Goal: Information Seeking & Learning: Check status

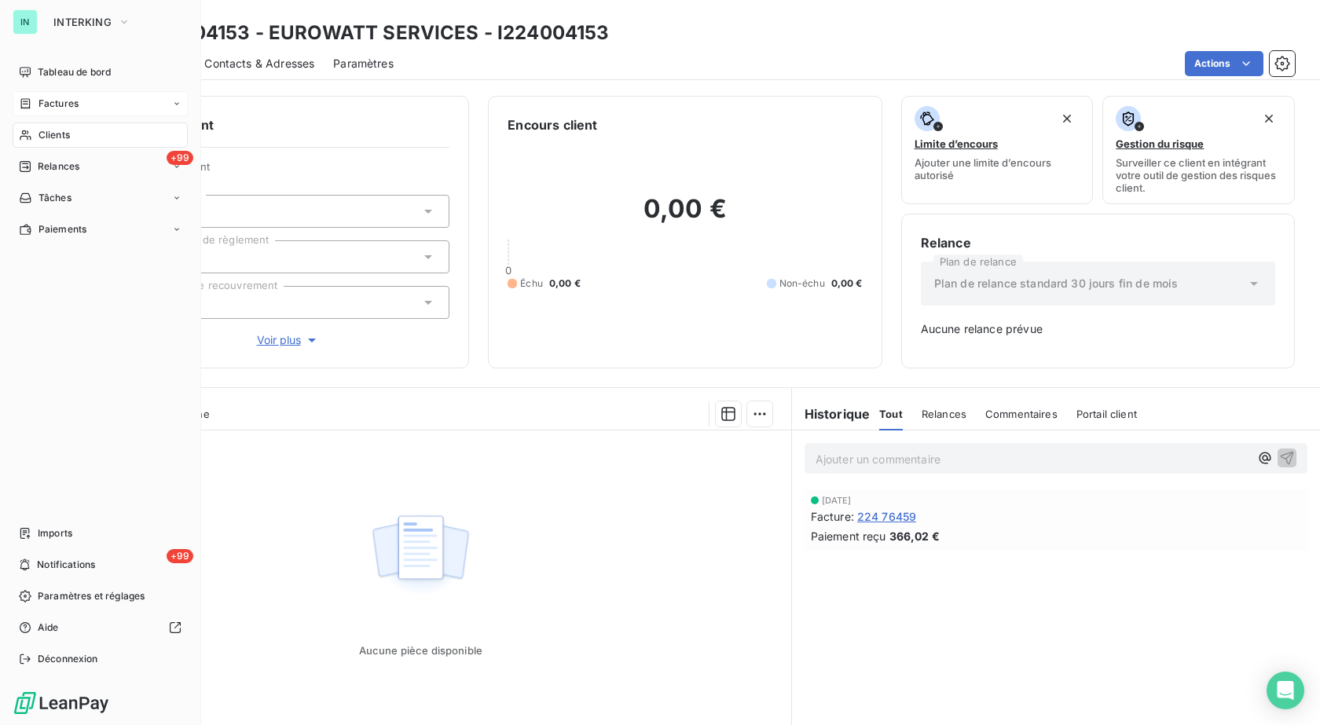
click at [42, 104] on span "Factures" at bounding box center [59, 104] width 40 height 14
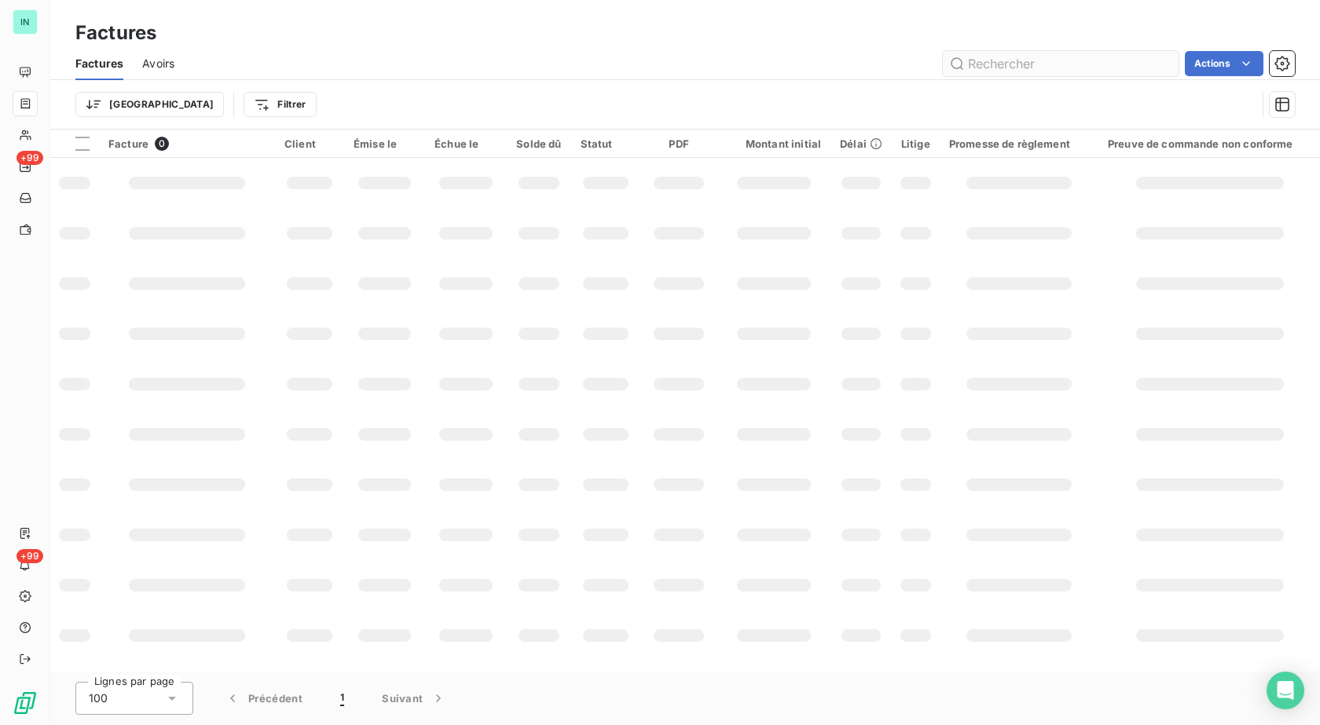
click at [974, 61] on input "text" at bounding box center [1061, 63] width 236 height 25
type input "SN"
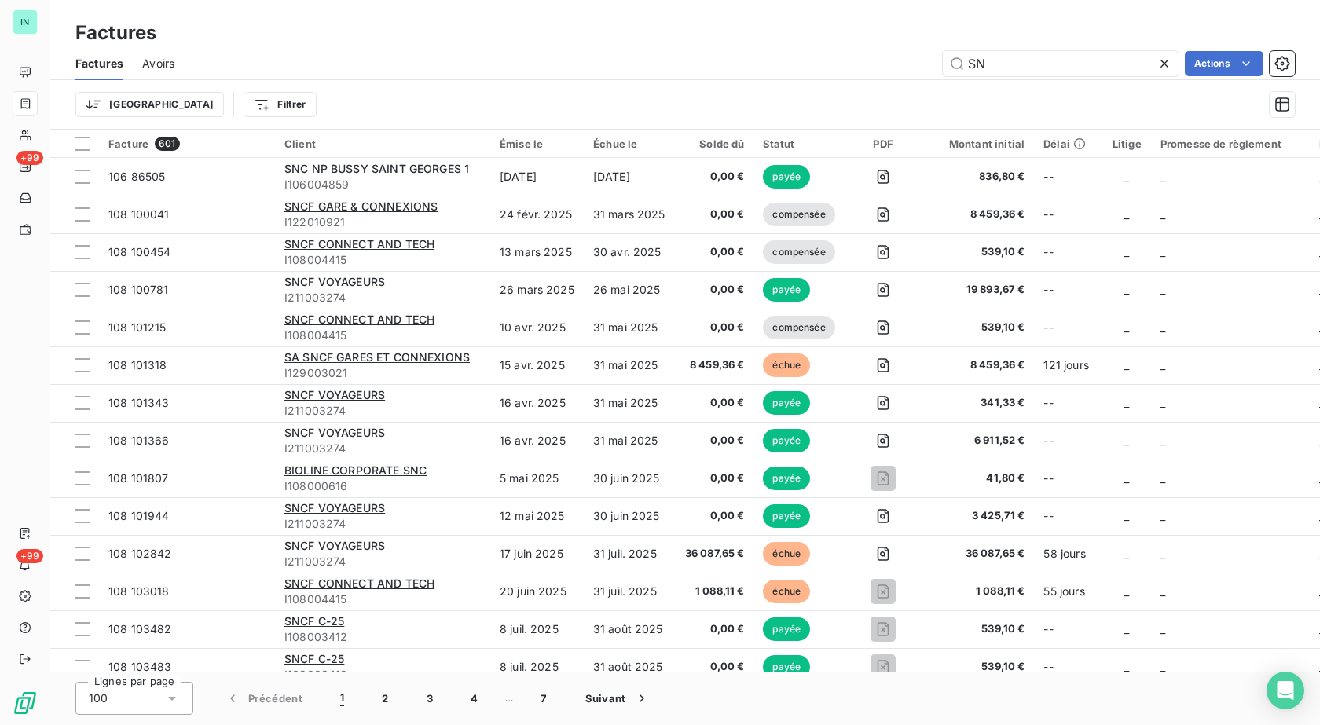
drag, startPoint x: 986, startPoint y: 68, endPoint x: 903, endPoint y: 69, distance: 83.3
click at [903, 69] on div "SN Actions" at bounding box center [744, 63] width 1102 height 25
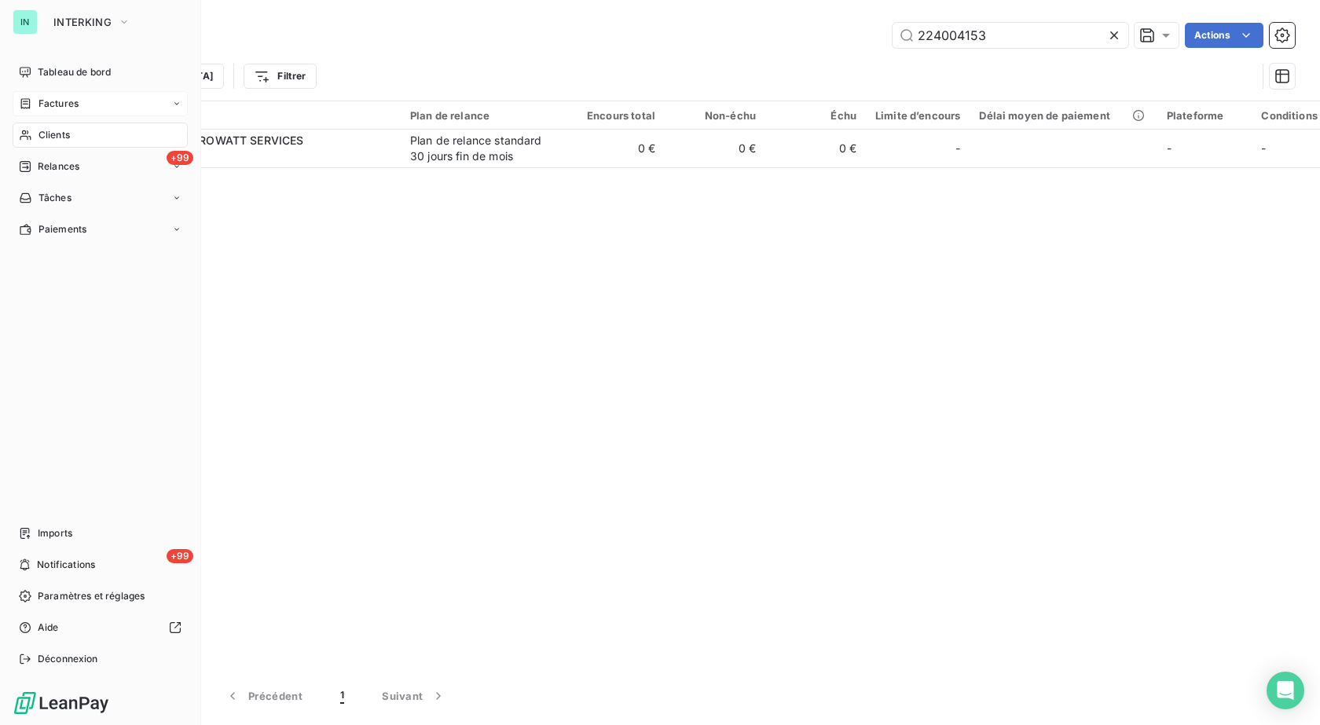
click at [24, 137] on icon at bounding box center [25, 135] width 11 height 10
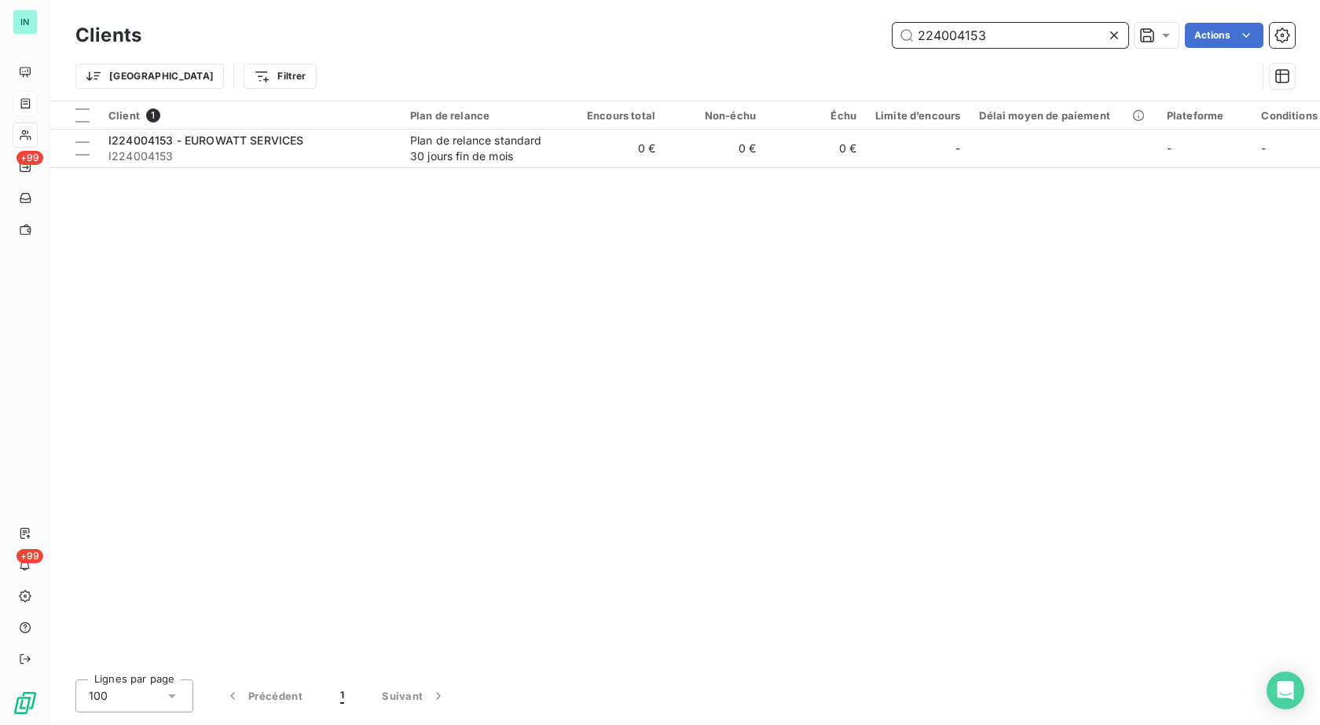
drag, startPoint x: 1001, startPoint y: 37, endPoint x: 839, endPoint y: 38, distance: 162.7
click at [849, 40] on div "224004153 Actions" at bounding box center [727, 35] width 1135 height 25
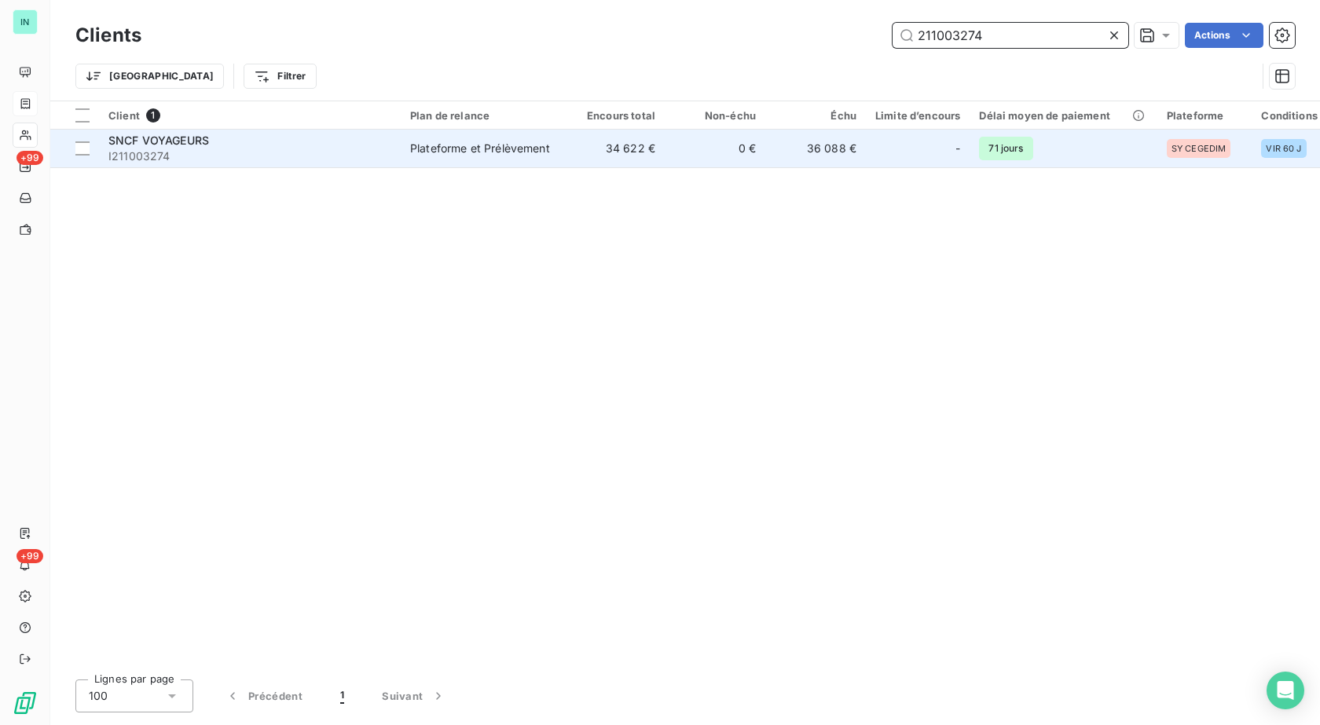
type input "211003274"
click at [542, 159] on td "Plateforme et Prélèvement" at bounding box center [482, 149] width 163 height 38
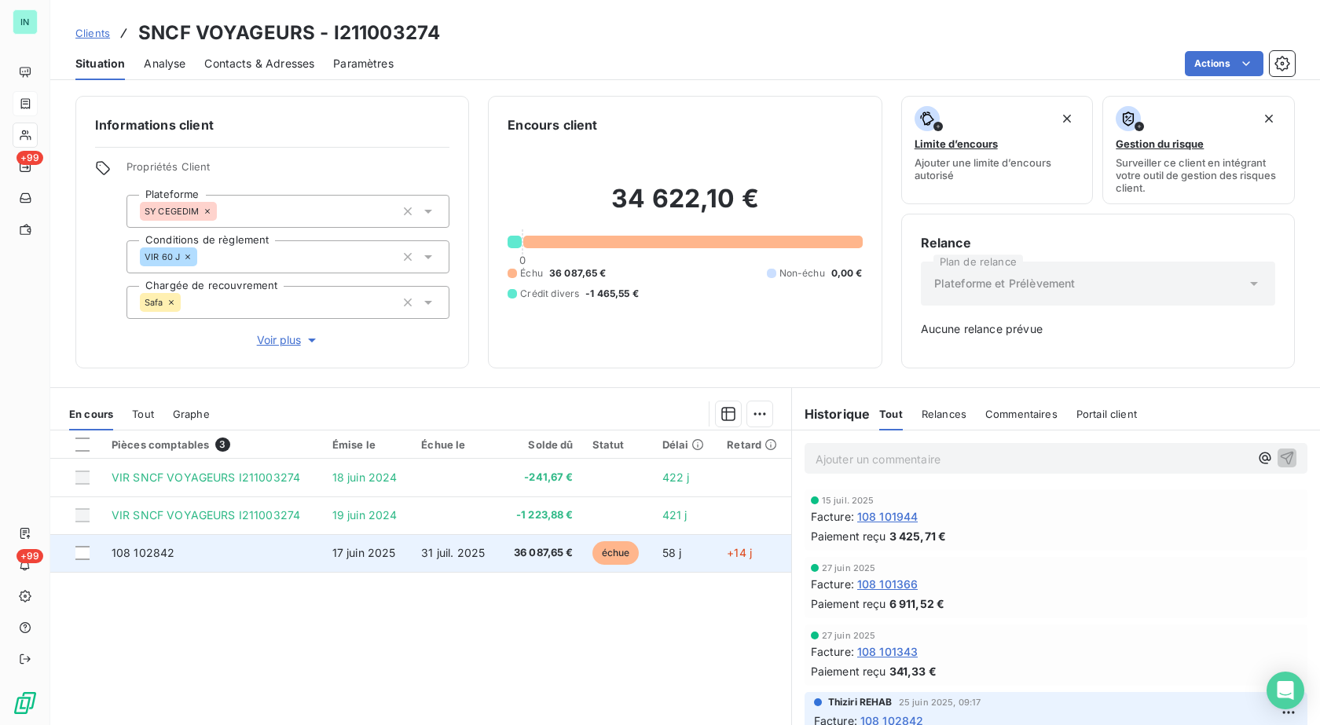
click at [135, 556] on span "108 102842" at bounding box center [144, 552] width 64 height 13
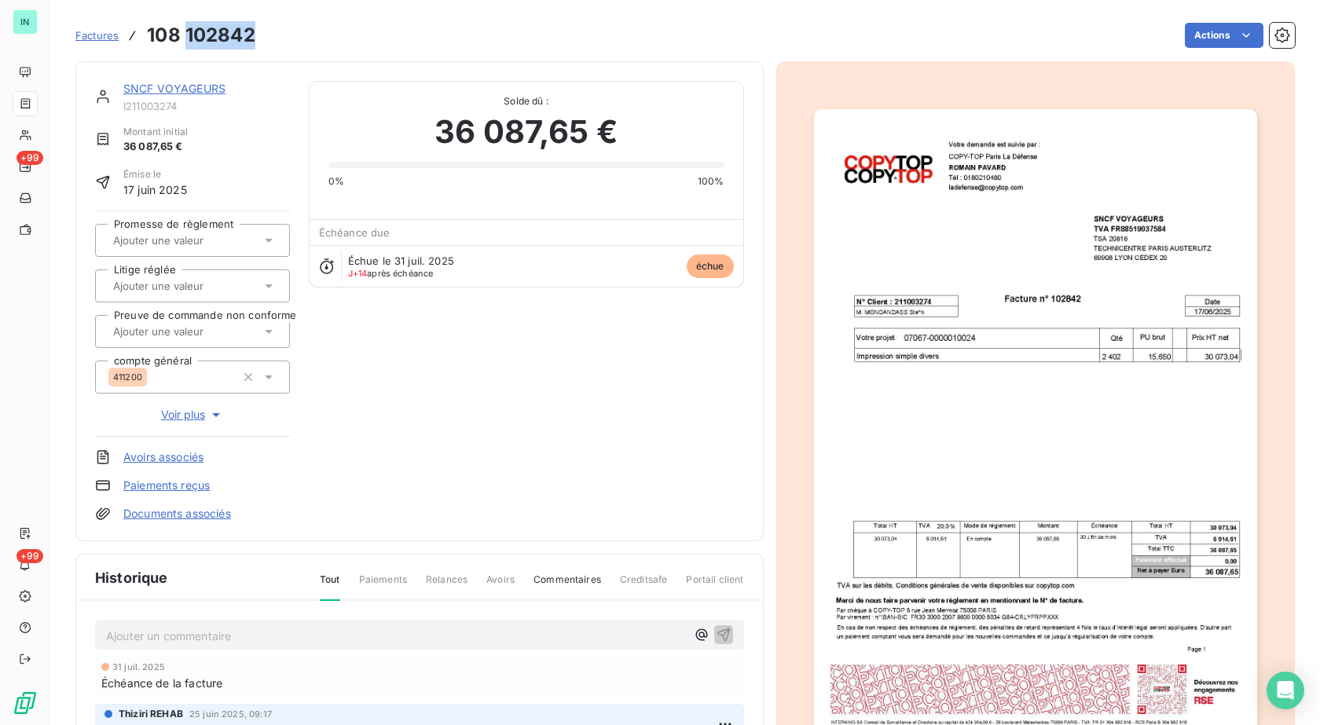
drag, startPoint x: 252, startPoint y: 36, endPoint x: 186, endPoint y: 41, distance: 65.4
click at [186, 41] on h3 "108 102842" at bounding box center [201, 35] width 108 height 28
copy h3 "102842"
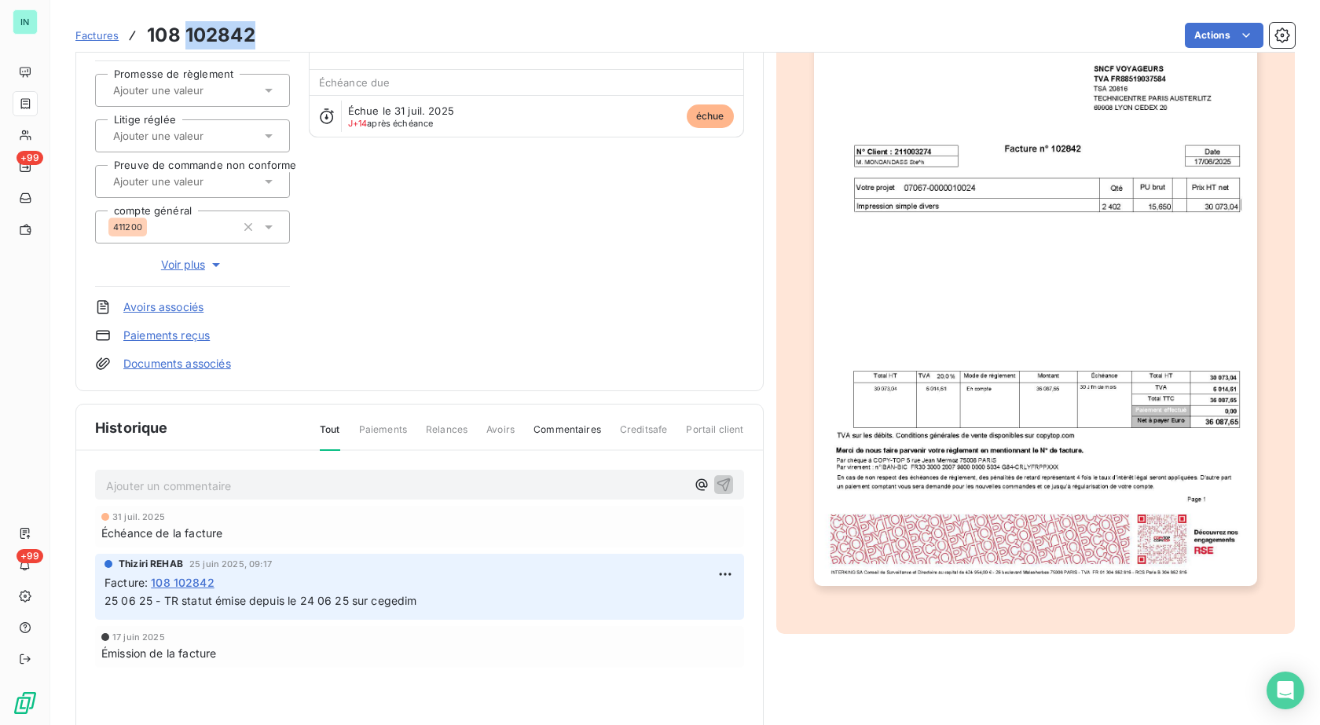
scroll to position [158, 0]
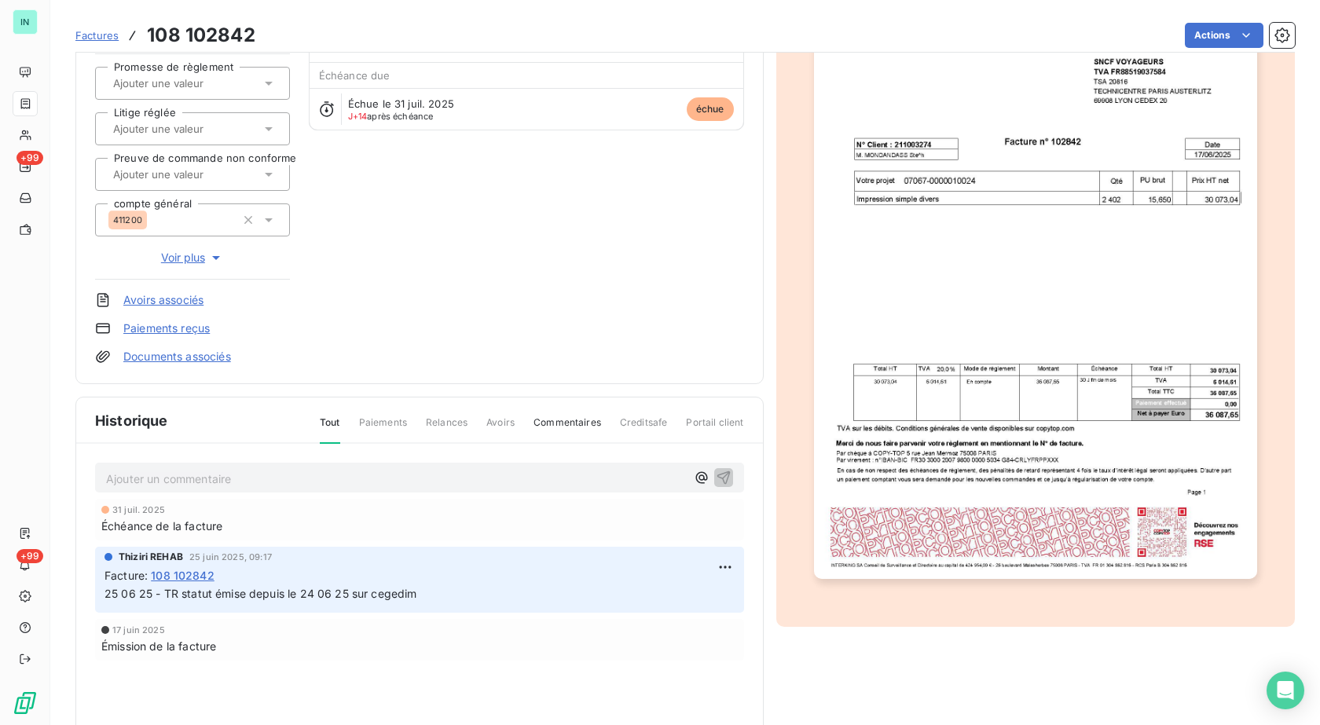
click at [202, 475] on p "Ajouter un commentaire ﻿" at bounding box center [396, 479] width 580 height 20
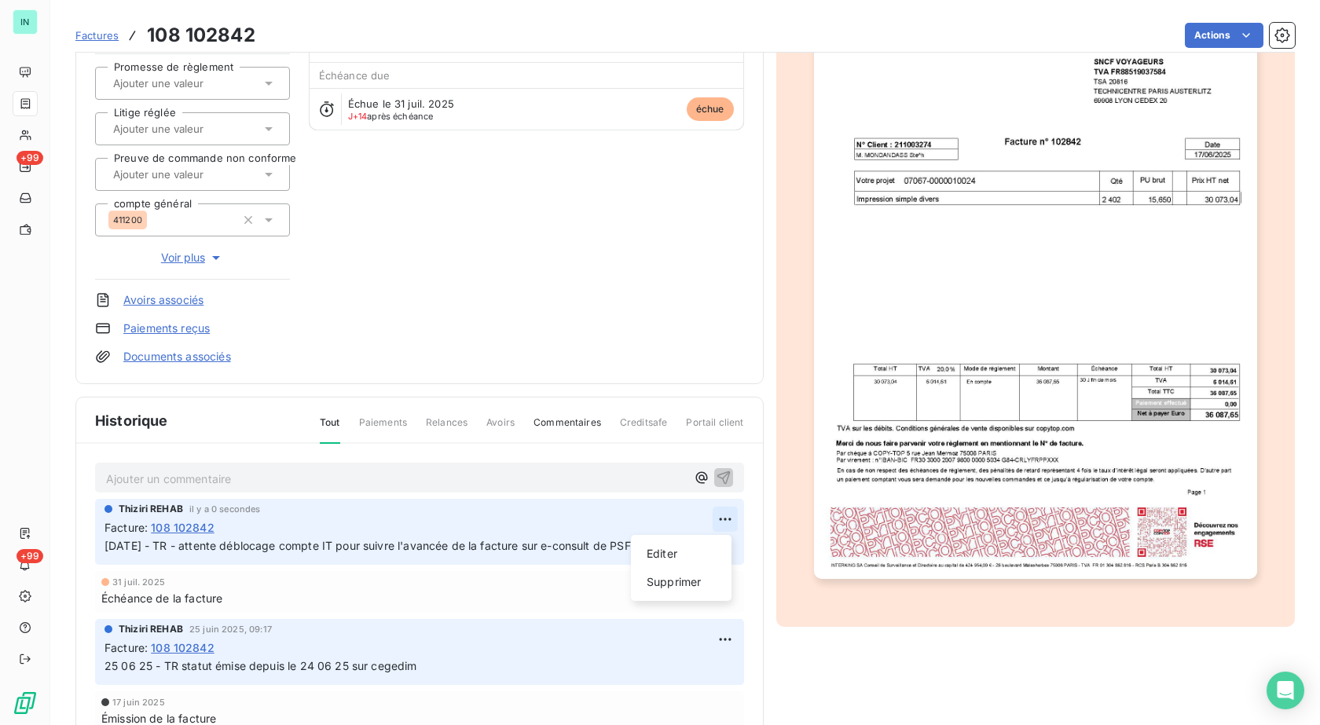
click at [715, 521] on html "IN +99 +99 Factures 108 102842 Actions SNCF VOYAGEURS I211003274 Montant initia…" at bounding box center [660, 362] width 1320 height 725
click at [653, 556] on div "Editer" at bounding box center [681, 554] width 88 height 25
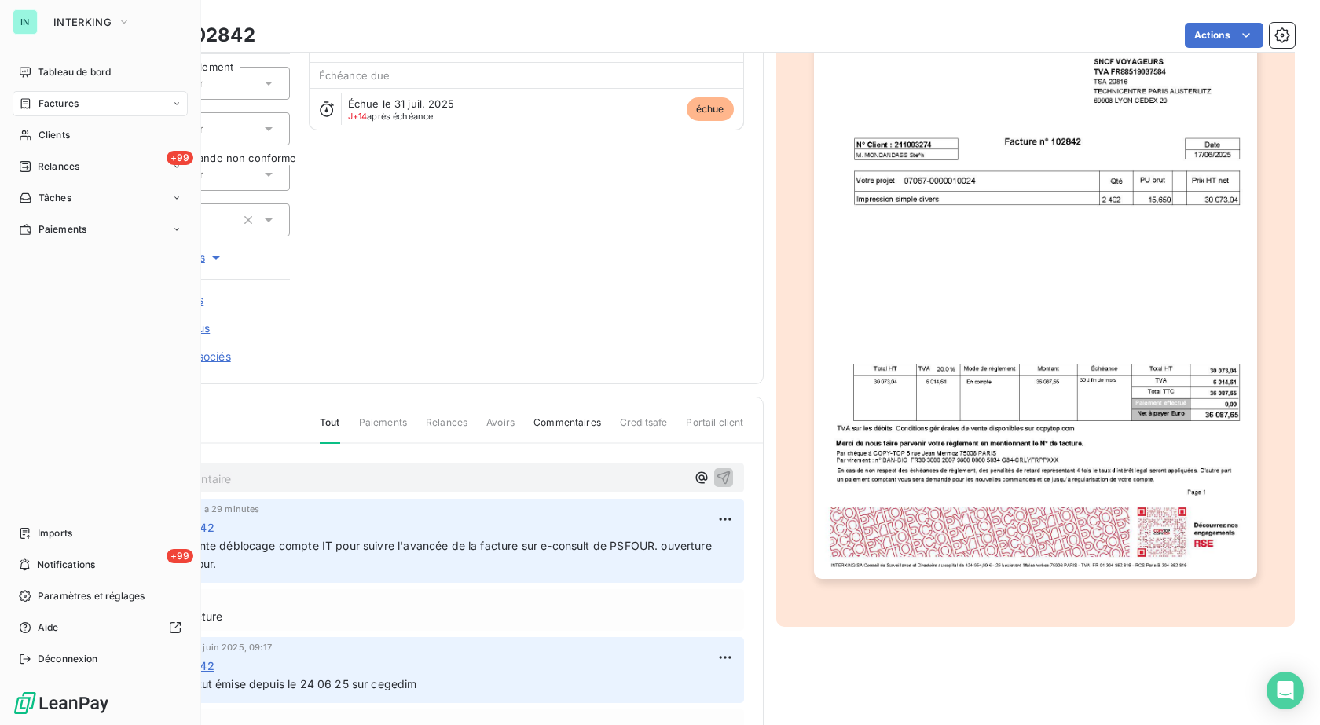
drag, startPoint x: 47, startPoint y: 112, endPoint x: 100, endPoint y: 97, distance: 55.0
click at [48, 112] on div "Factures" at bounding box center [100, 103] width 175 height 25
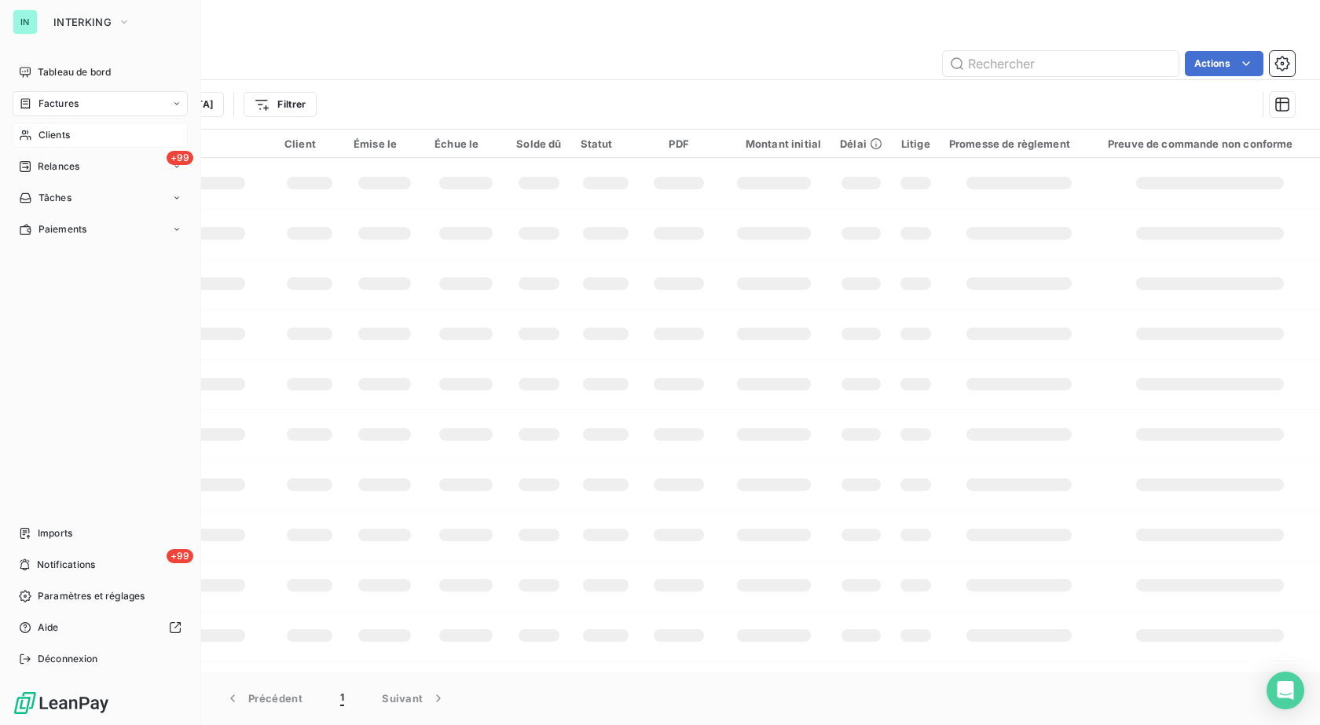
drag, startPoint x: 37, startPoint y: 133, endPoint x: 119, endPoint y: 127, distance: 82.8
click at [35, 134] on div "Clients" at bounding box center [100, 135] width 175 height 25
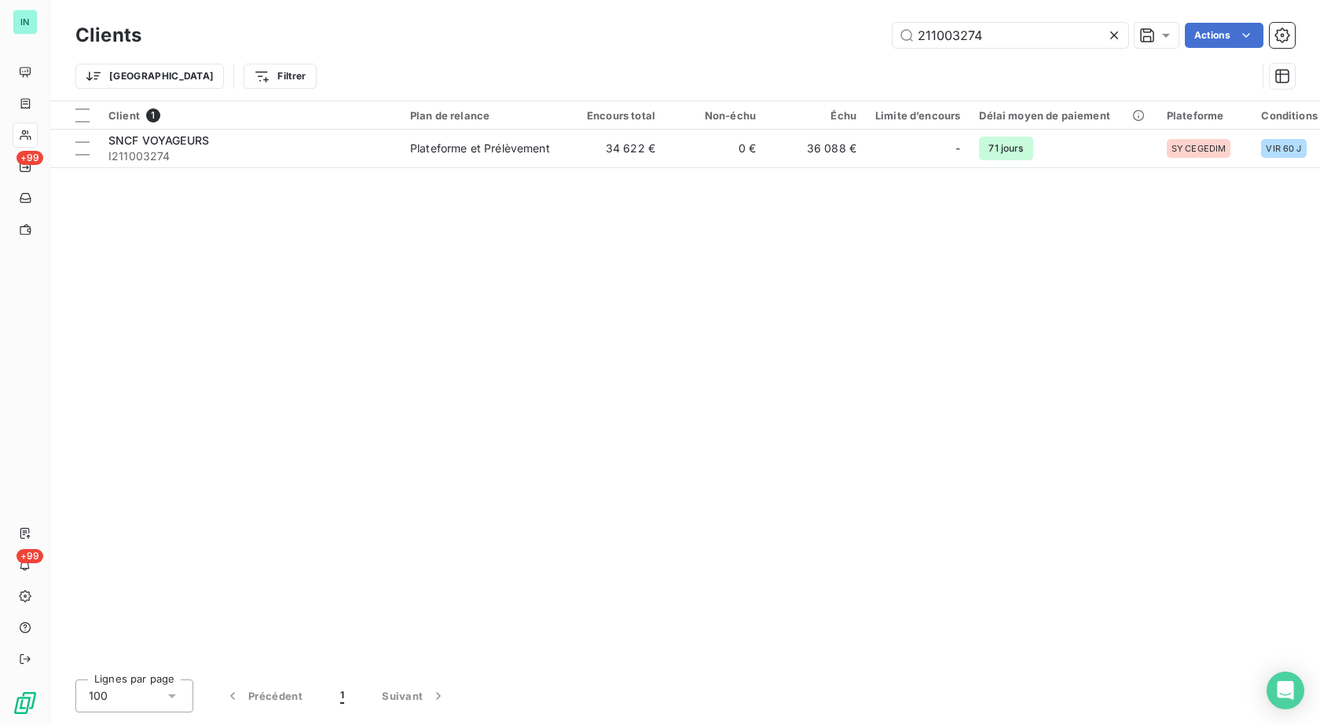
click at [1109, 35] on icon at bounding box center [1115, 36] width 16 height 16
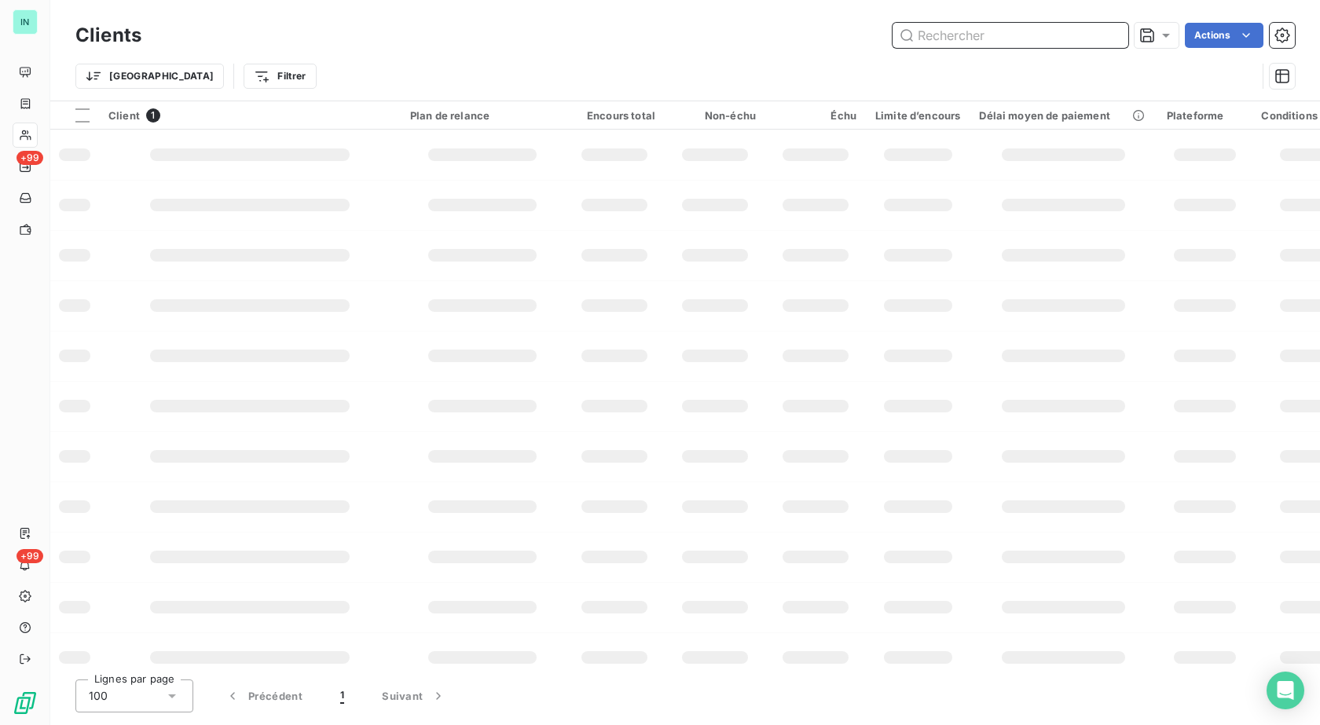
click at [1008, 39] on input "text" at bounding box center [1011, 35] width 236 height 25
type input "COTY"
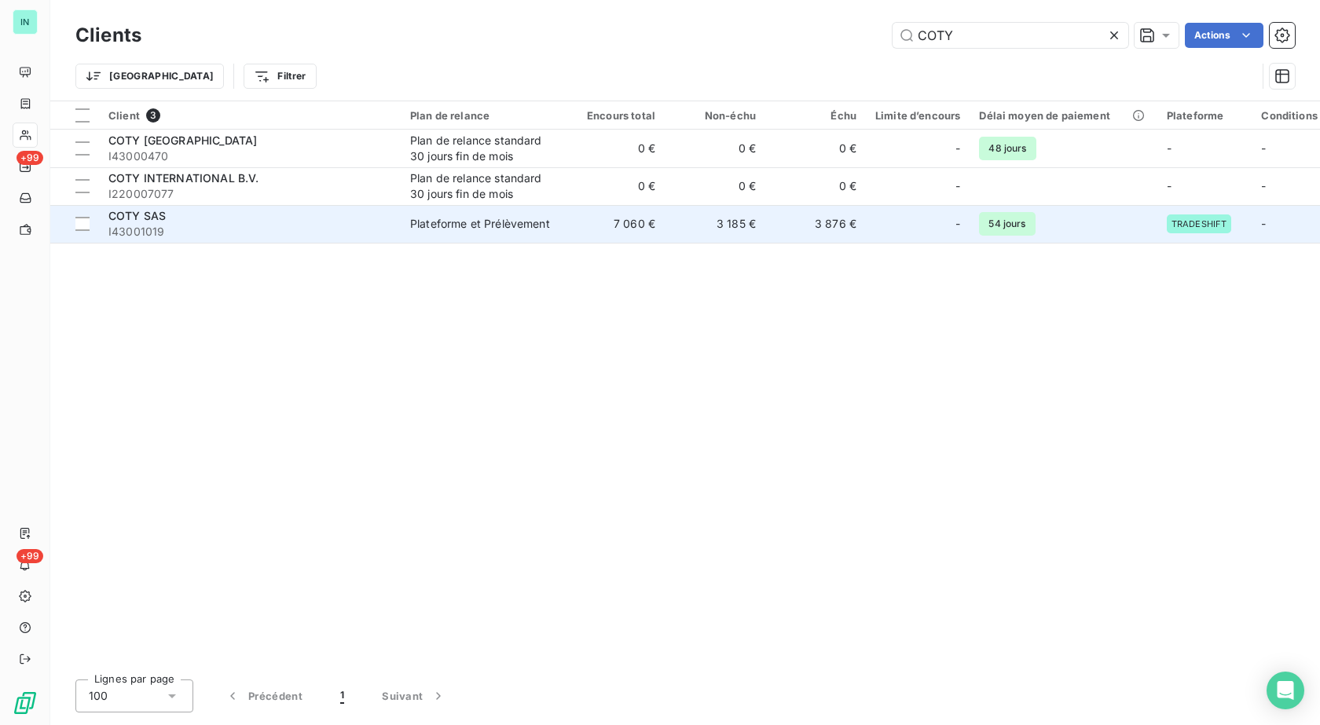
click at [465, 224] on div "Plateforme et Prélèvement" at bounding box center [480, 224] width 140 height 16
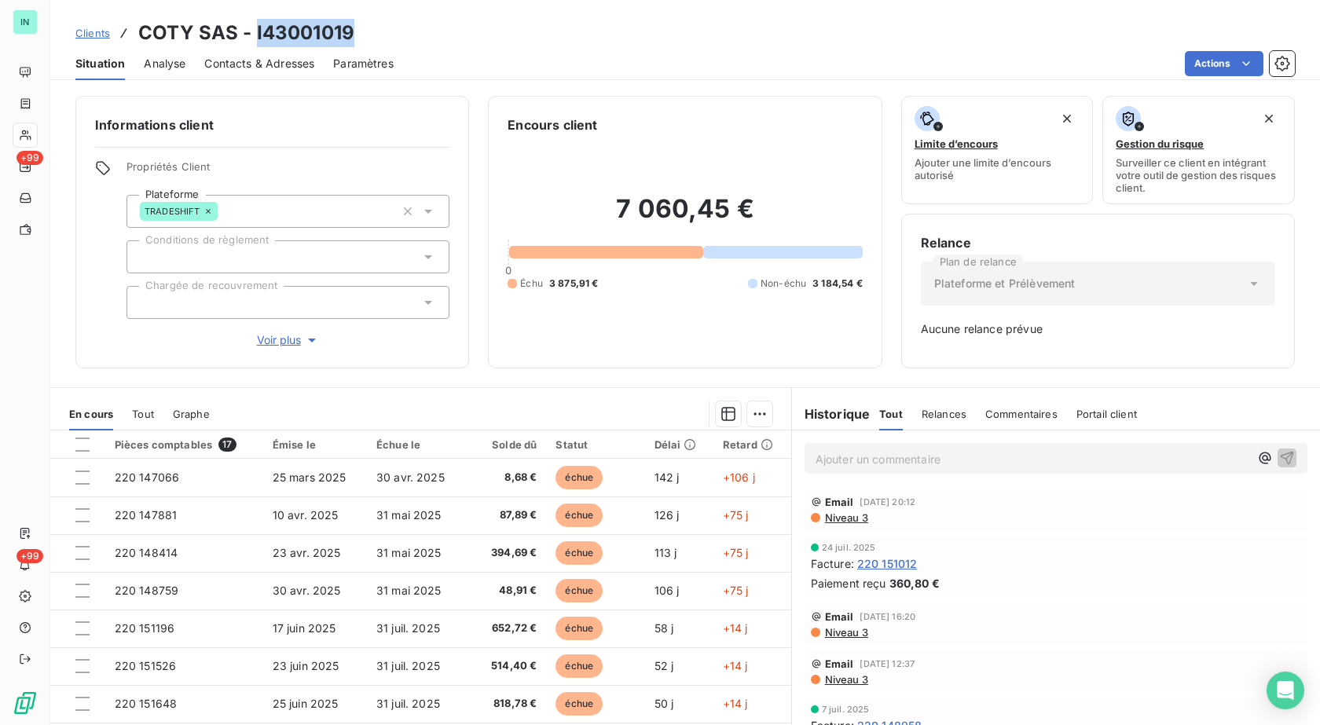
drag, startPoint x: 336, startPoint y: 31, endPoint x: 254, endPoint y: 24, distance: 82.8
click at [254, 24] on h3 "COTY SAS - I43001019" at bounding box center [246, 33] width 216 height 28
copy h3 "I43001019"
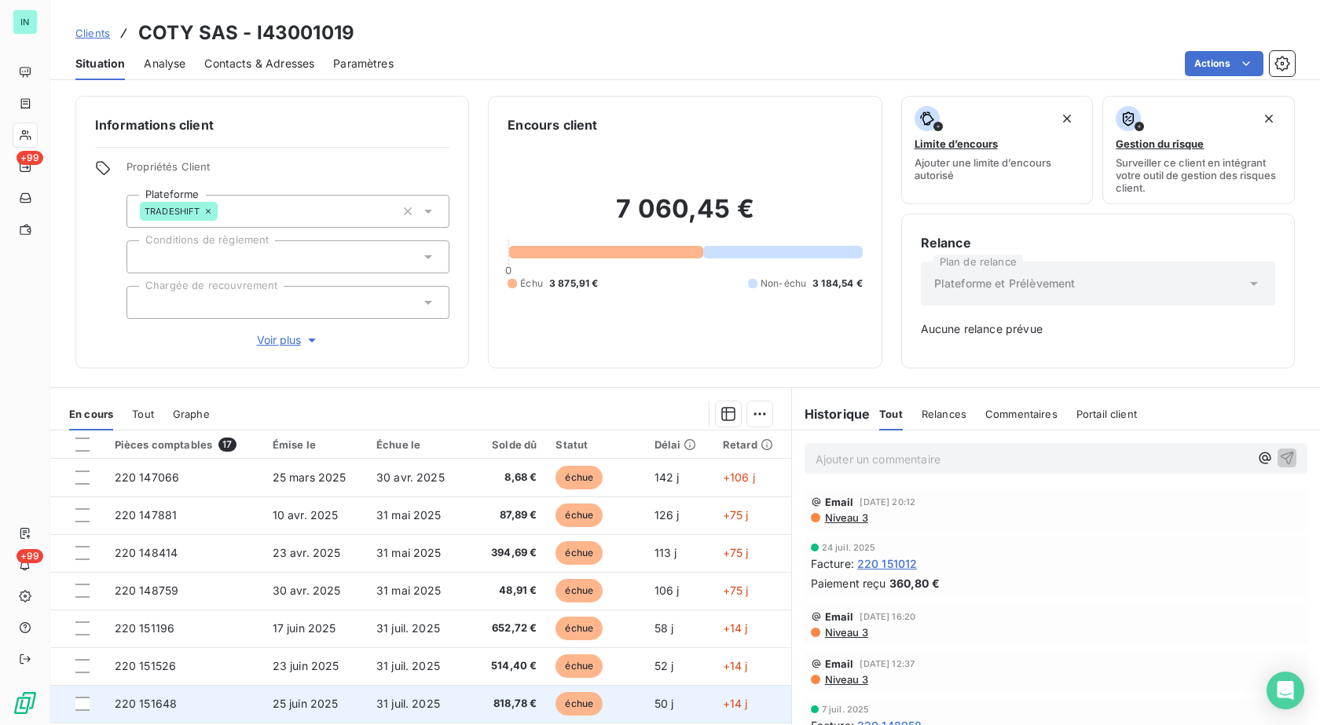
click at [645, 707] on td "50 j" at bounding box center [679, 704] width 68 height 38
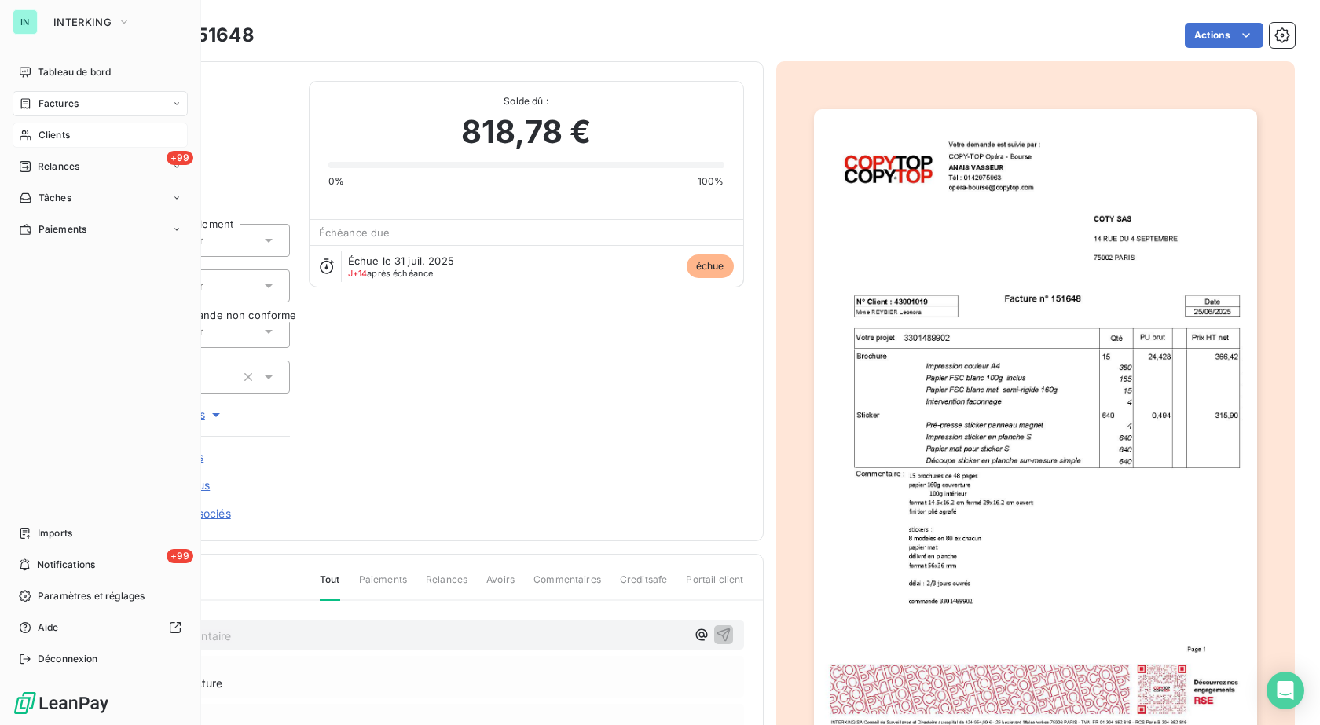
drag, startPoint x: 72, startPoint y: 130, endPoint x: 101, endPoint y: 130, distance: 29.1
click at [72, 130] on div "Clients" at bounding box center [100, 135] width 175 height 25
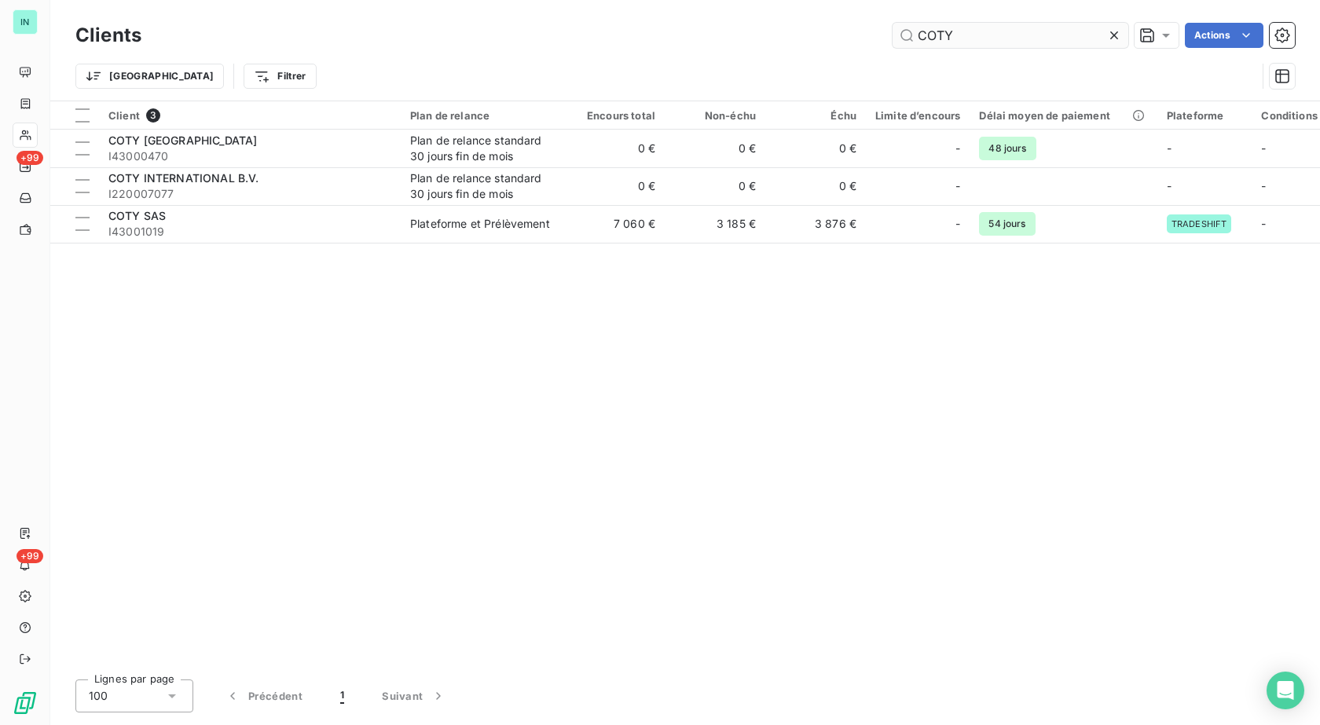
drag, startPoint x: 1114, startPoint y: 35, endPoint x: 994, endPoint y: 42, distance: 119.6
click at [1114, 35] on icon at bounding box center [1115, 35] width 8 height 8
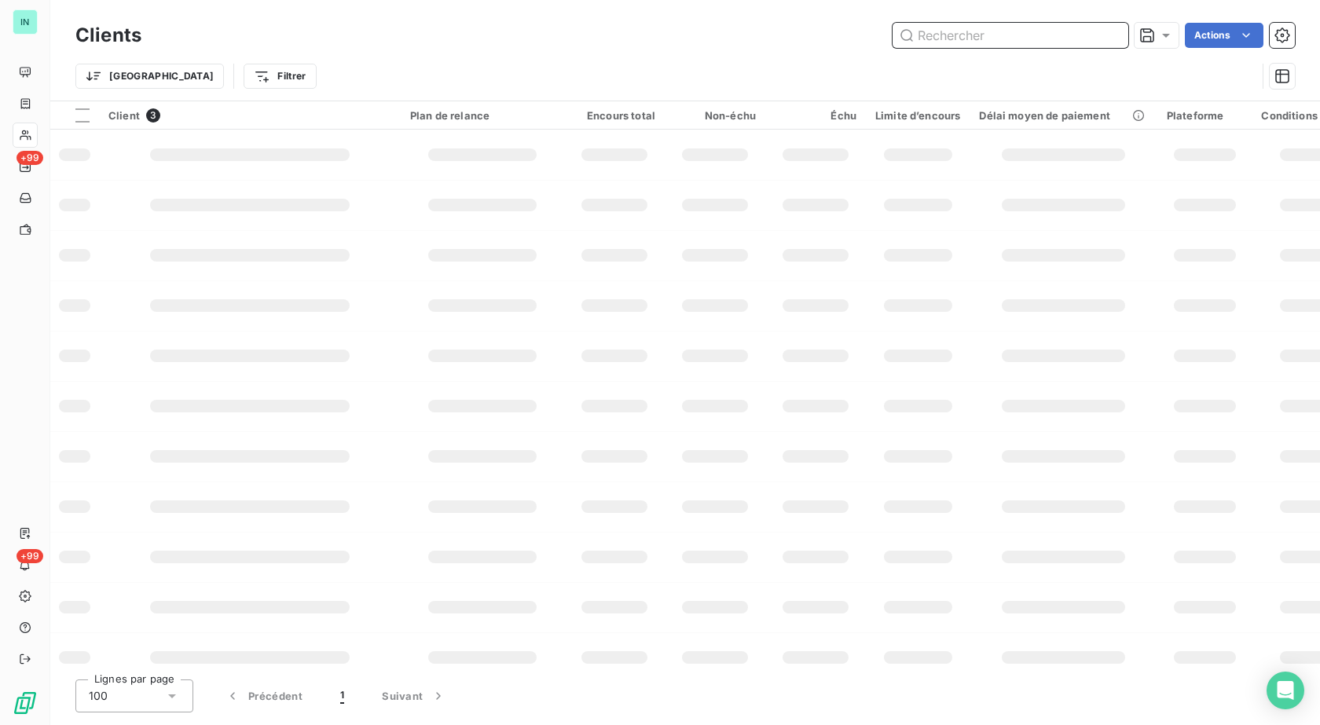
click at [971, 40] on input "text" at bounding box center [1011, 35] width 236 height 25
type input "D"
type input "1"
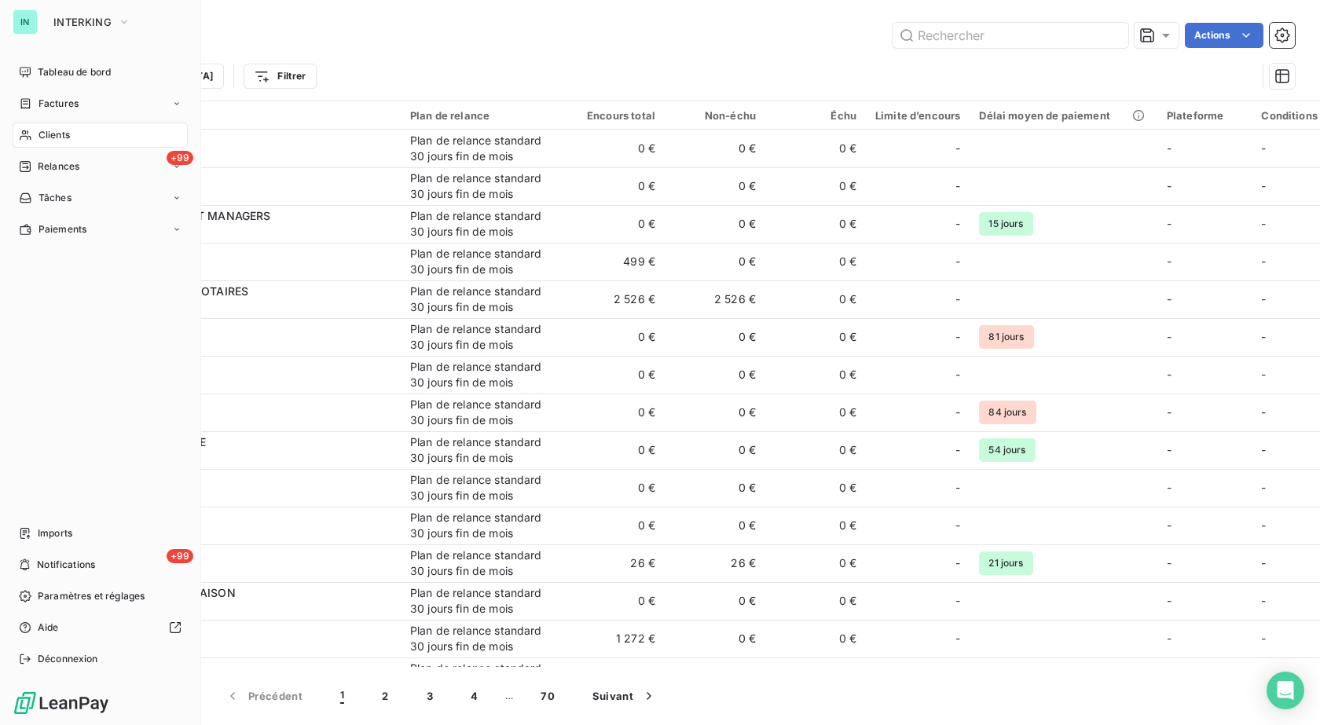
click at [31, 107] on icon at bounding box center [25, 103] width 13 height 13
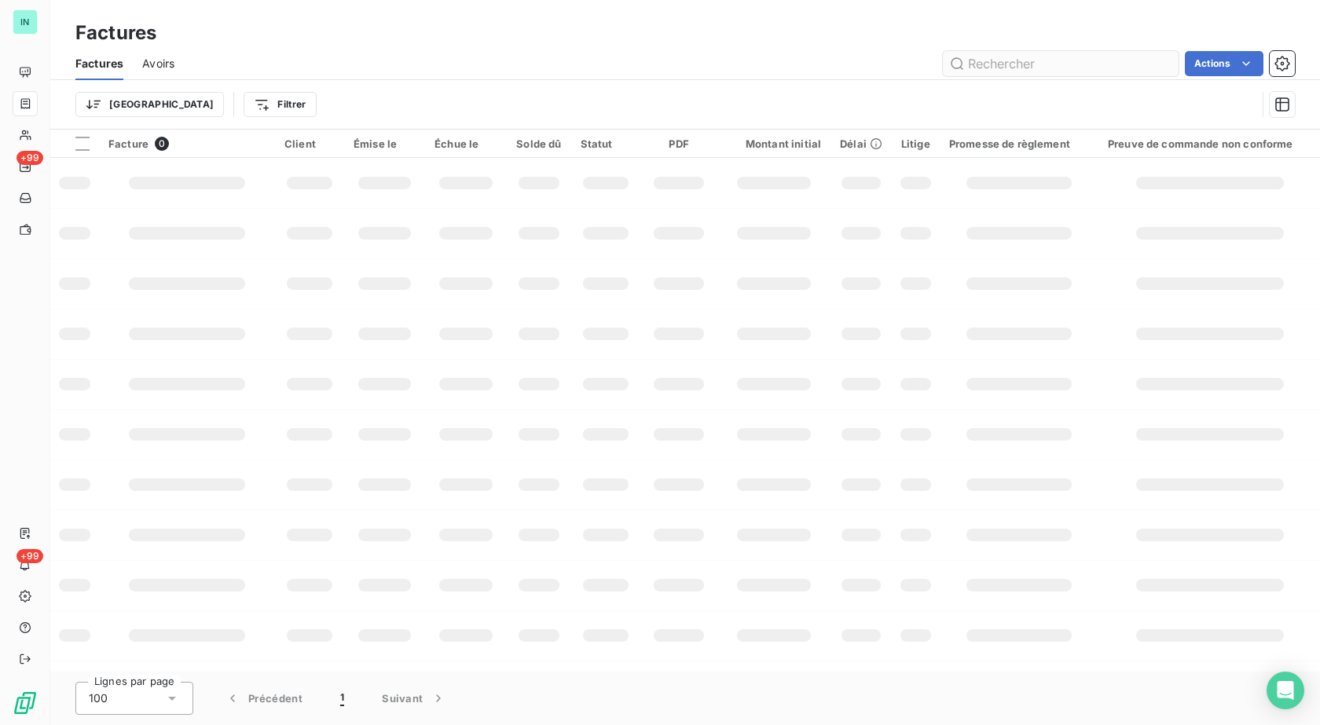
click at [1000, 72] on input "text" at bounding box center [1061, 63] width 236 height 25
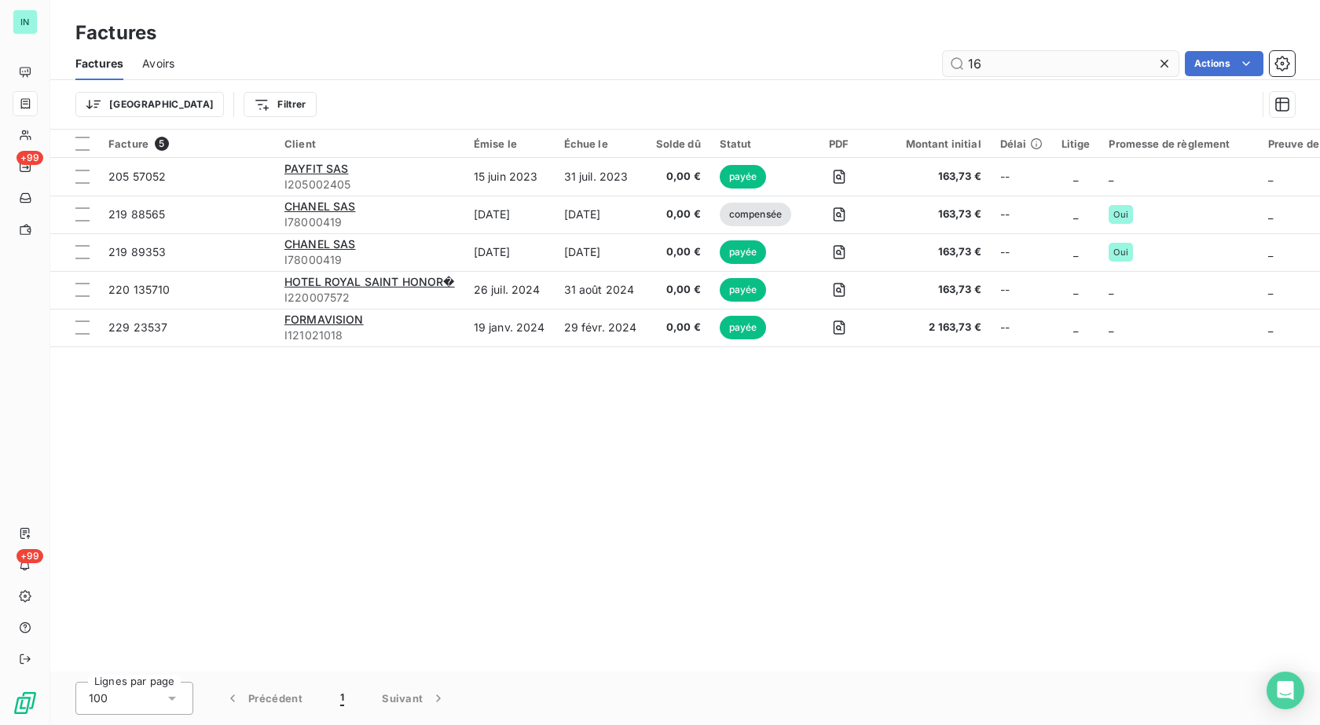
type input "1"
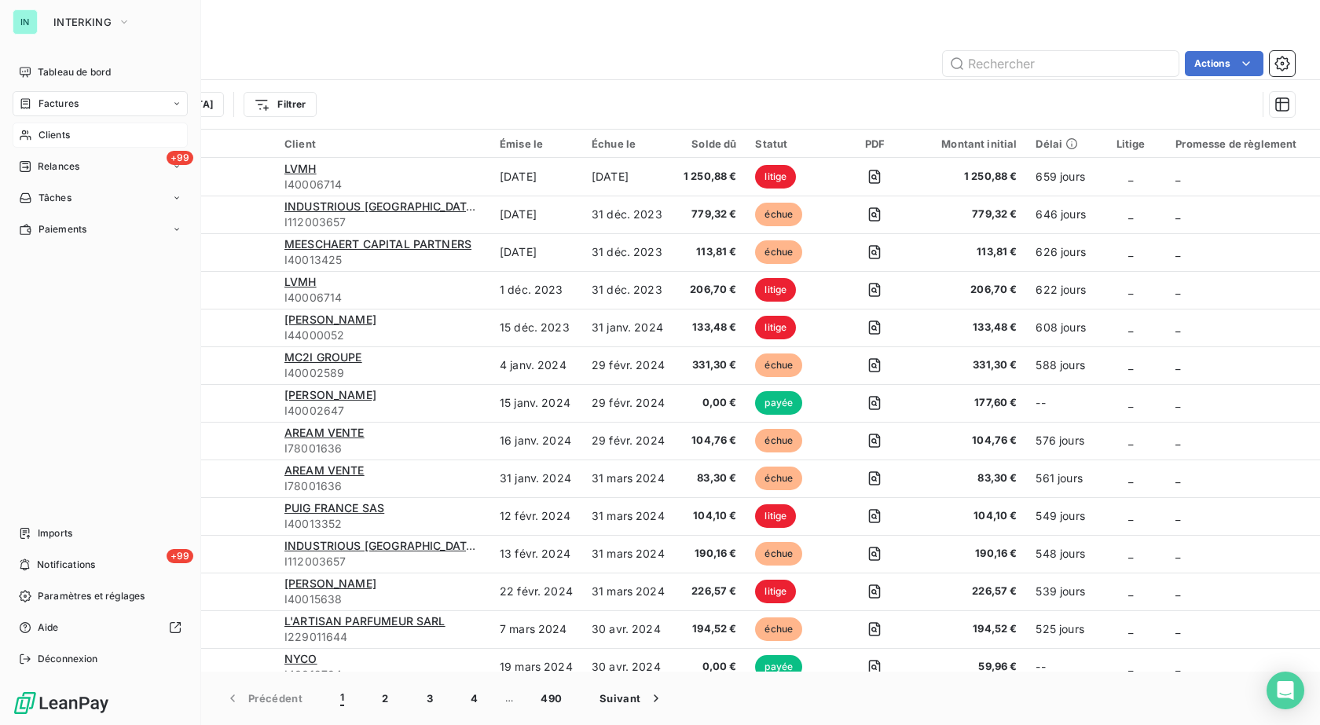
click at [48, 134] on span "Clients" at bounding box center [54, 135] width 31 height 14
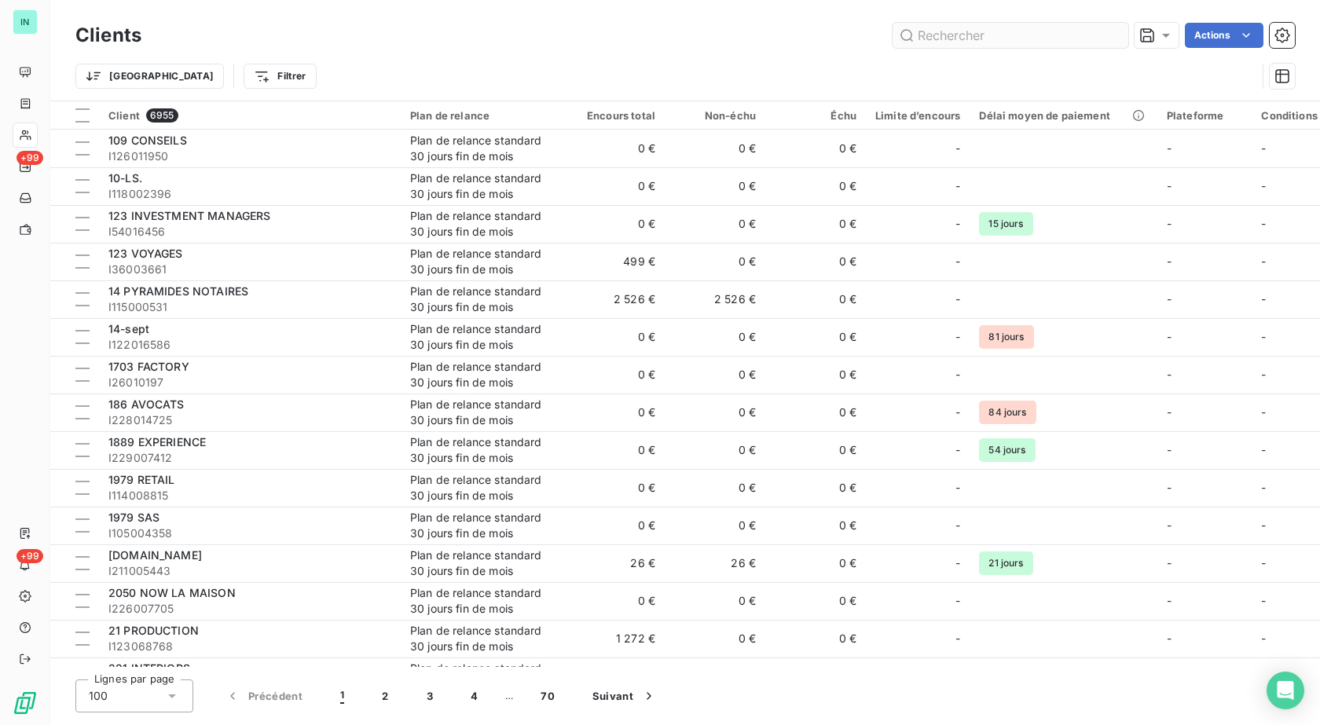
click at [930, 35] on input "text" at bounding box center [1011, 35] width 236 height 25
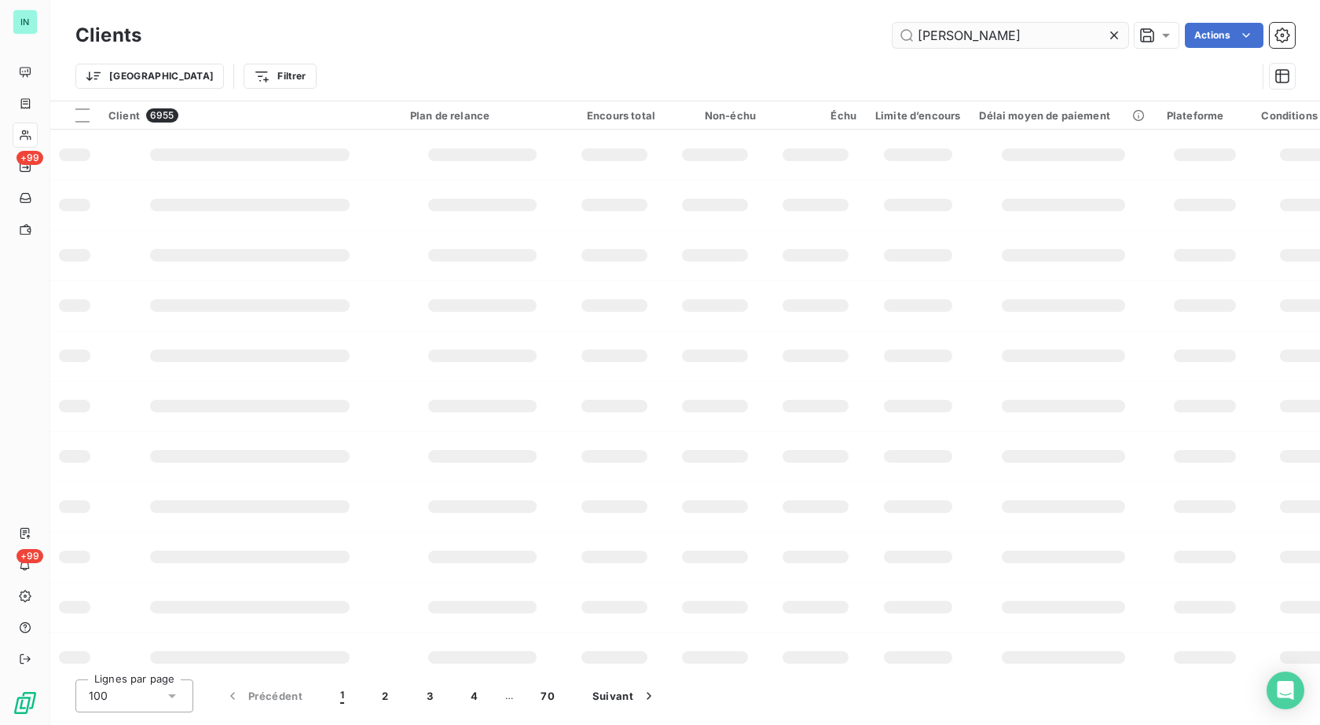
type input "[PERSON_NAME]"
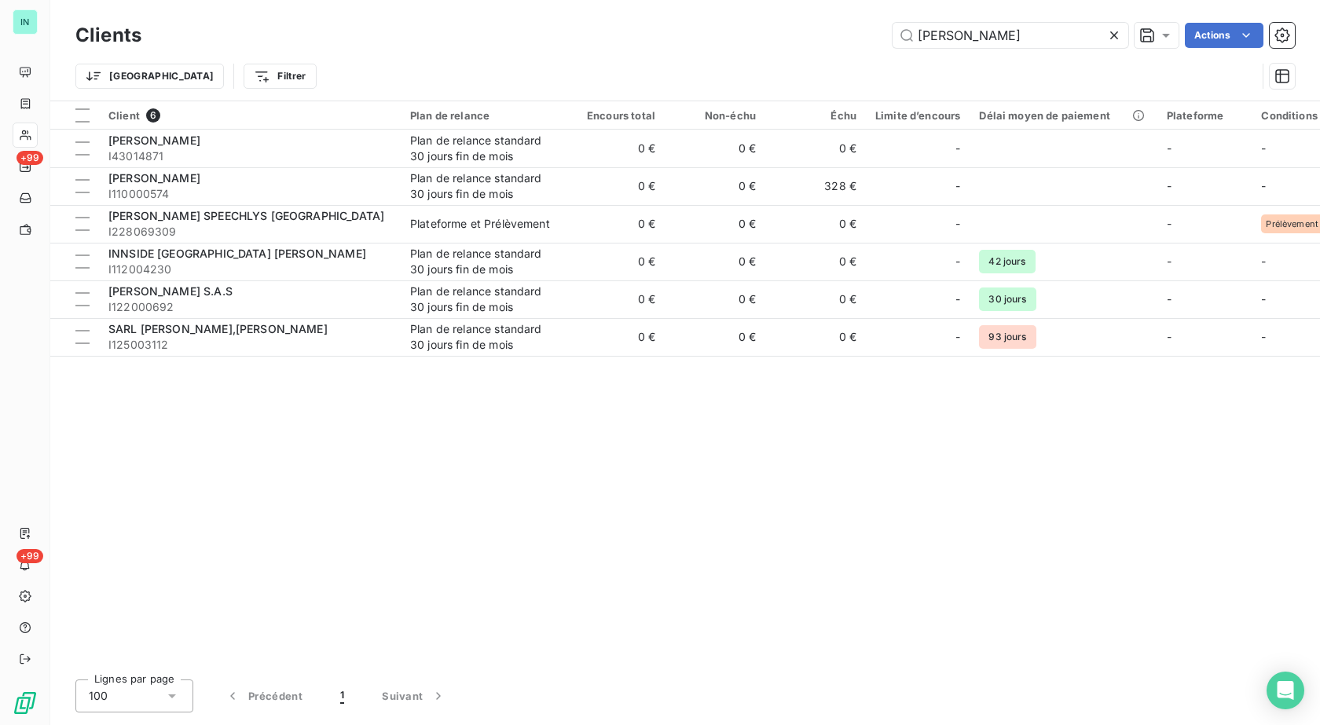
click at [1116, 37] on icon at bounding box center [1115, 36] width 16 height 16
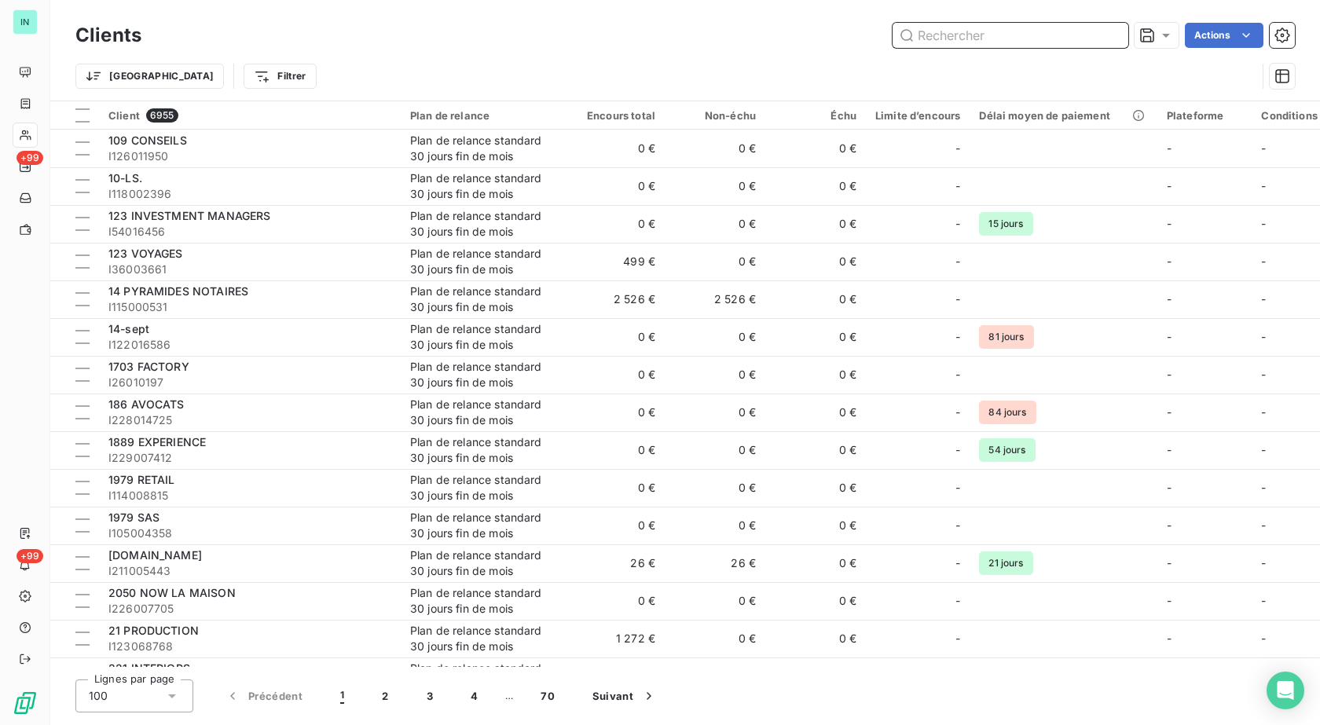
click at [964, 35] on input "text" at bounding box center [1011, 35] width 236 height 25
paste input "BURNEZ PRUNIER"
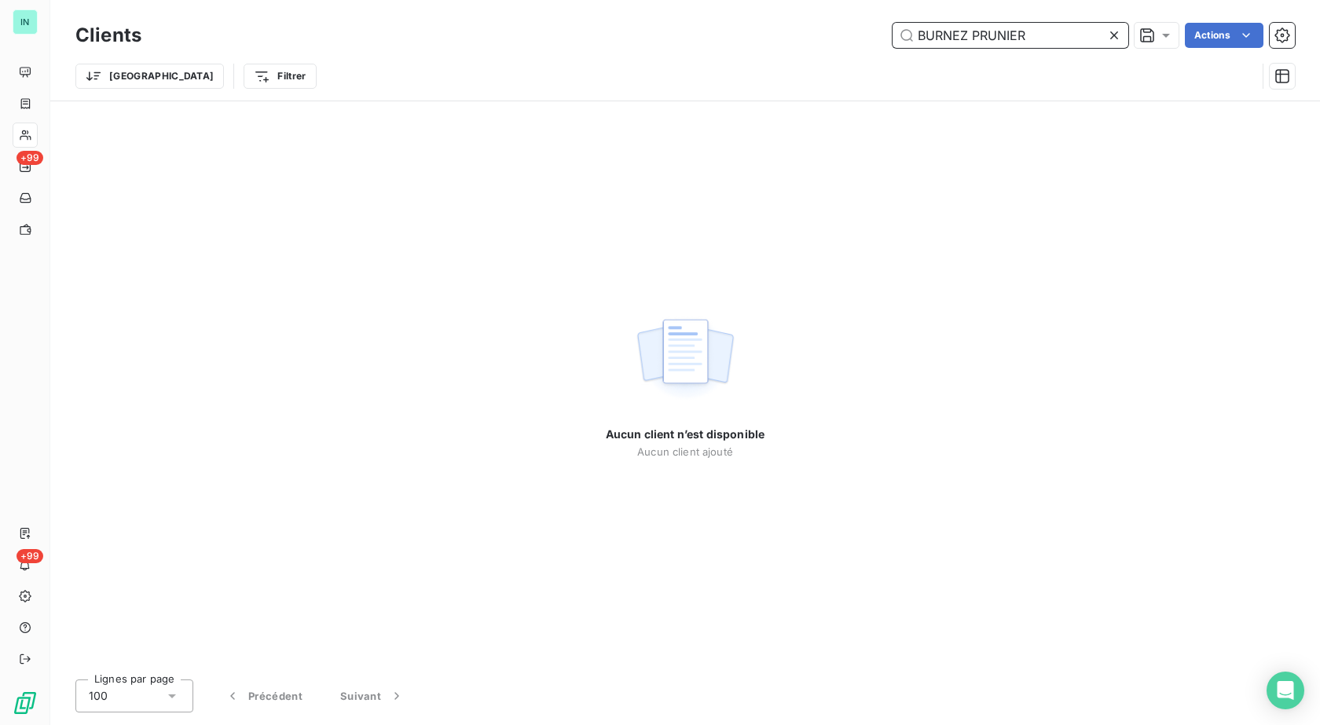
drag, startPoint x: 1034, startPoint y: 39, endPoint x: 971, endPoint y: 40, distance: 62.9
click at [971, 40] on input "BURNEZ PRUNIER" at bounding box center [1011, 35] width 236 height 25
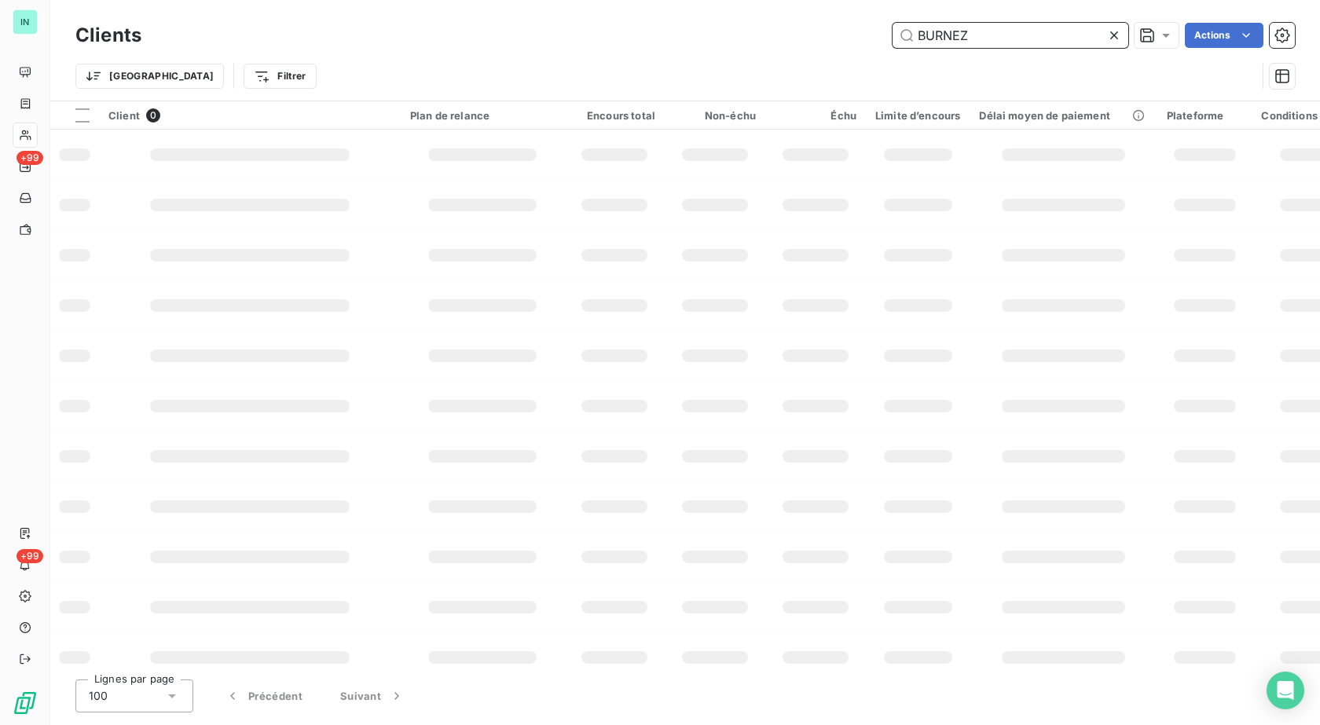
type input "BURNEZ"
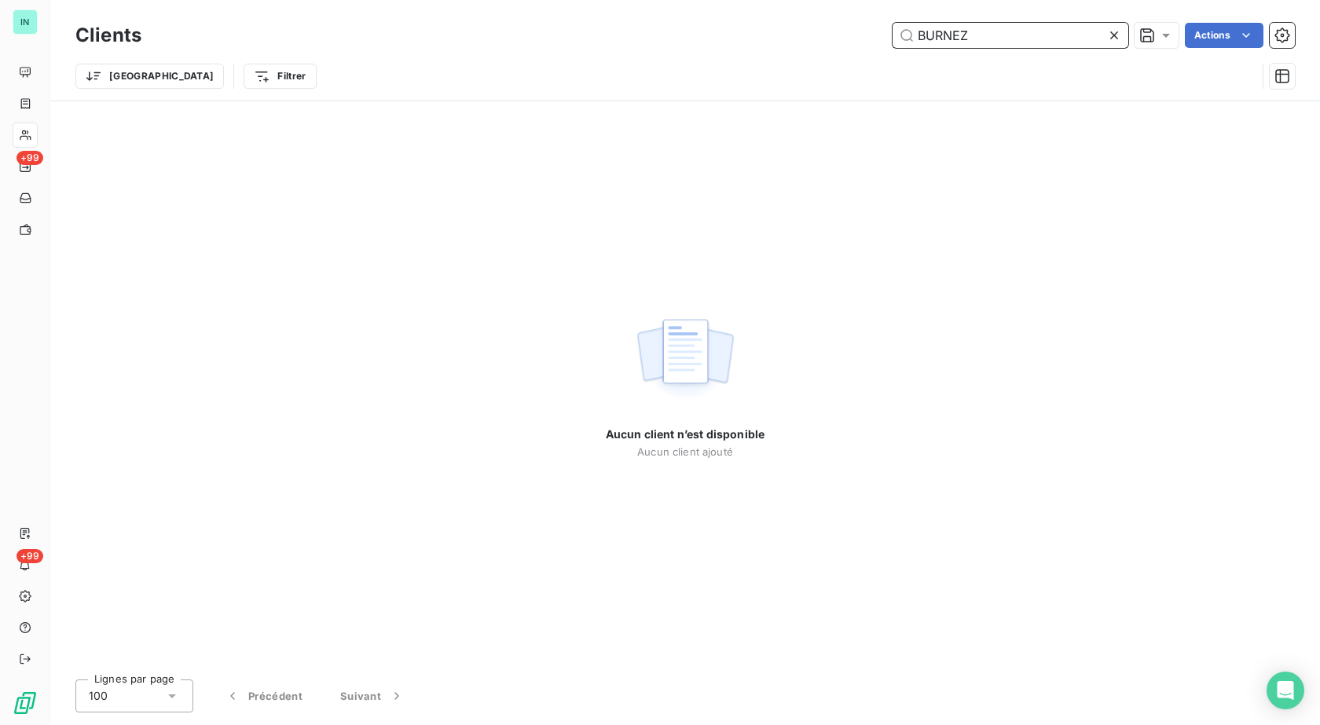
drag, startPoint x: 1005, startPoint y: 38, endPoint x: 833, endPoint y: 39, distance: 171.4
click at [833, 39] on div "BURNEZ Actions" at bounding box center [727, 35] width 1135 height 25
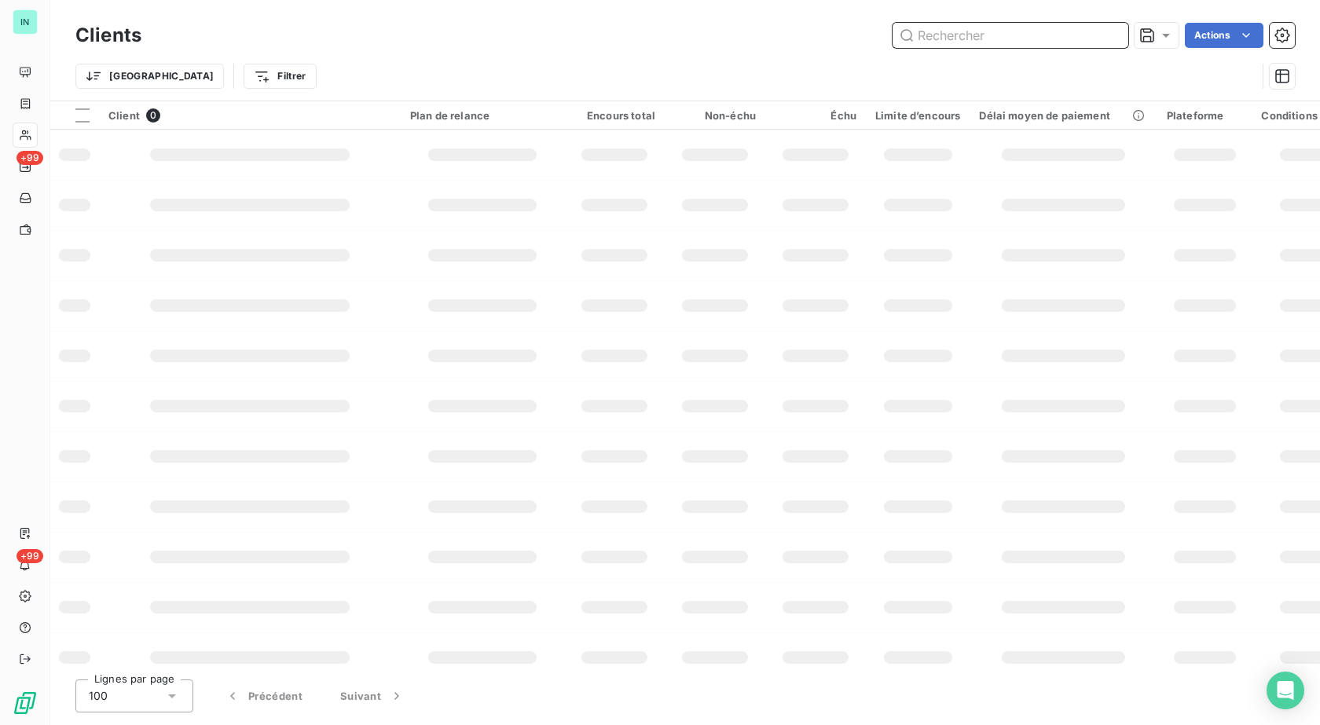
type input "V"
paste input "BURNEZ PRUNIER"
type input "PRUNIER"
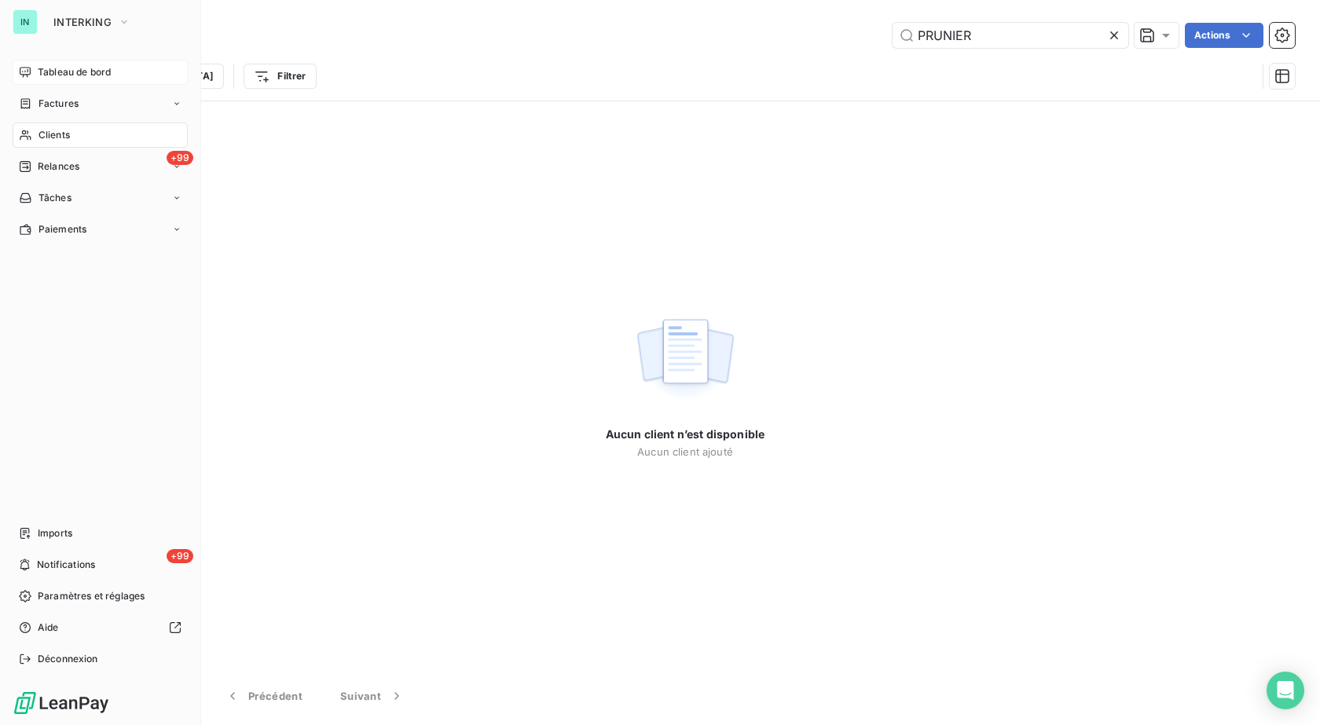
click at [43, 108] on span "Factures" at bounding box center [59, 104] width 40 height 14
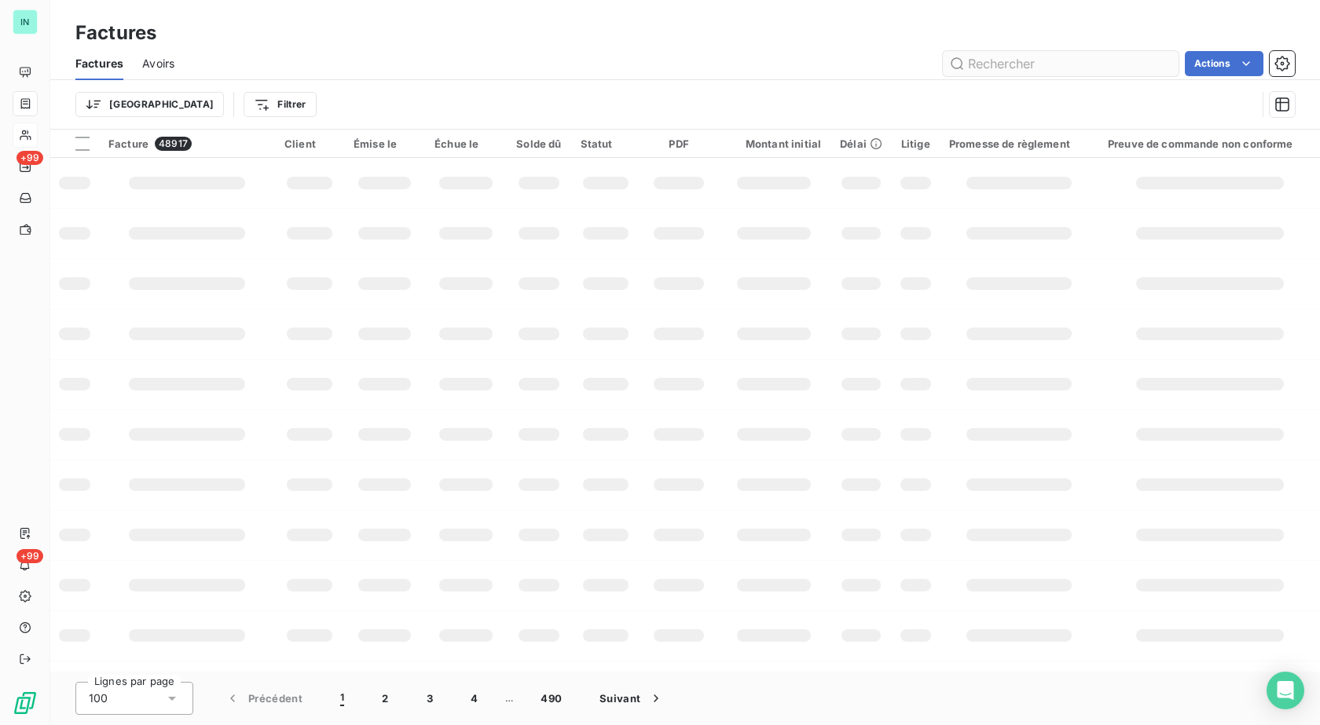
click at [1009, 67] on input "text" at bounding box center [1061, 63] width 236 height 25
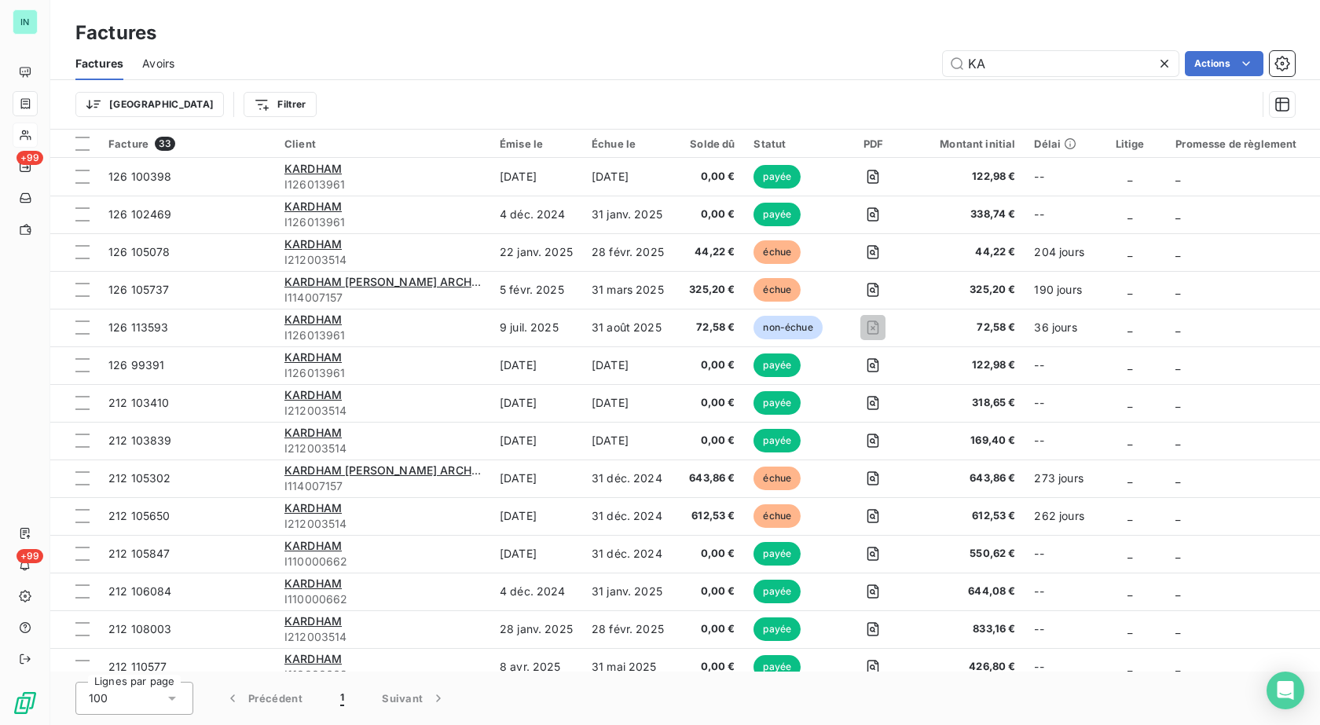
type input "K"
click at [35, 134] on div at bounding box center [25, 135] width 25 height 25
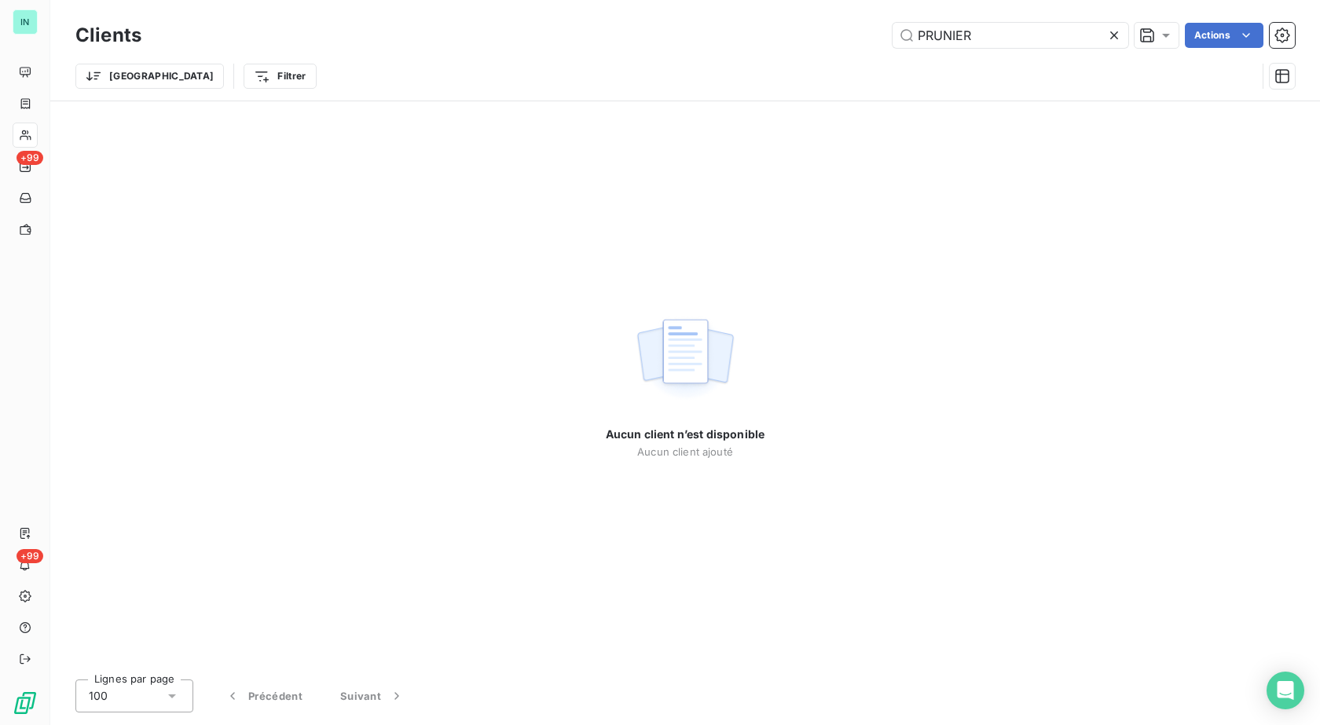
click at [1118, 32] on icon at bounding box center [1115, 36] width 16 height 16
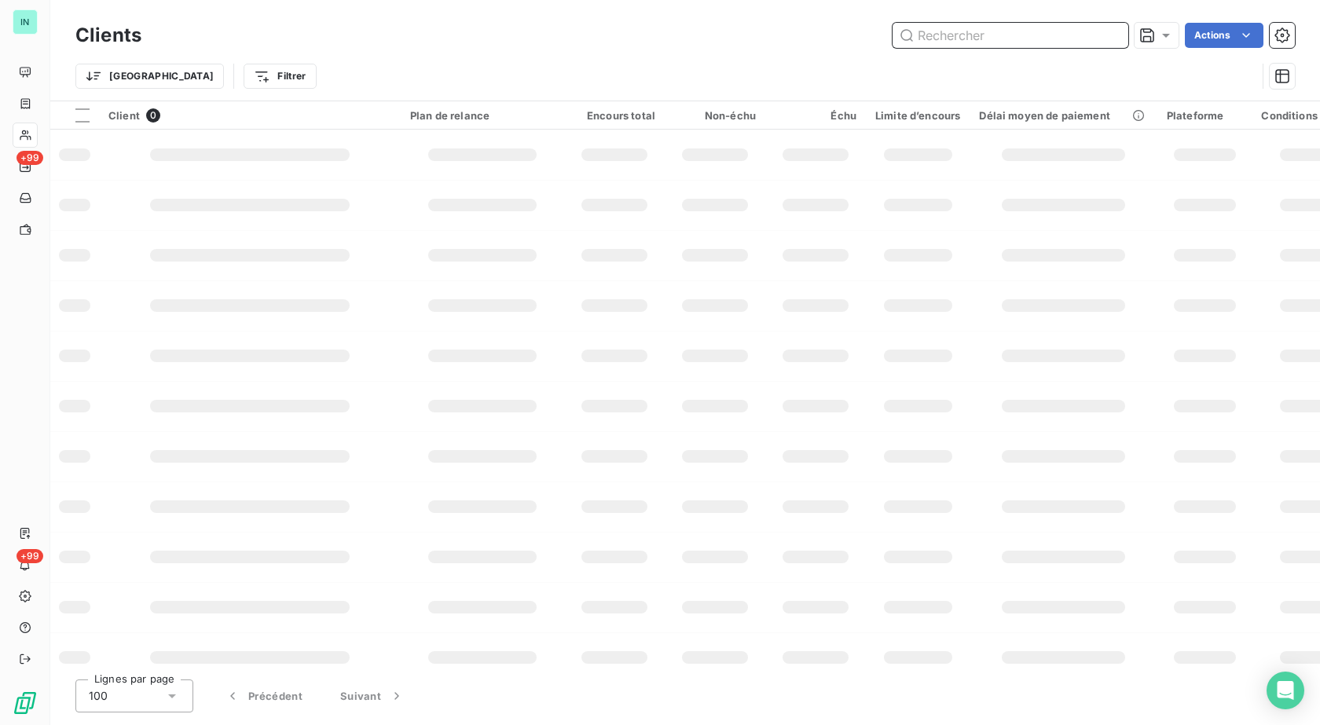
click at [999, 41] on input "text" at bounding box center [1011, 35] width 236 height 25
paste input "KARDHAM"
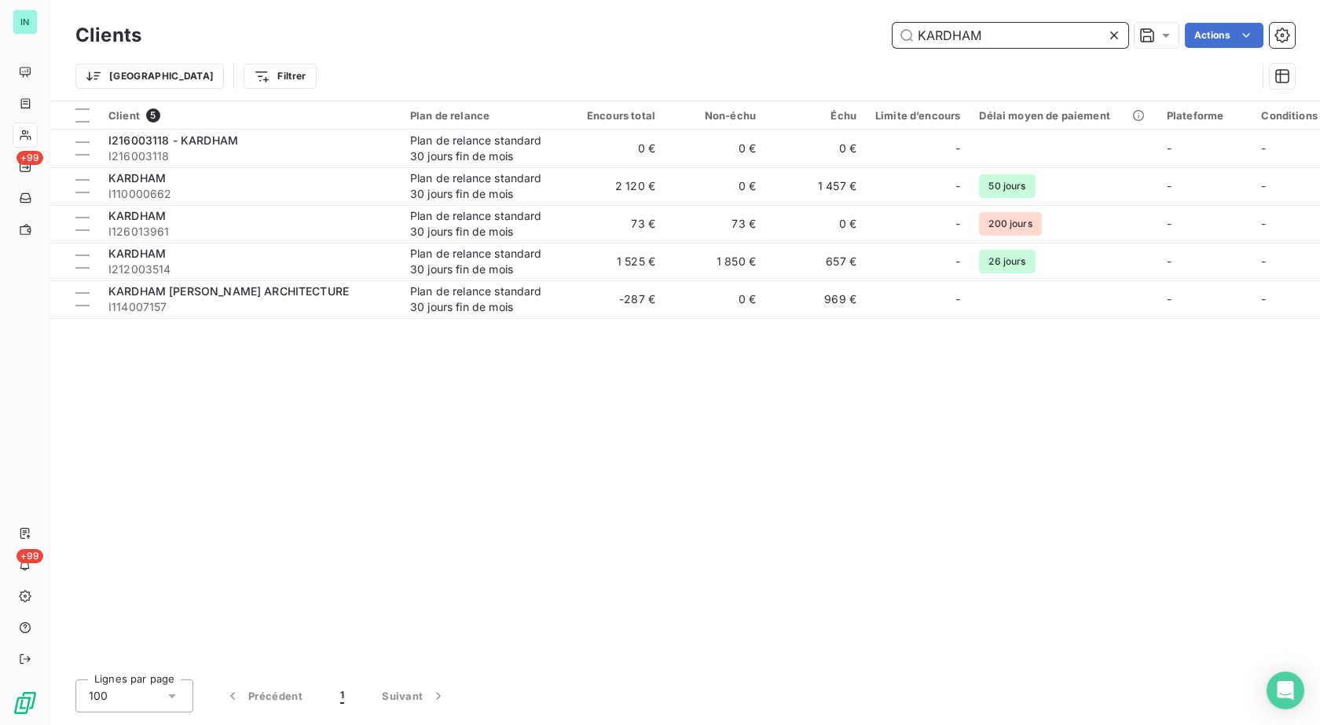
type input "KARDHAM"
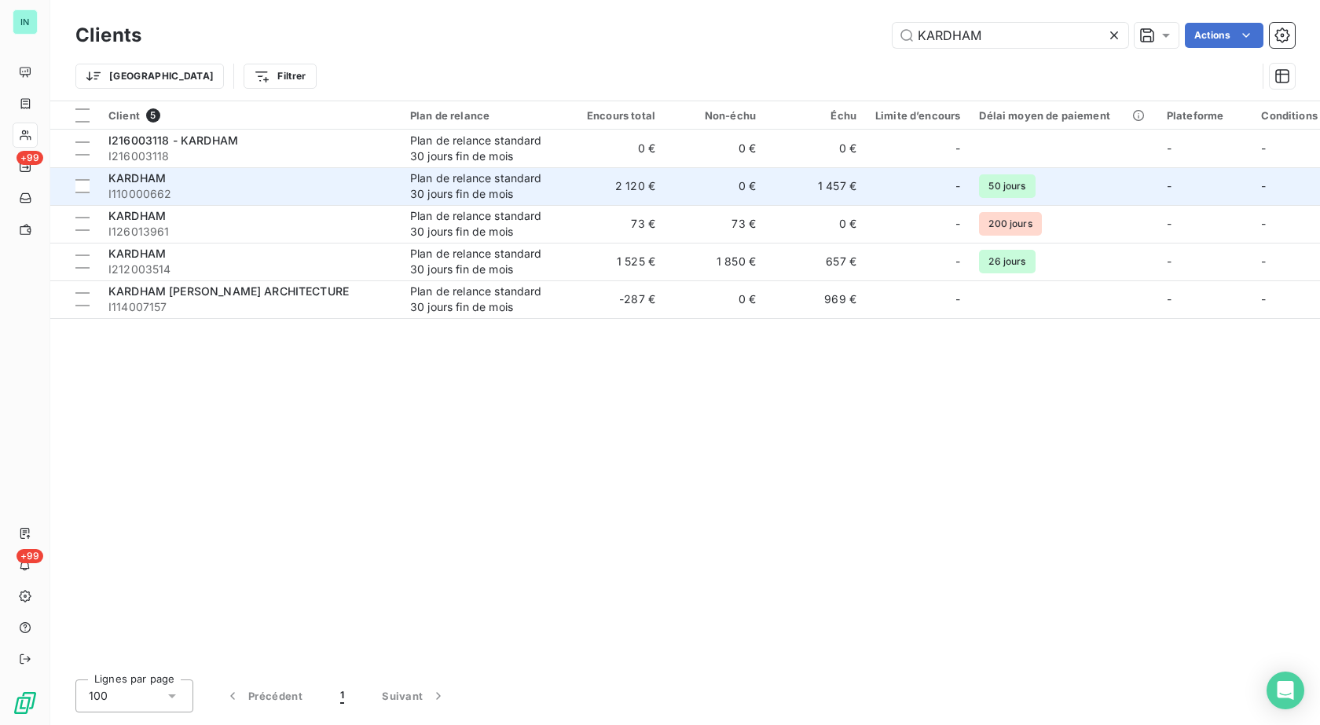
click at [819, 185] on td "1 457 €" at bounding box center [816, 186] width 101 height 38
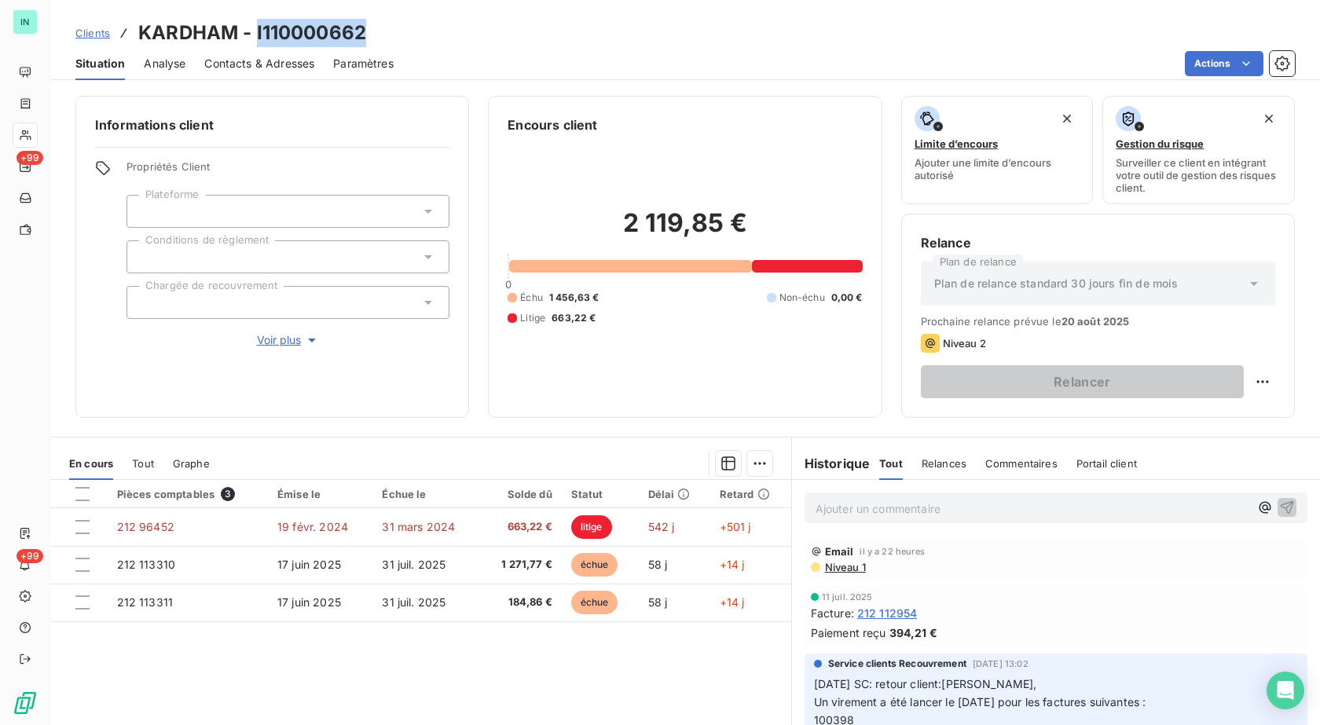
drag, startPoint x: 363, startPoint y: 32, endPoint x: 258, endPoint y: 28, distance: 105.4
click at [258, 28] on h3 "KARDHAM - I110000662" at bounding box center [252, 33] width 228 height 28
copy h3 "I110000662"
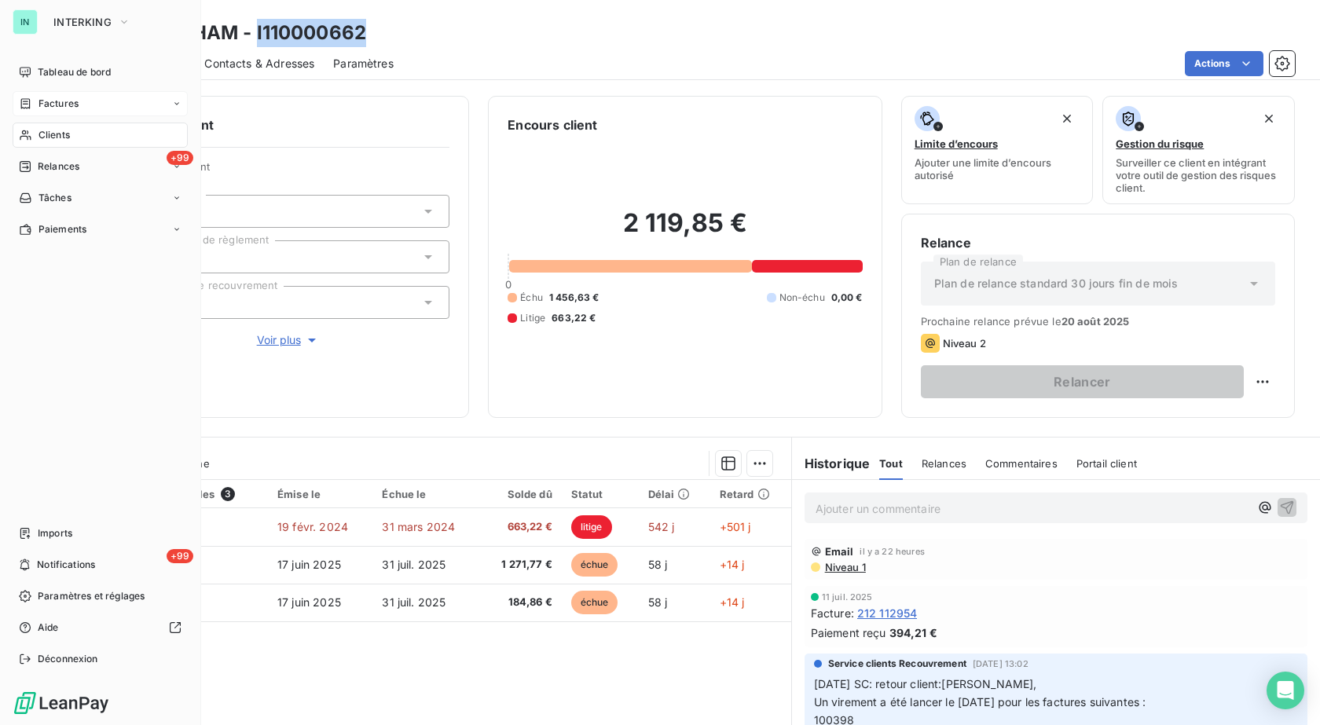
click at [48, 105] on span "Factures" at bounding box center [59, 104] width 40 height 14
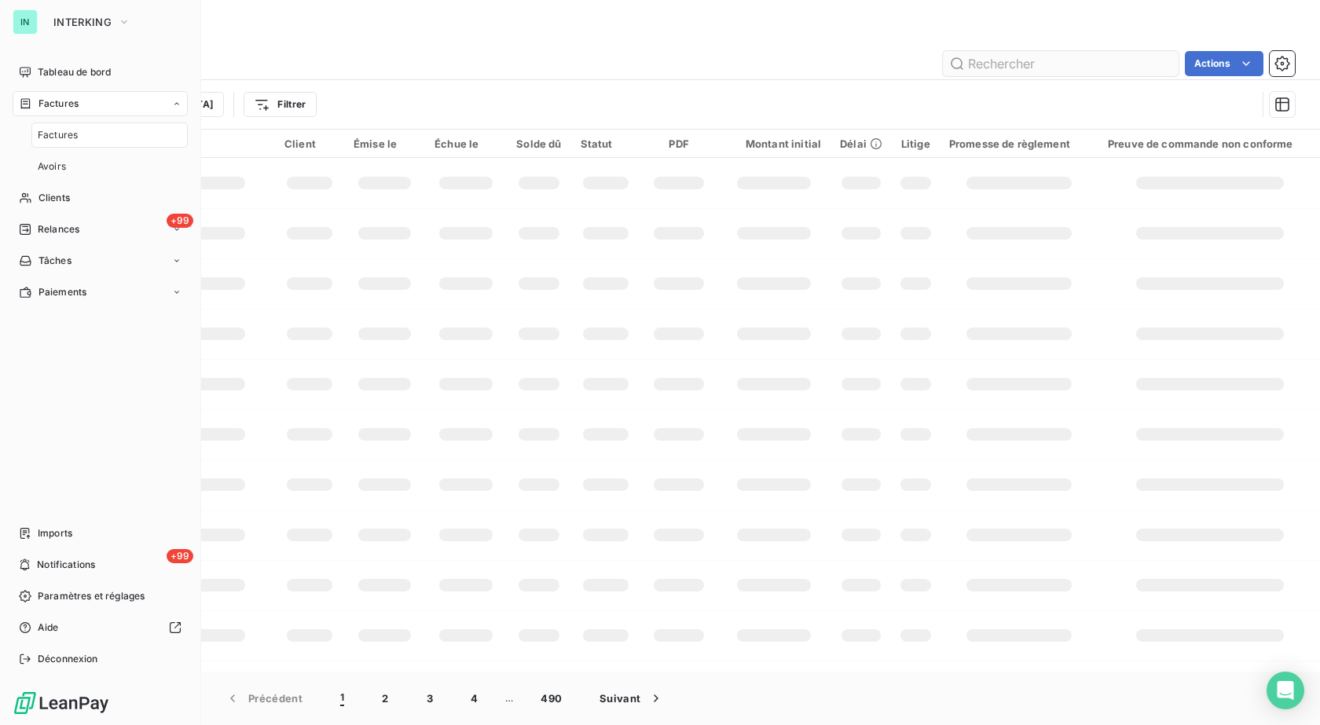
click at [1051, 64] on input "text" at bounding box center [1061, 63] width 236 height 25
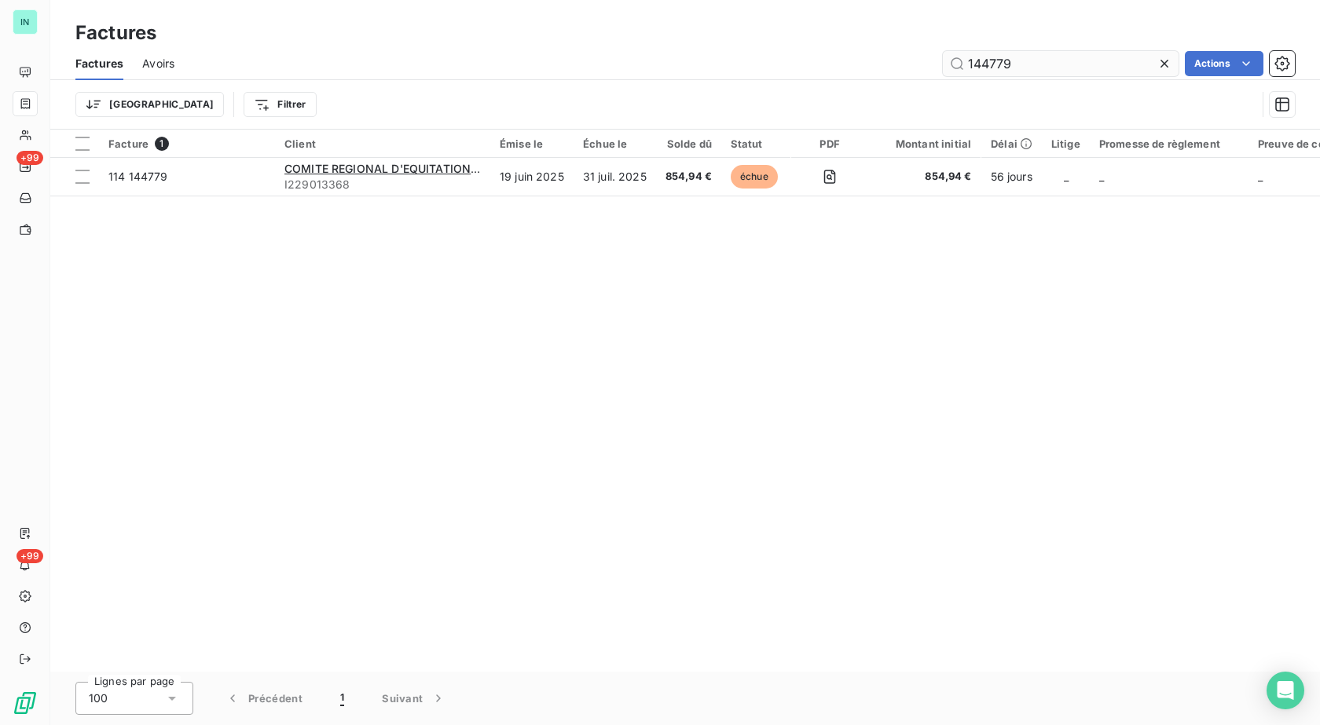
type input "144779"
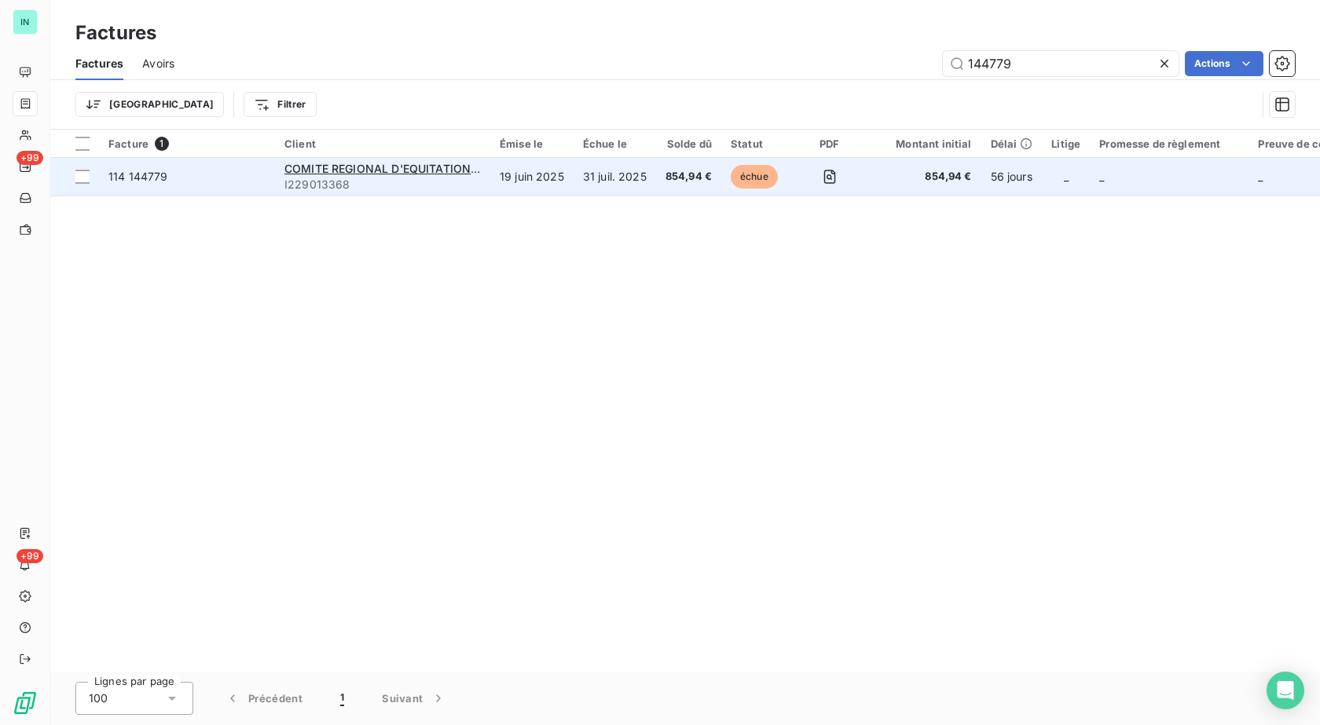
click at [355, 177] on span "I229013368" at bounding box center [383, 185] width 196 height 16
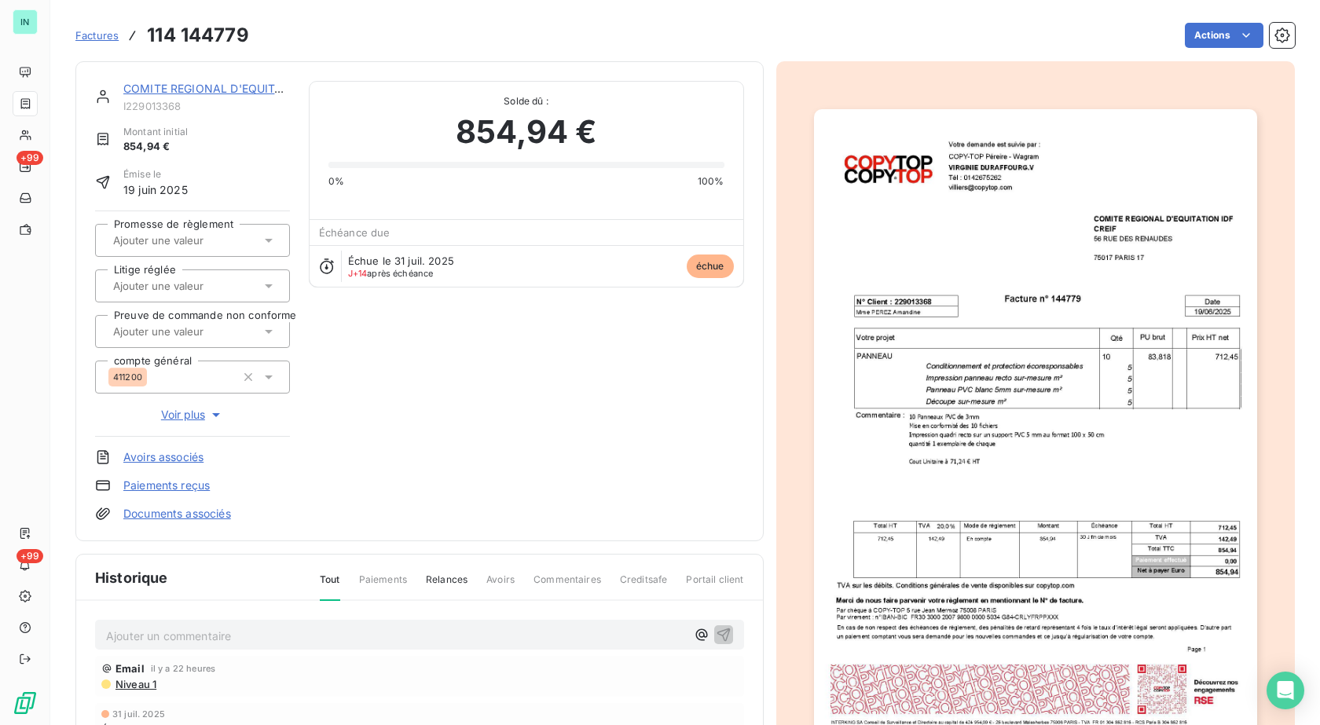
drag, startPoint x: 248, startPoint y: 35, endPoint x: 233, endPoint y: 64, distance: 33.1
click at [247, 35] on h3 "114 144779" at bounding box center [198, 35] width 102 height 28
click at [220, 95] on div "COMITE REGIONAL D'EQUITATION IDF" at bounding box center [206, 89] width 167 height 16
click at [230, 88] on link "COMITE REGIONAL D'EQUITATION IDF" at bounding box center [227, 88] width 208 height 13
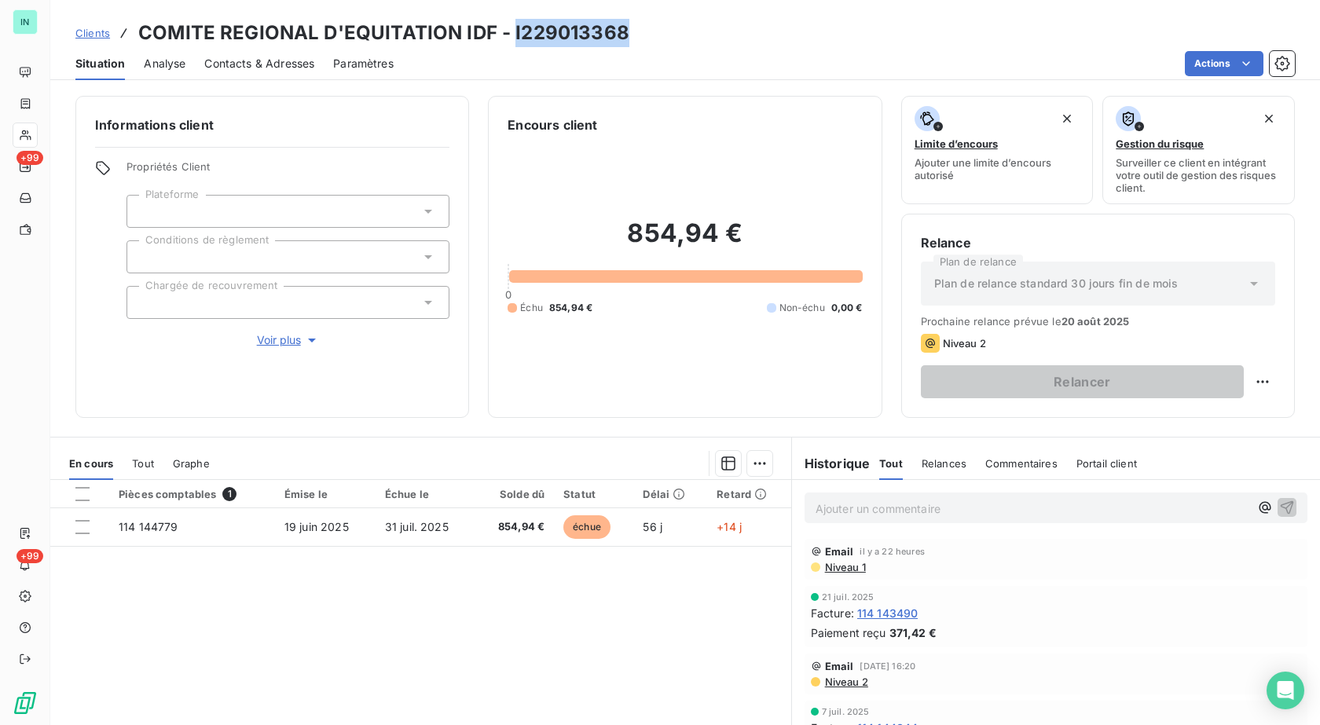
drag, startPoint x: 622, startPoint y: 27, endPoint x: 512, endPoint y: 35, distance: 110.4
click at [512, 35] on h3 "COMITE REGIONAL D'EQUITATION IDF - I229013368" at bounding box center [383, 33] width 491 height 28
copy h3 "I229013368"
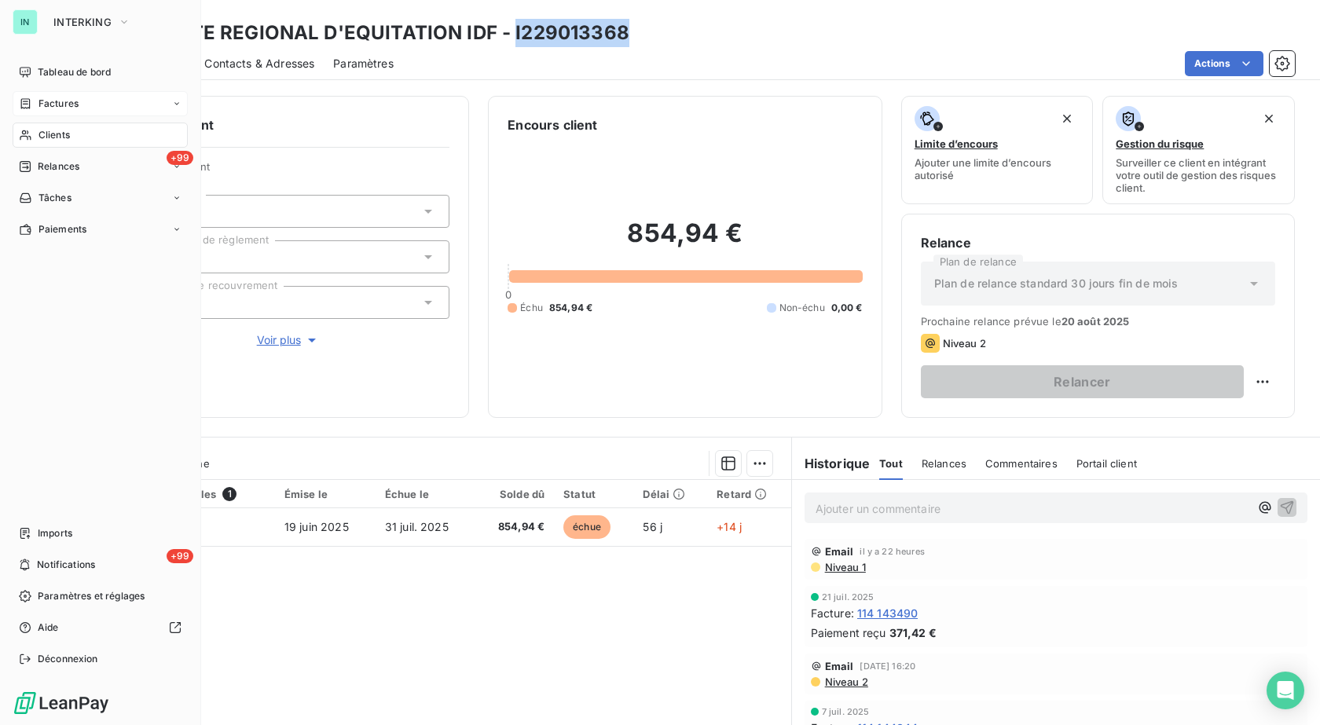
click at [50, 108] on span "Factures" at bounding box center [59, 104] width 40 height 14
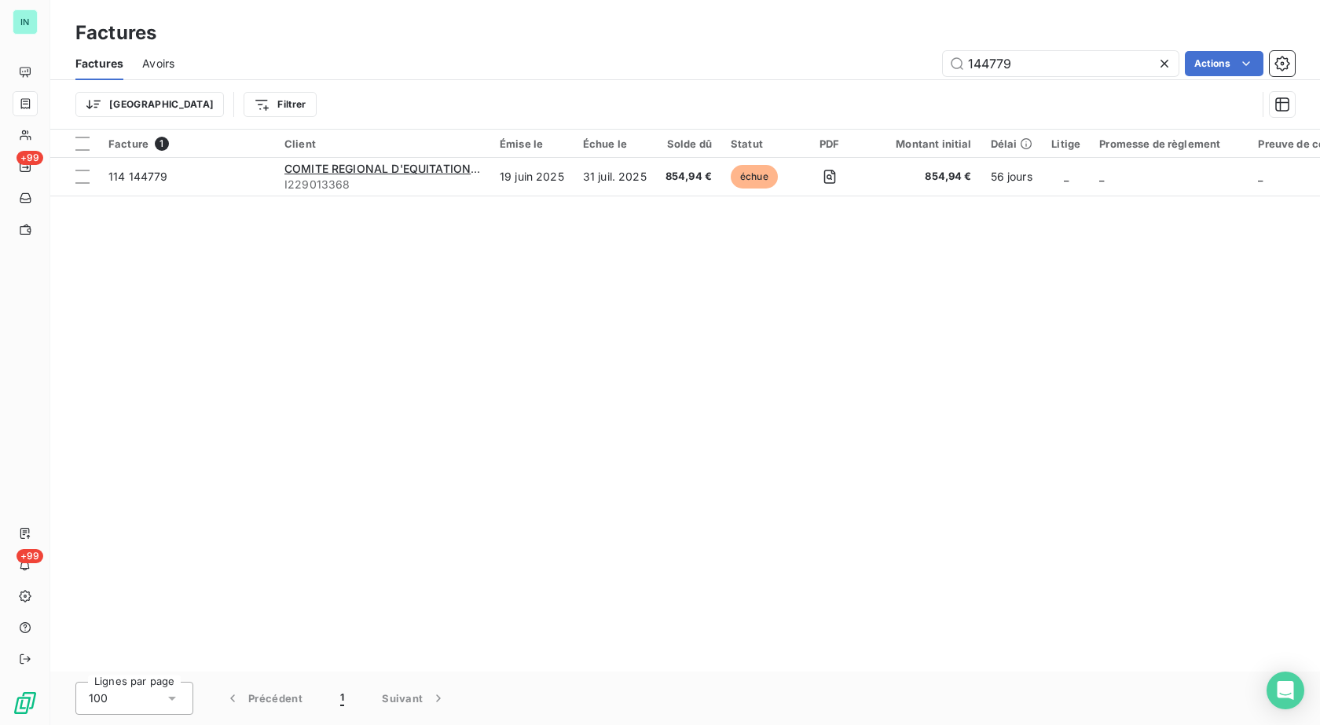
drag, startPoint x: 1038, startPoint y: 61, endPoint x: 861, endPoint y: 63, distance: 176.1
click at [861, 63] on div "144779 Actions" at bounding box center [744, 63] width 1102 height 25
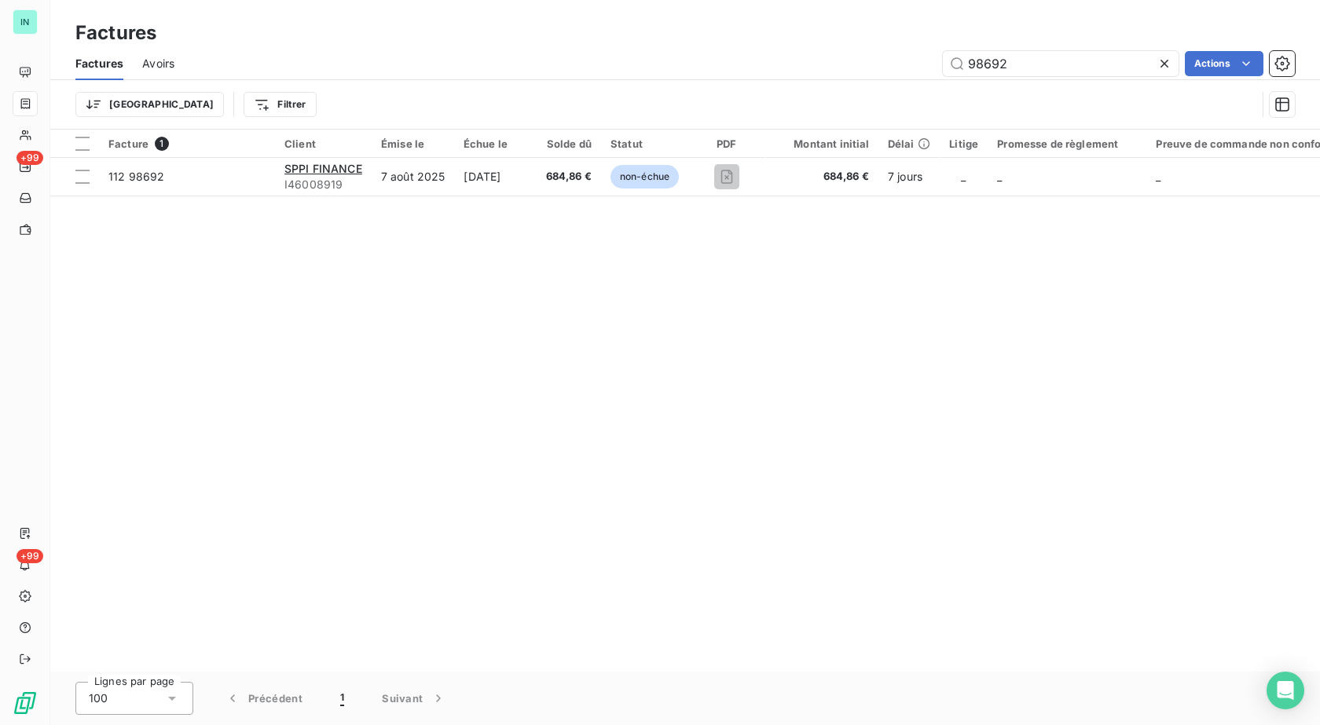
type input "98692"
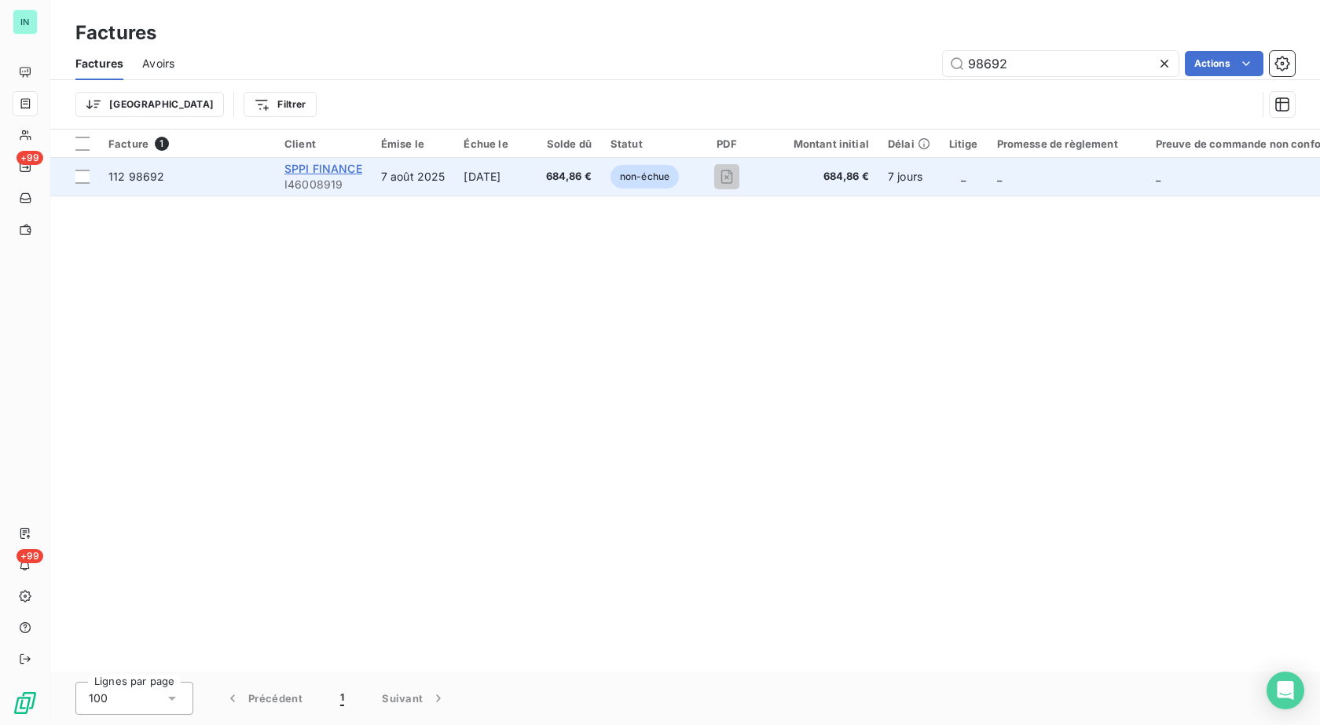
click at [353, 173] on span "SPPI FINANCE" at bounding box center [324, 168] width 78 height 13
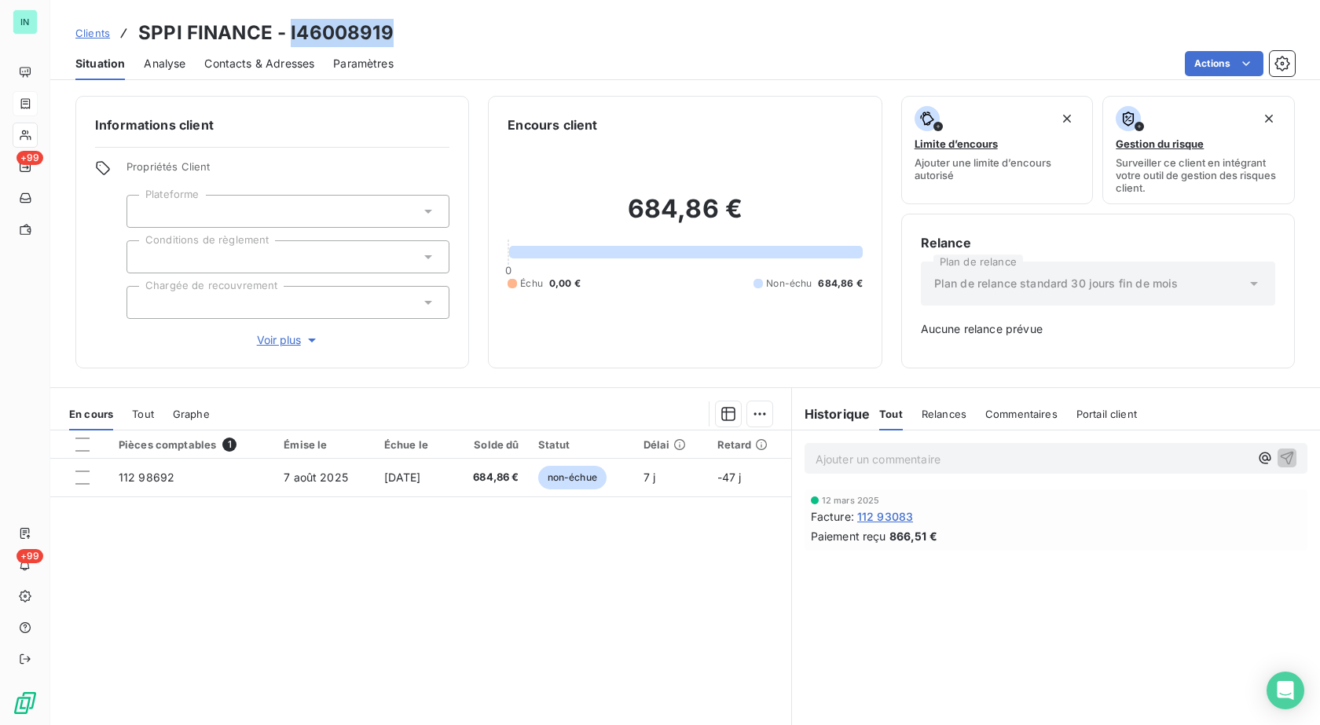
drag, startPoint x: 392, startPoint y: 31, endPoint x: 291, endPoint y: 35, distance: 101.5
click at [291, 35] on div "Clients SPPI FINANCE - I46008919" at bounding box center [685, 33] width 1270 height 28
copy h3 "I46008919"
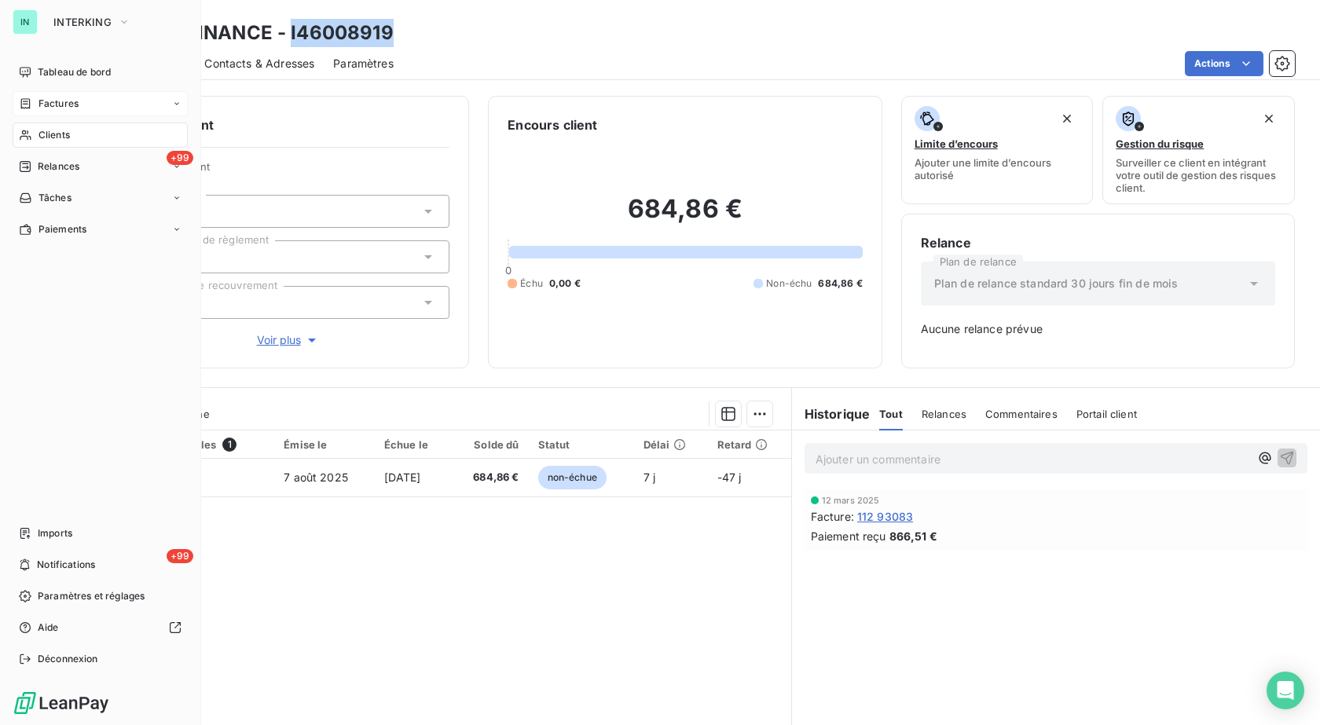
click at [47, 114] on div "Factures" at bounding box center [100, 103] width 175 height 25
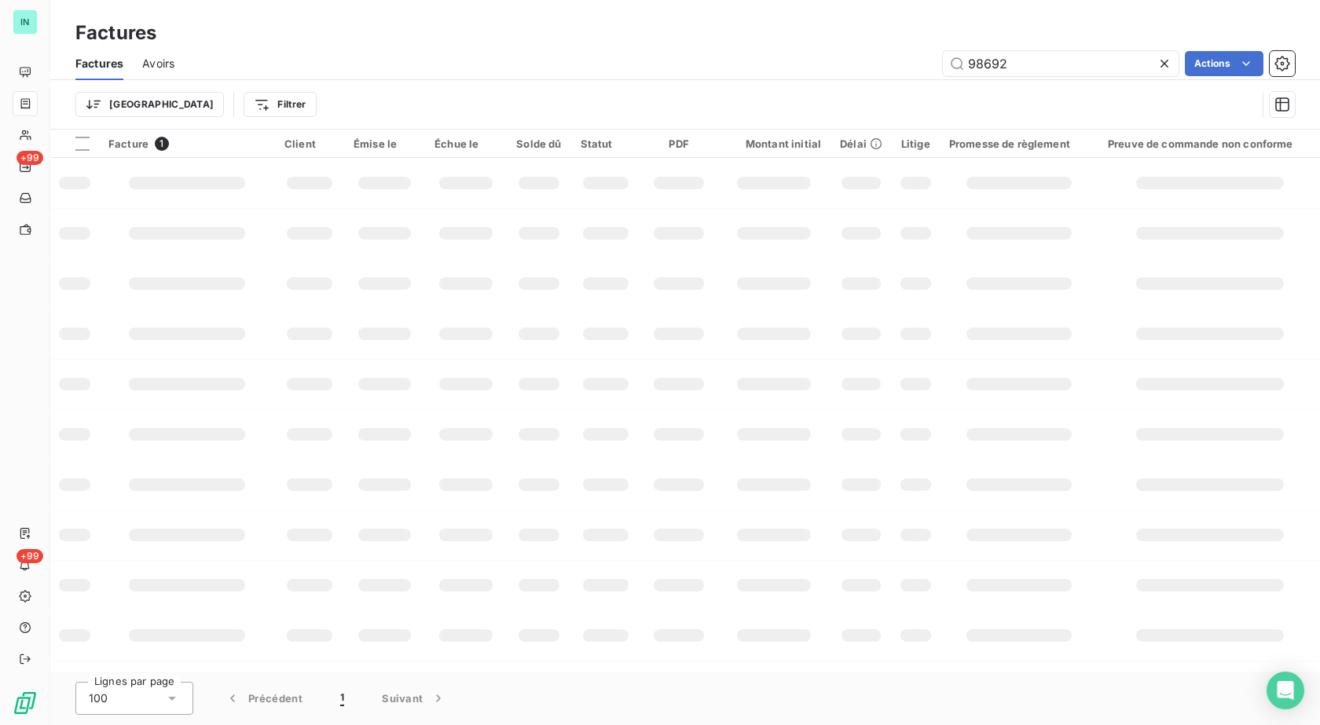
drag, startPoint x: 1029, startPoint y: 65, endPoint x: 885, endPoint y: 66, distance: 143.8
click at [885, 66] on div "98692 Actions" at bounding box center [744, 63] width 1102 height 25
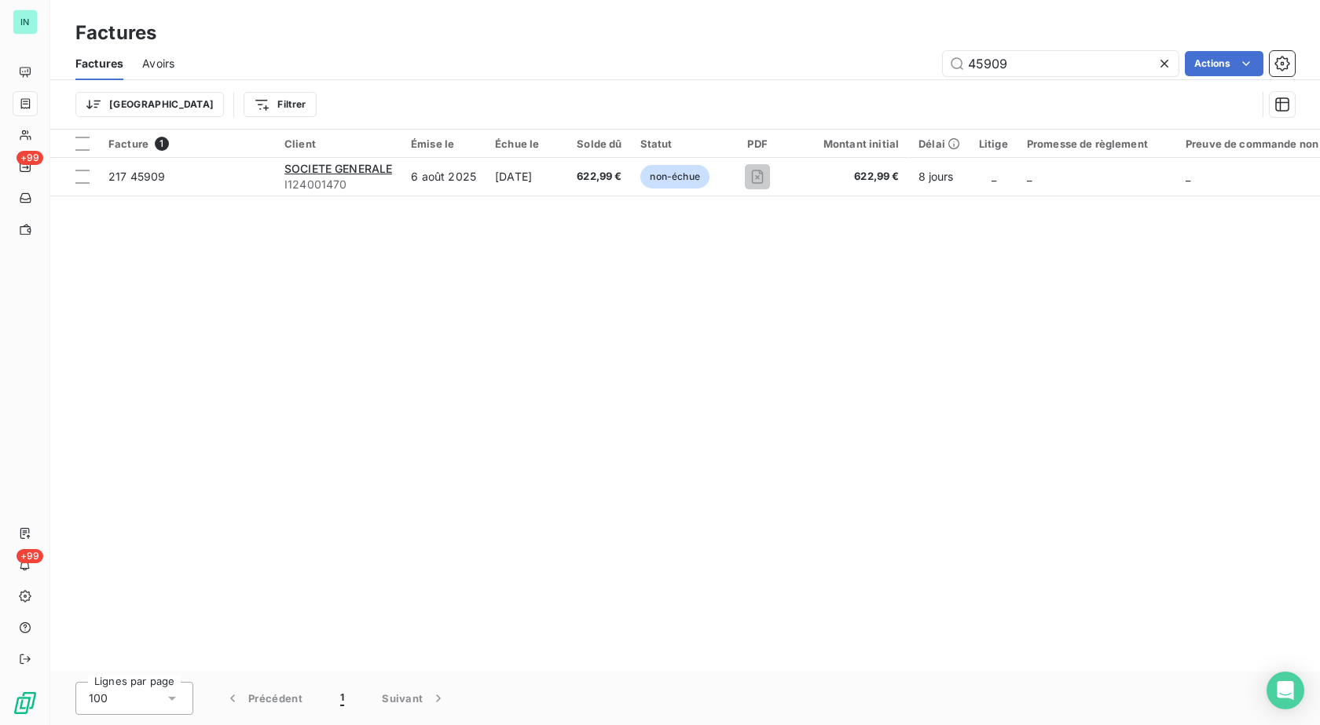
type input "45909"
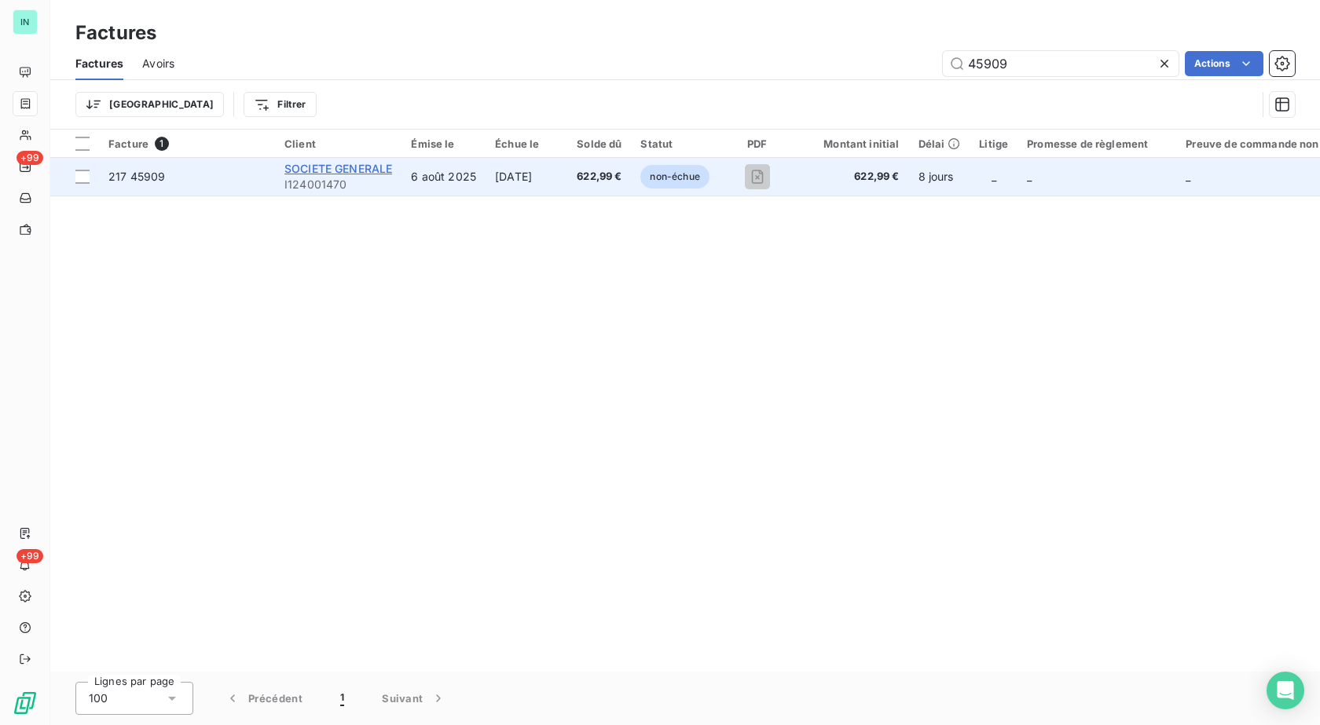
click at [331, 169] on span "SOCIETE GENERALE" at bounding box center [339, 168] width 108 height 13
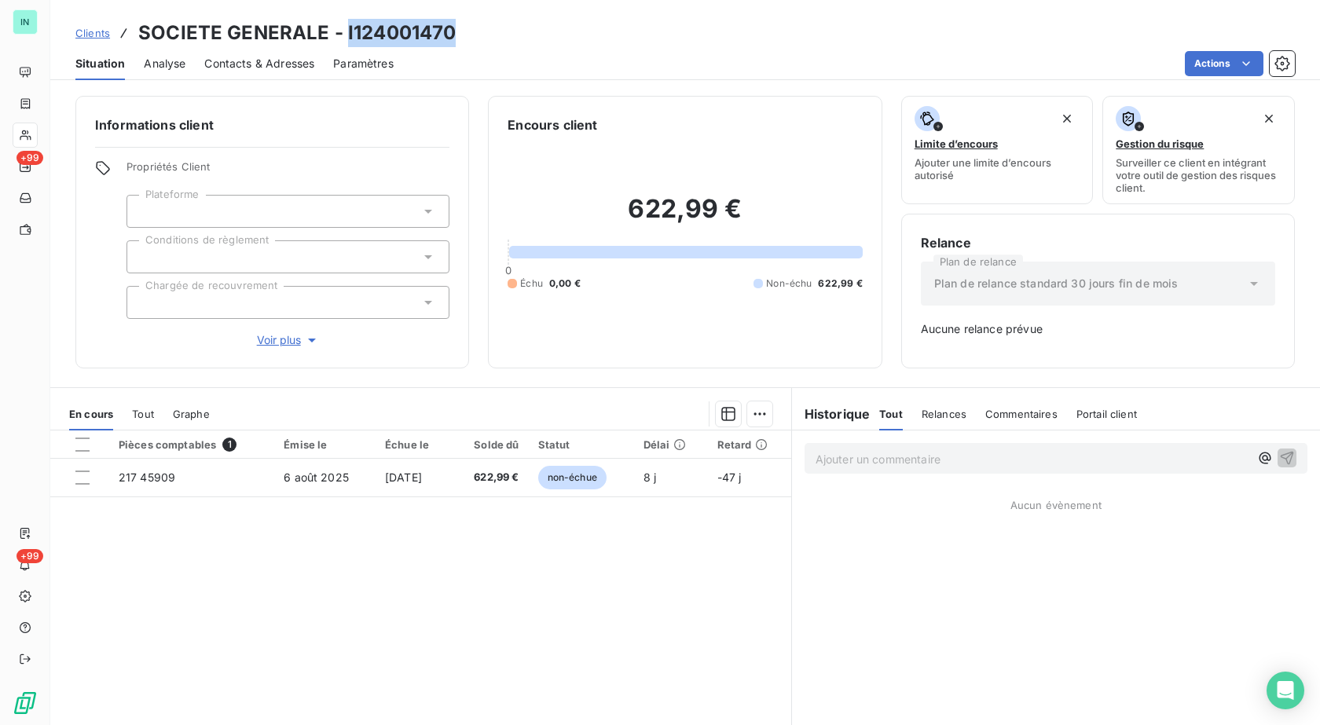
drag, startPoint x: 452, startPoint y: 28, endPoint x: 344, endPoint y: 28, distance: 107.7
click at [344, 28] on h3 "SOCIETE GENERALE - I124001470" at bounding box center [297, 33] width 318 height 28
copy h3 "I124001470"
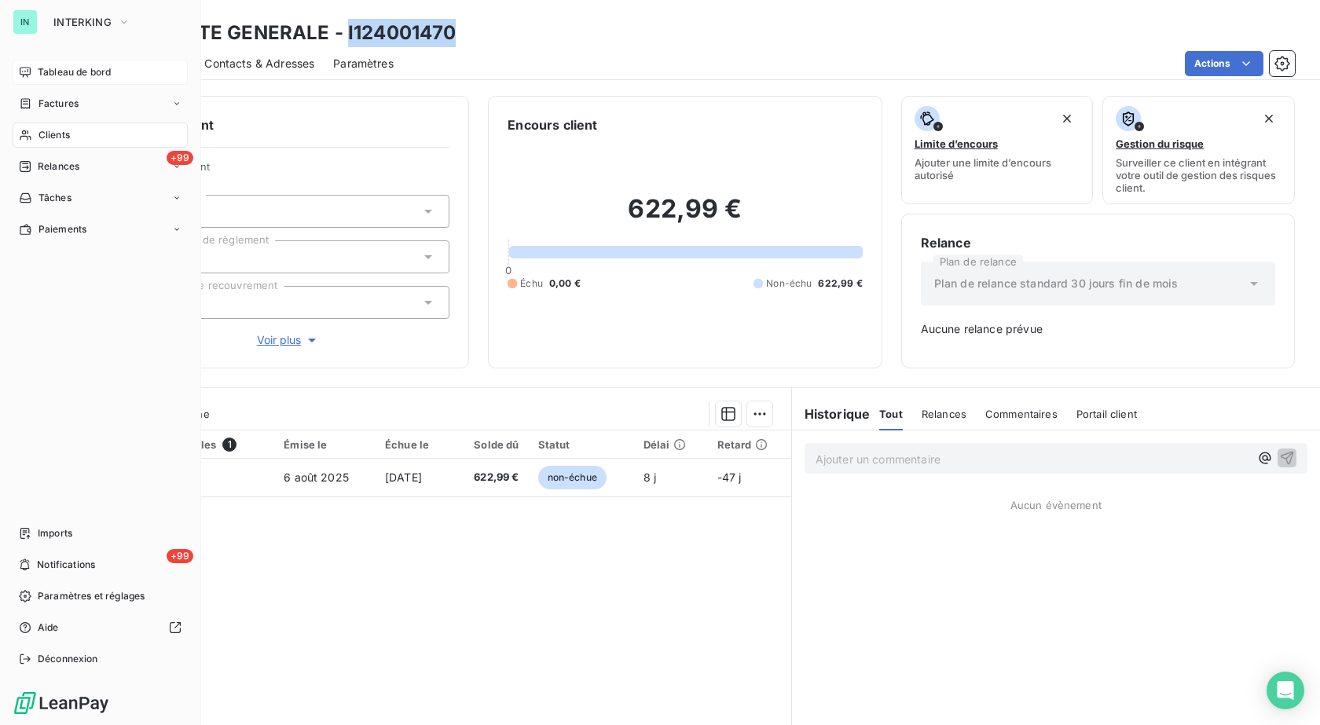
click at [35, 97] on div "Factures" at bounding box center [100, 103] width 175 height 25
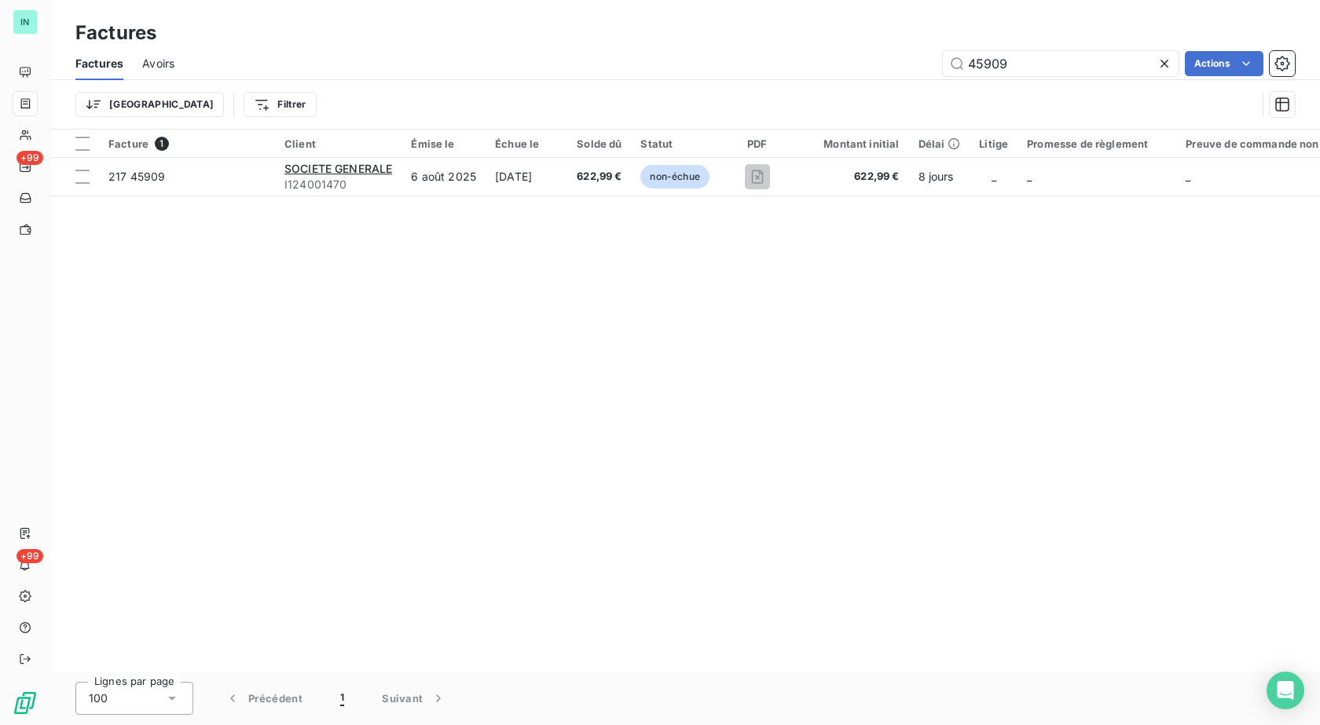
drag, startPoint x: 1038, startPoint y: 65, endPoint x: 774, endPoint y: 65, distance: 263.3
click at [795, 65] on div "45909 Actions" at bounding box center [744, 63] width 1102 height 25
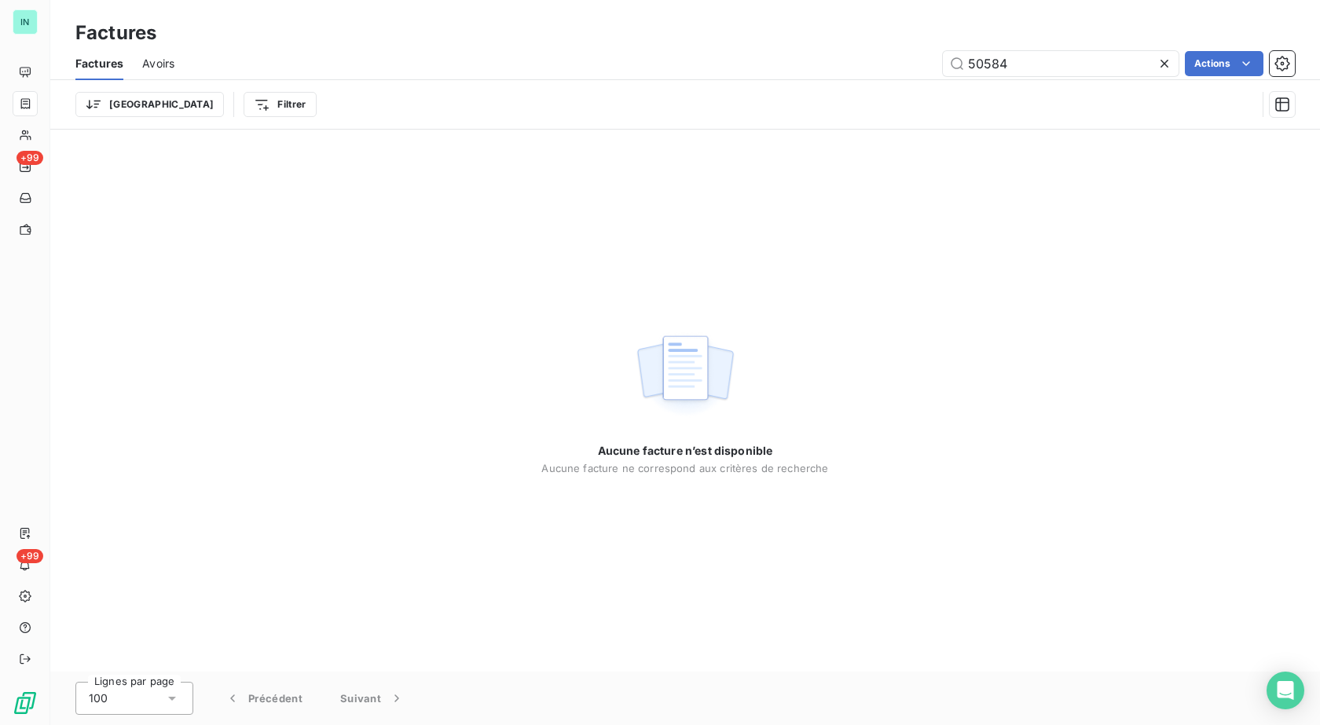
type input "50584"
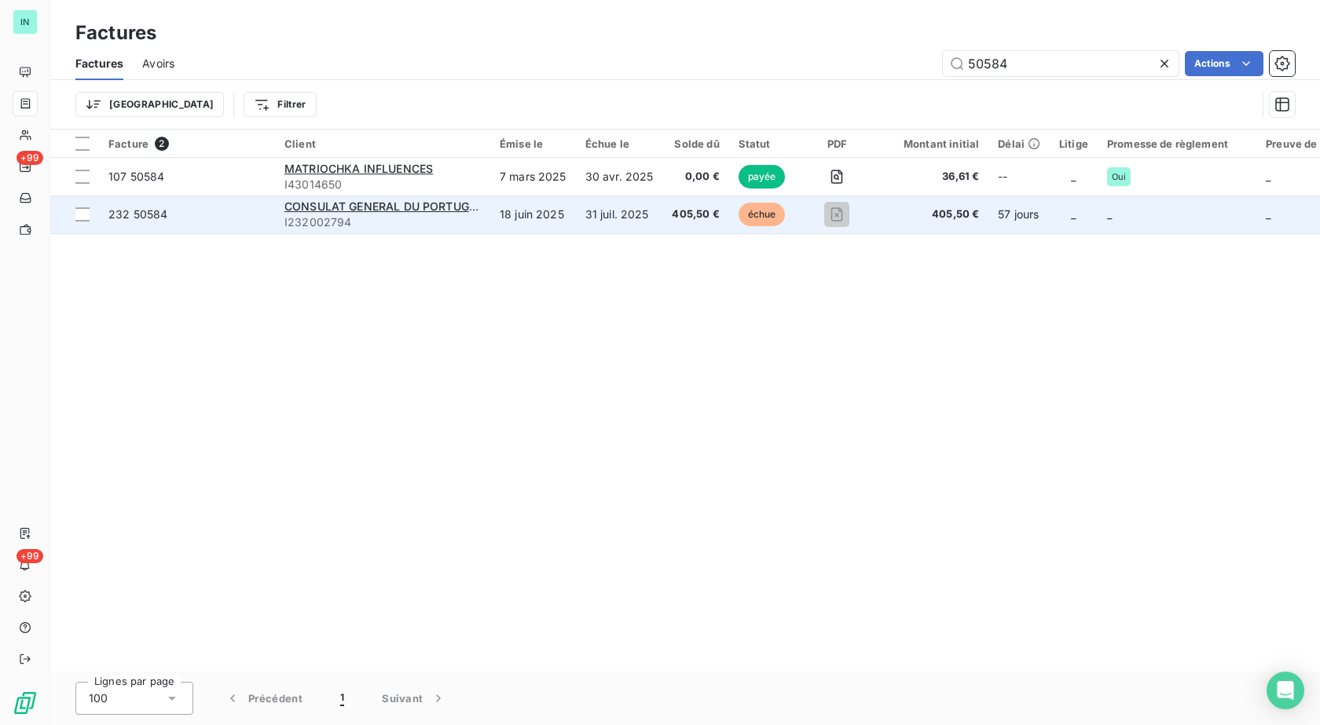
click at [415, 219] on span "I232002794" at bounding box center [383, 223] width 196 height 16
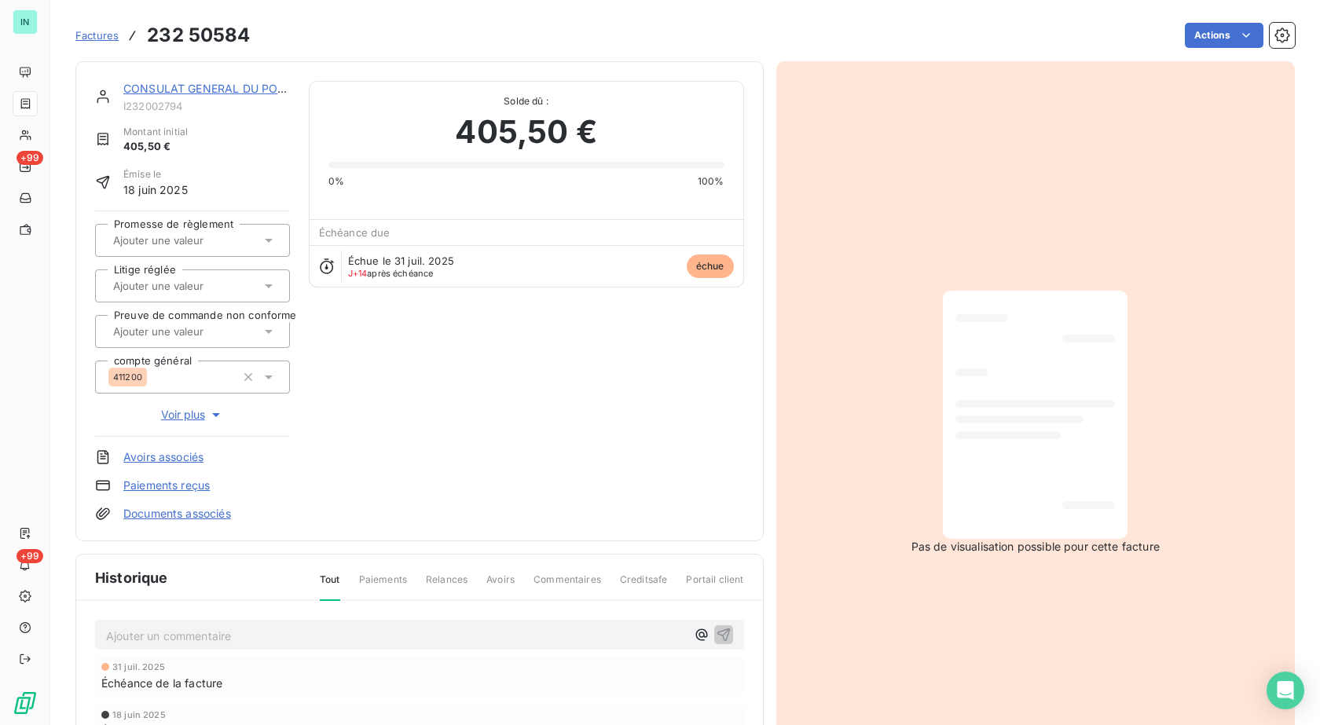
click at [219, 92] on link "CONSULAT GENERAL DU PORTUGAL" at bounding box center [222, 88] width 199 height 13
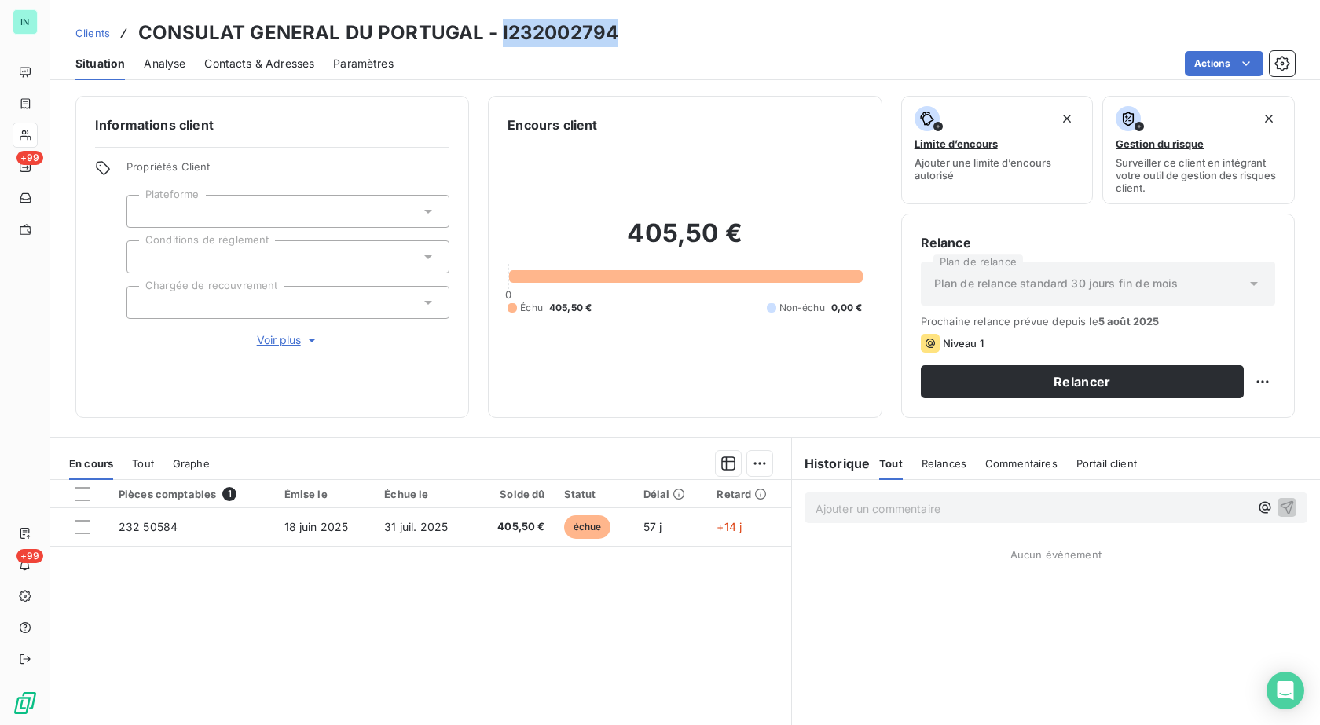
drag, startPoint x: 617, startPoint y: 30, endPoint x: 498, endPoint y: 33, distance: 118.7
click at [498, 33] on div "Clients CONSULAT GENERAL DU PORTUGAL - I232002794" at bounding box center [685, 33] width 1270 height 28
copy h3 "I232002794"
click at [411, 121] on h6 "Informations client" at bounding box center [272, 125] width 354 height 19
drag, startPoint x: 613, startPoint y: 28, endPoint x: 498, endPoint y: 35, distance: 115.8
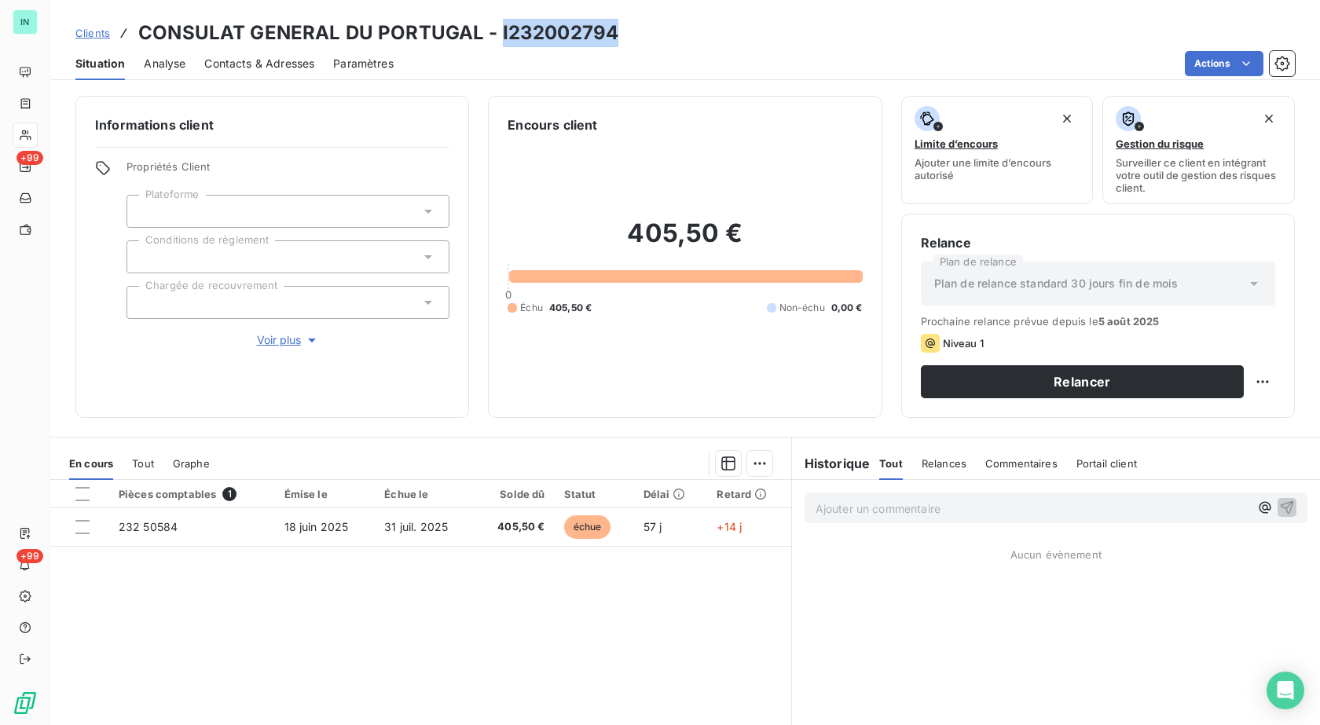
click at [498, 35] on div "Clients CONSULAT GENERAL DU PORTUGAL - I232002794" at bounding box center [685, 33] width 1270 height 28
copy h3 "I232002794"
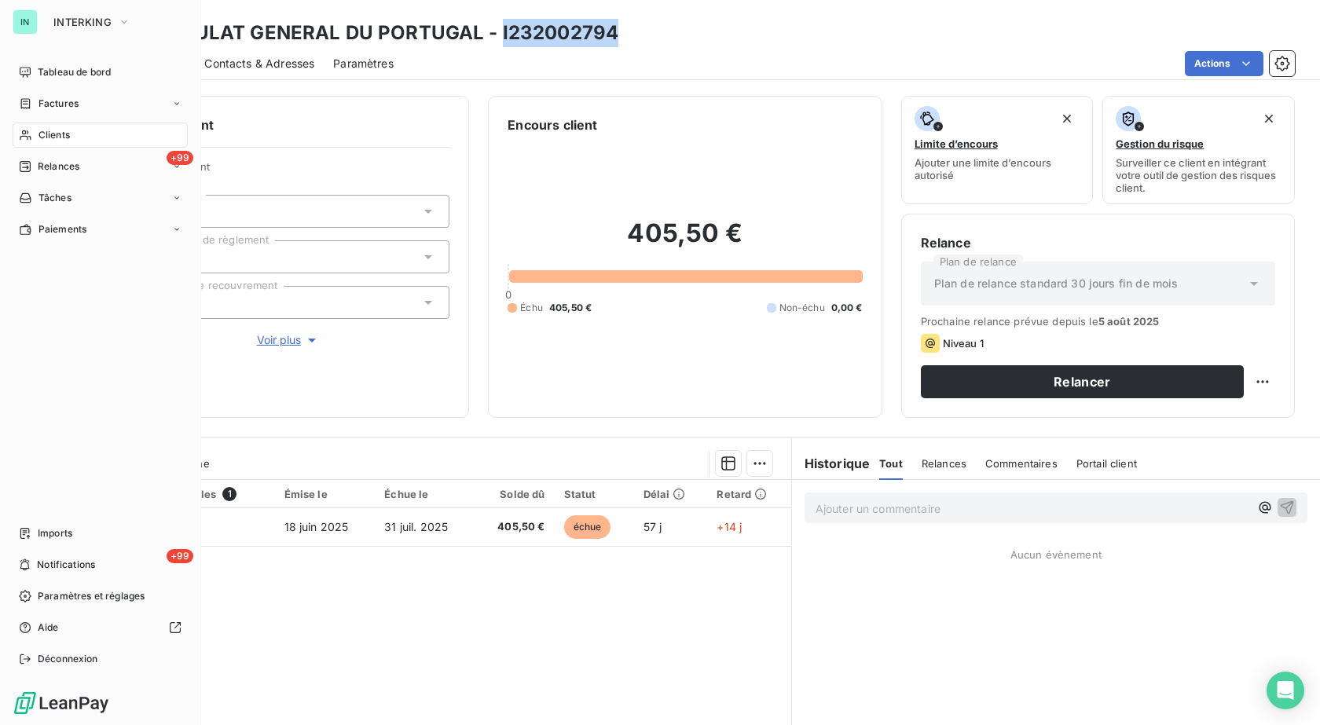
click at [41, 105] on span "Factures" at bounding box center [59, 104] width 40 height 14
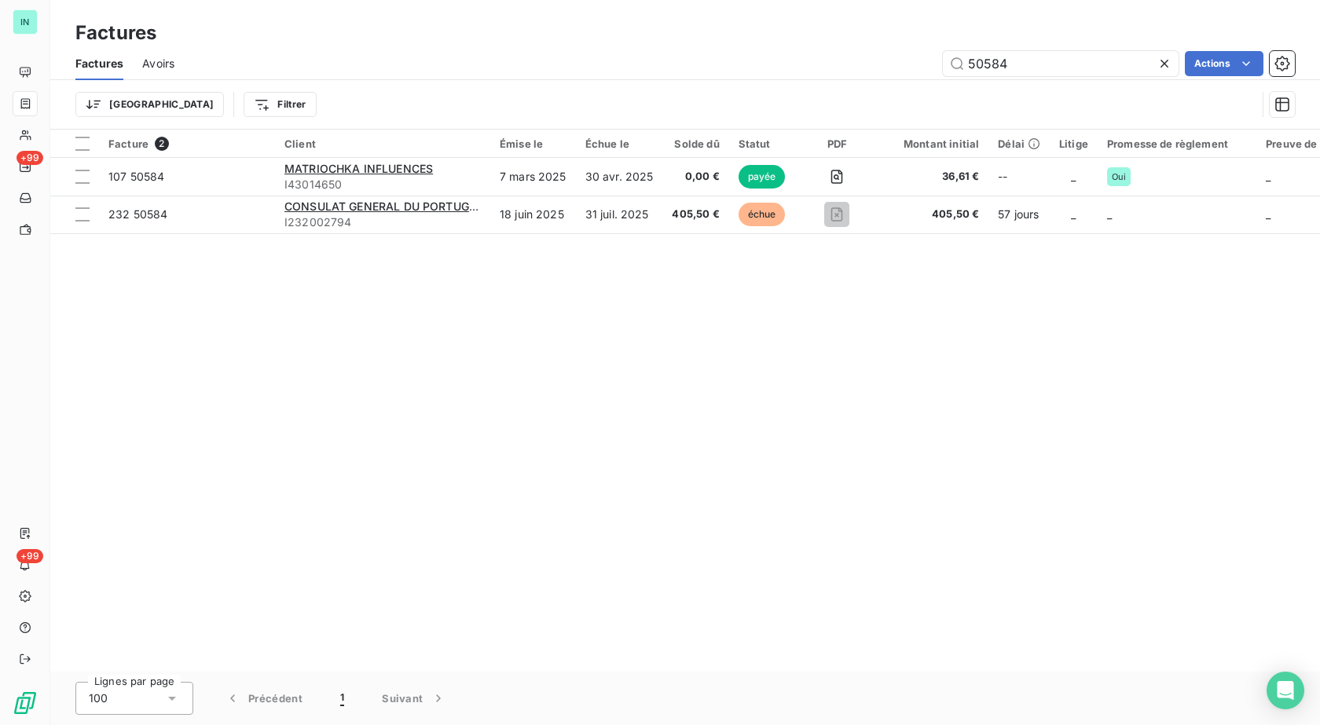
click at [1163, 65] on icon at bounding box center [1165, 64] width 16 height 16
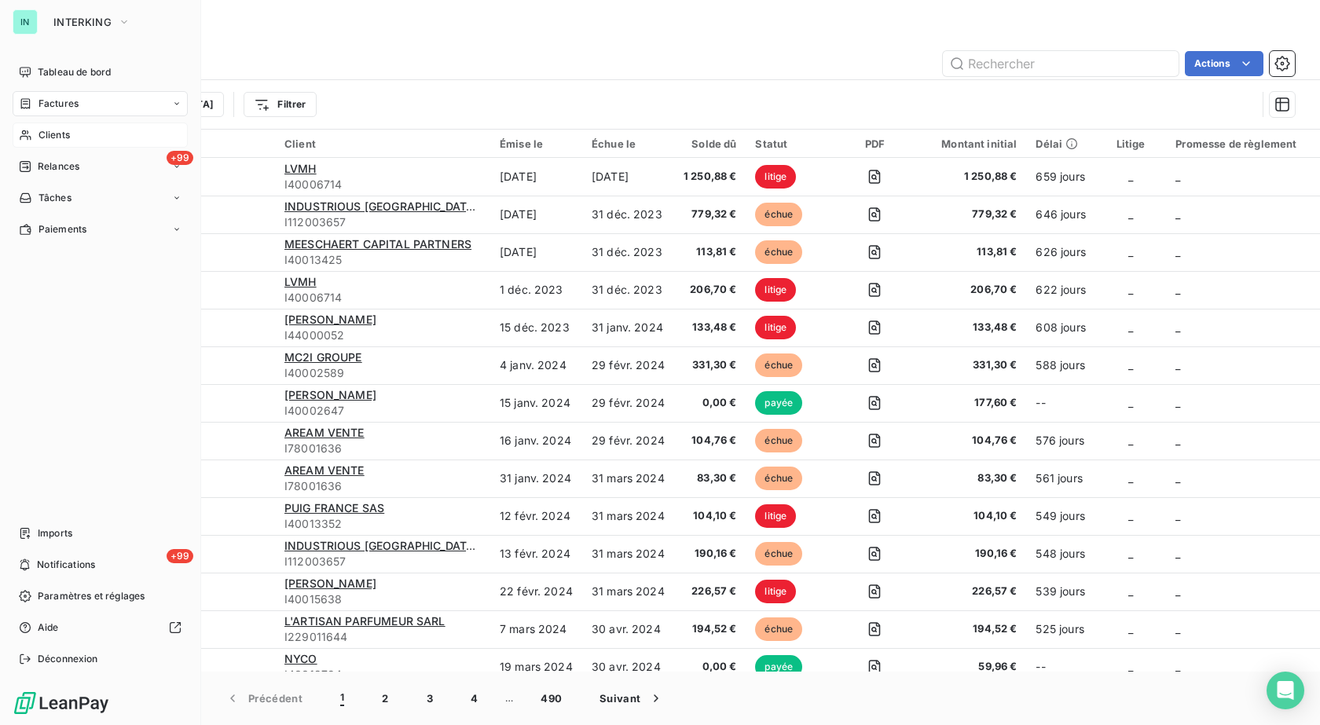
drag, startPoint x: 42, startPoint y: 137, endPoint x: 174, endPoint y: 123, distance: 133.5
click at [42, 137] on span "Clients" at bounding box center [54, 135] width 31 height 14
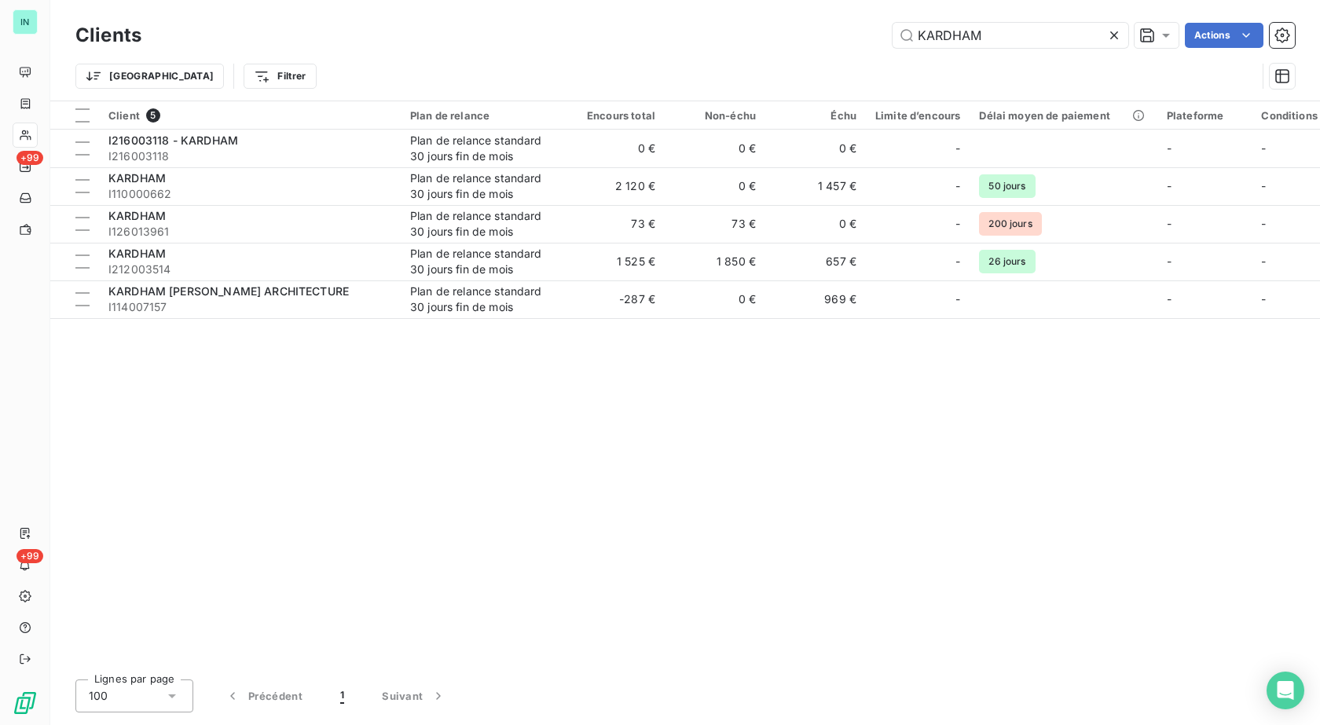
click at [1110, 36] on icon at bounding box center [1115, 36] width 16 height 16
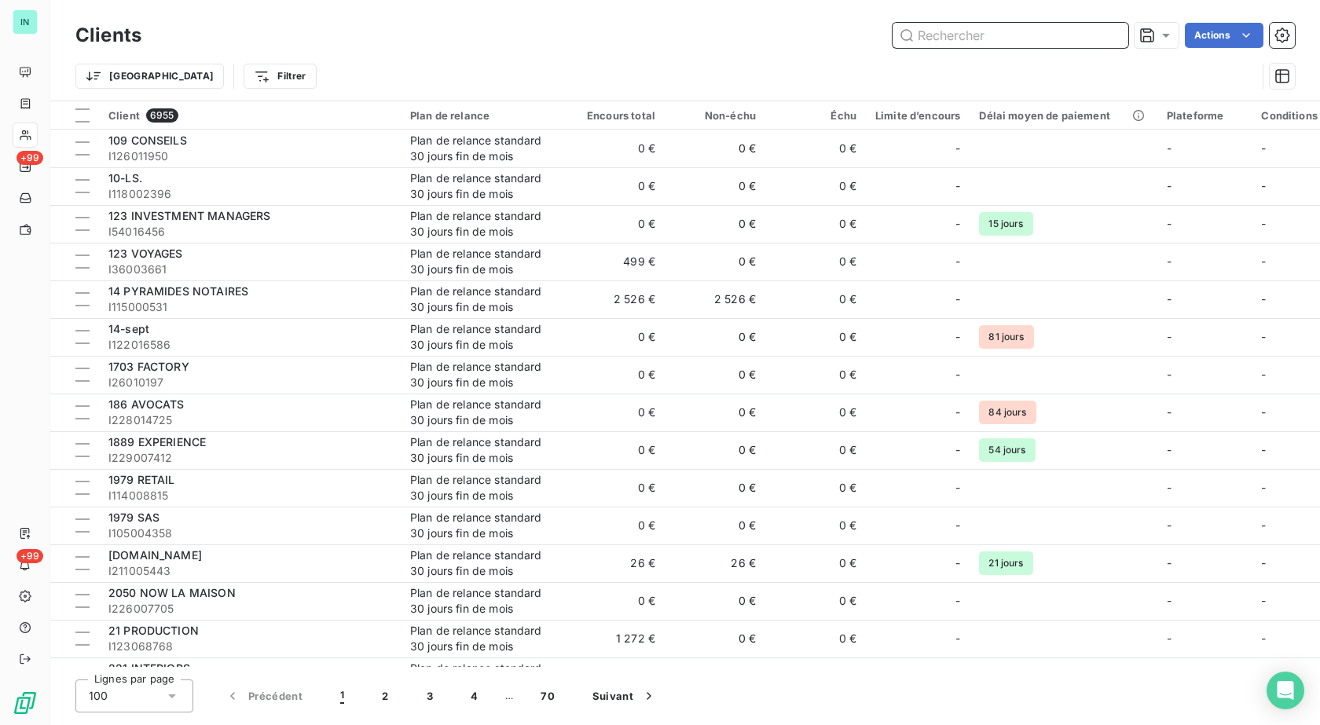
click at [973, 39] on input "text" at bounding box center [1011, 35] width 236 height 25
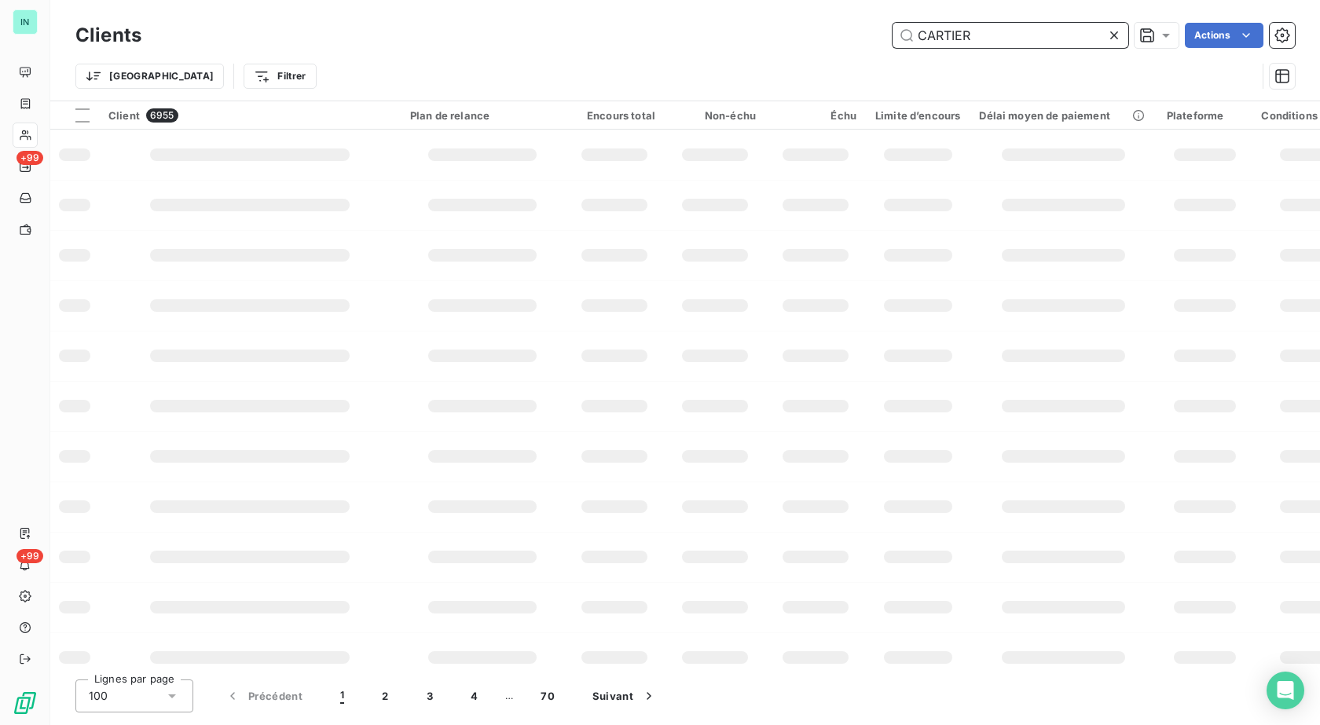
type input "CARTIER"
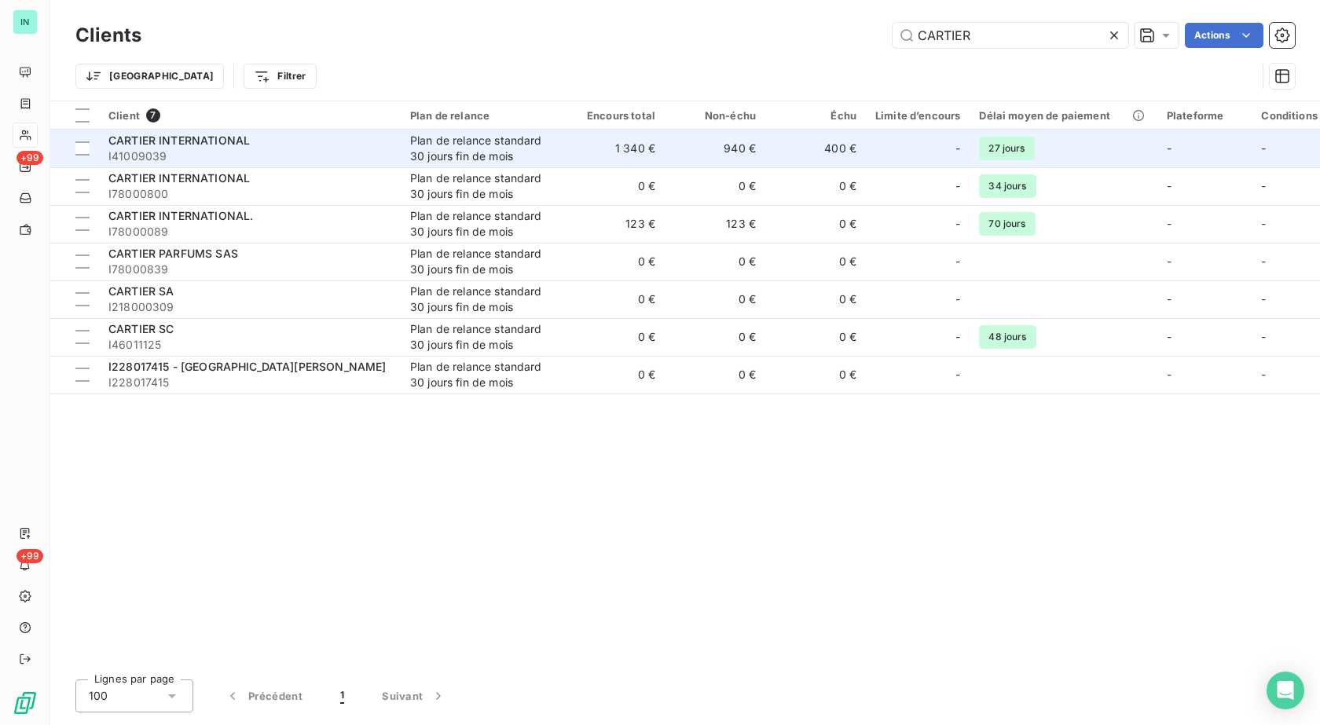
click at [733, 149] on td "940 €" at bounding box center [715, 149] width 101 height 38
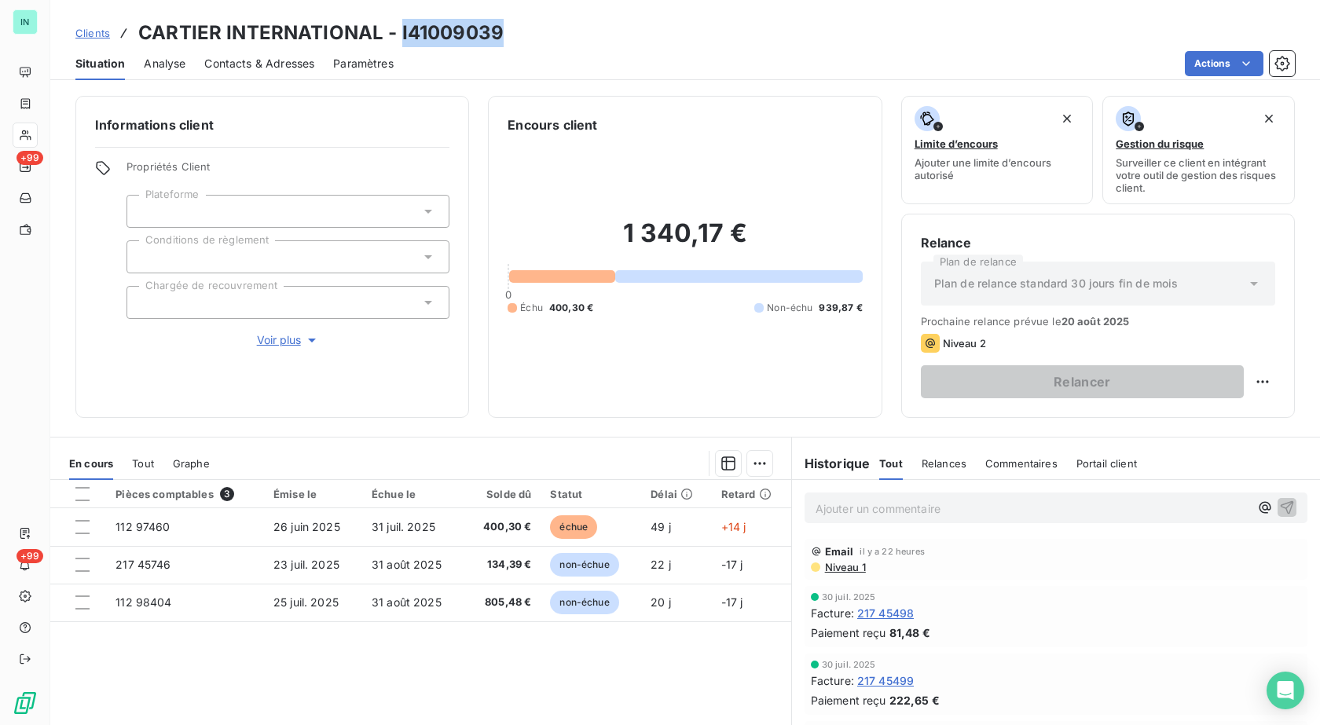
drag, startPoint x: 497, startPoint y: 29, endPoint x: 401, endPoint y: 37, distance: 96.2
click at [401, 37] on h3 "CARTIER INTERNATIONAL - I41009039" at bounding box center [320, 33] width 365 height 28
copy h3 "I41009039"
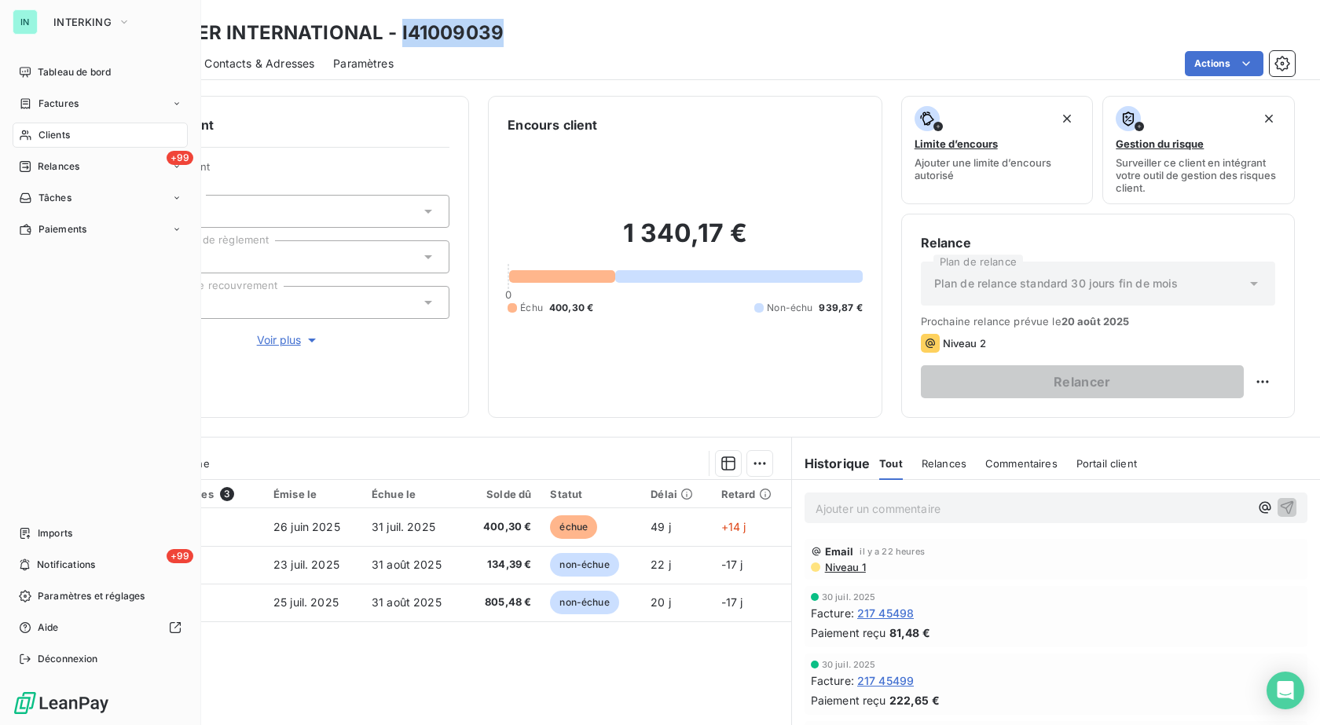
drag, startPoint x: 46, startPoint y: 138, endPoint x: 181, endPoint y: 124, distance: 135.1
click at [46, 138] on span "Clients" at bounding box center [54, 135] width 31 height 14
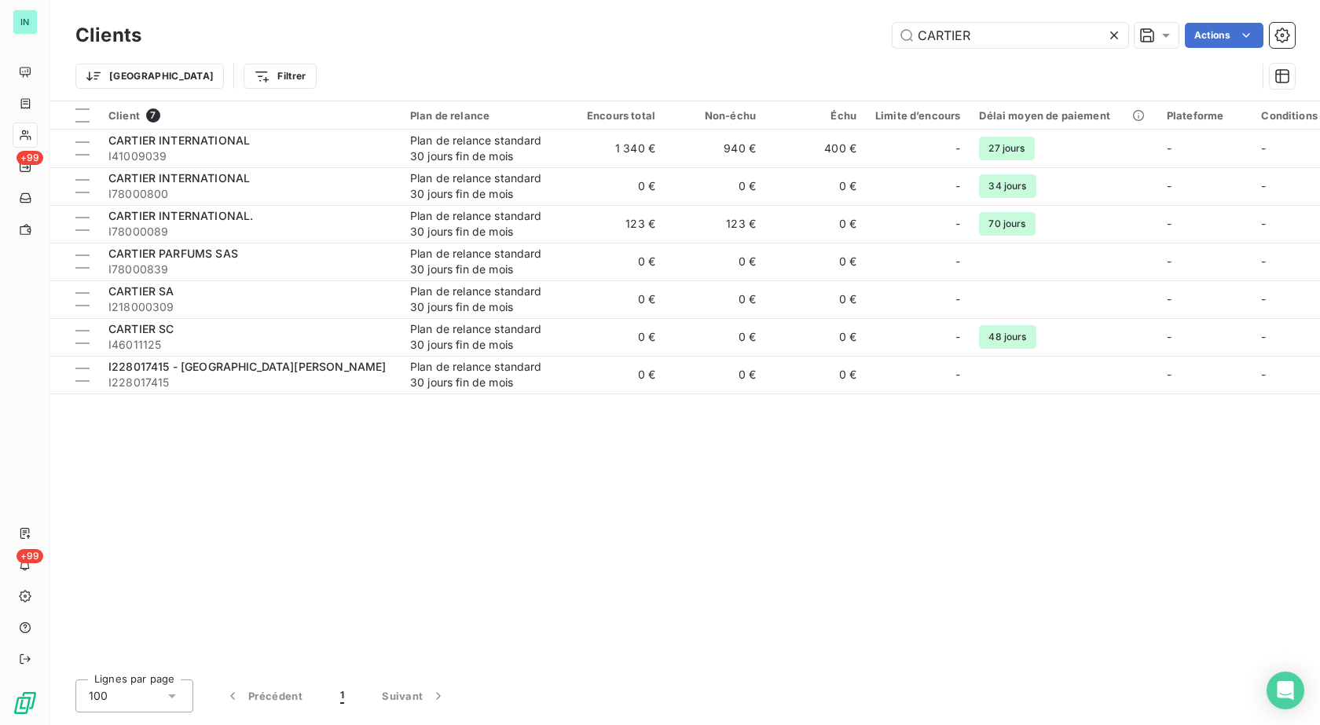
drag, startPoint x: 979, startPoint y: 22, endPoint x: 743, endPoint y: 45, distance: 237.7
click at [743, 45] on div "Clients CARTIER Actions" at bounding box center [685, 35] width 1220 height 33
drag, startPoint x: 988, startPoint y: 34, endPoint x: 806, endPoint y: 38, distance: 181.6
click at [806, 38] on div "CARTIER Actions" at bounding box center [727, 35] width 1135 height 25
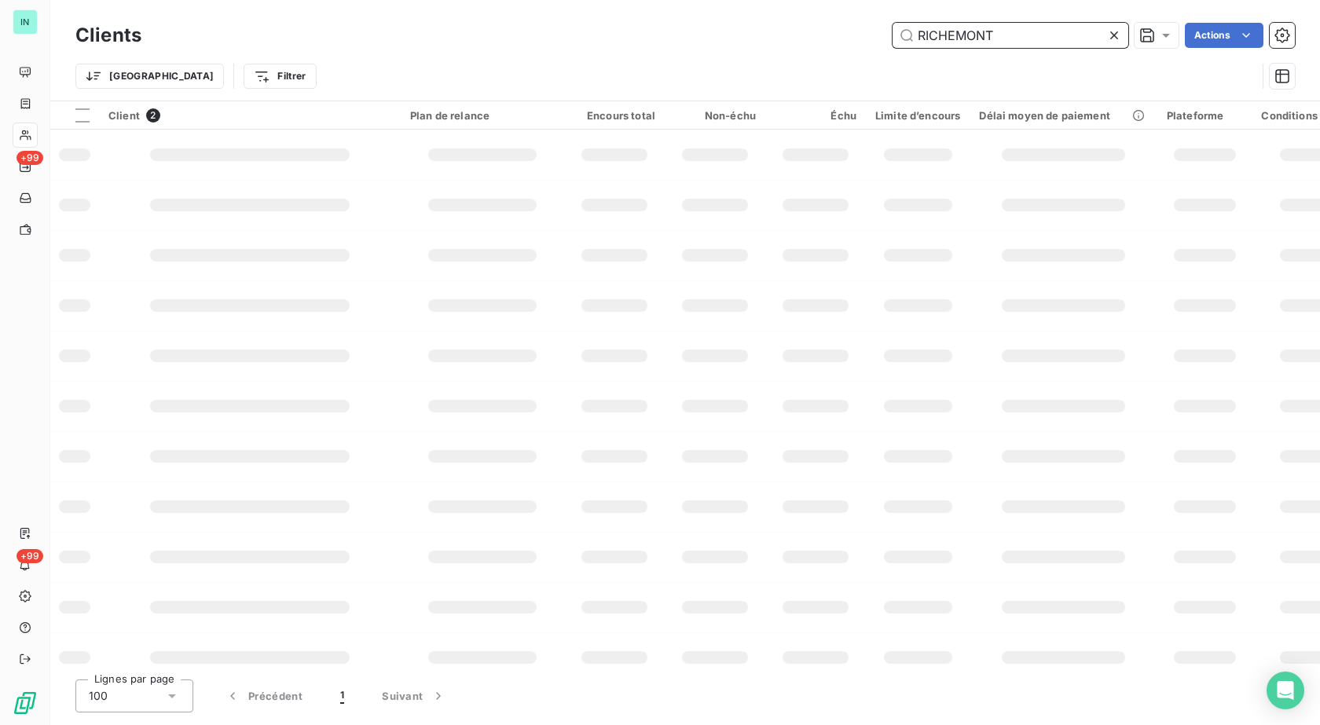
type input "RICHEMONT"
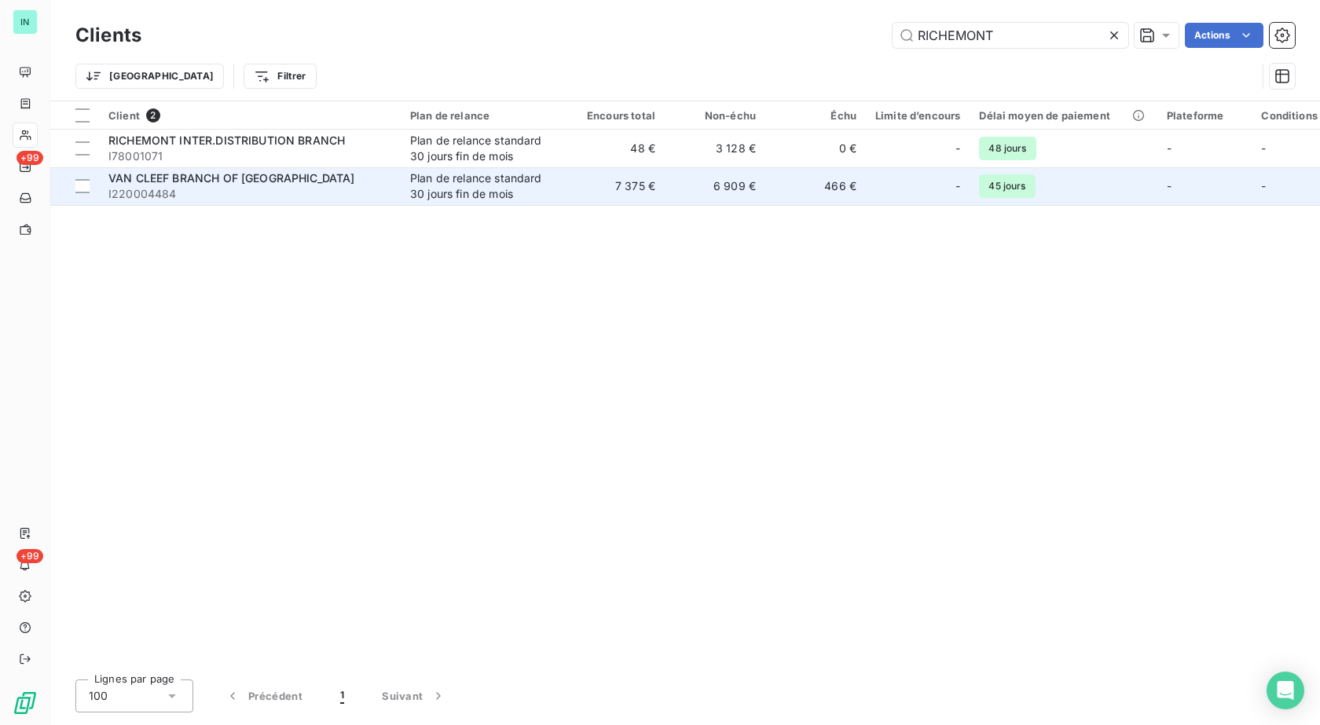
click at [615, 200] on td "7 375 €" at bounding box center [614, 186] width 101 height 38
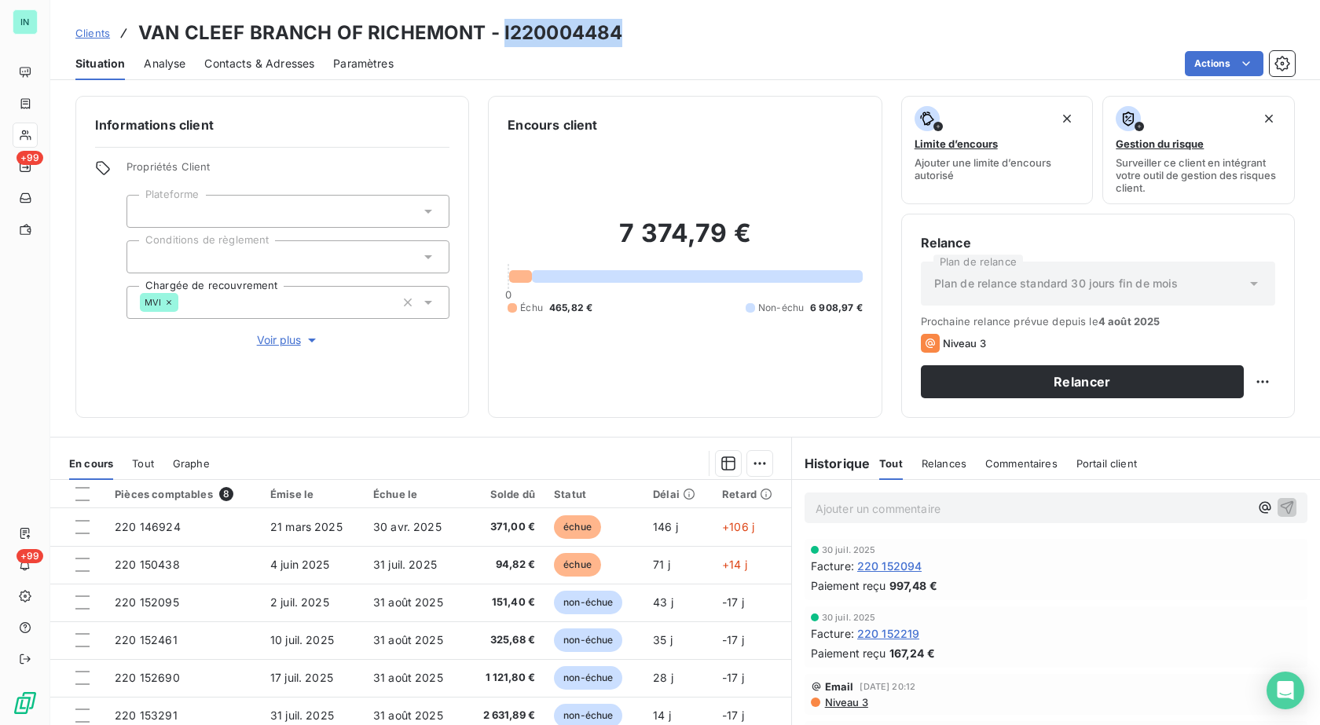
drag, startPoint x: 618, startPoint y: 31, endPoint x: 499, endPoint y: 31, distance: 118.7
click at [499, 31] on h3 "VAN CLEEF BRANCH OF RICHEMONT - I220004484" at bounding box center [380, 33] width 484 height 28
copy h3 "I220004484"
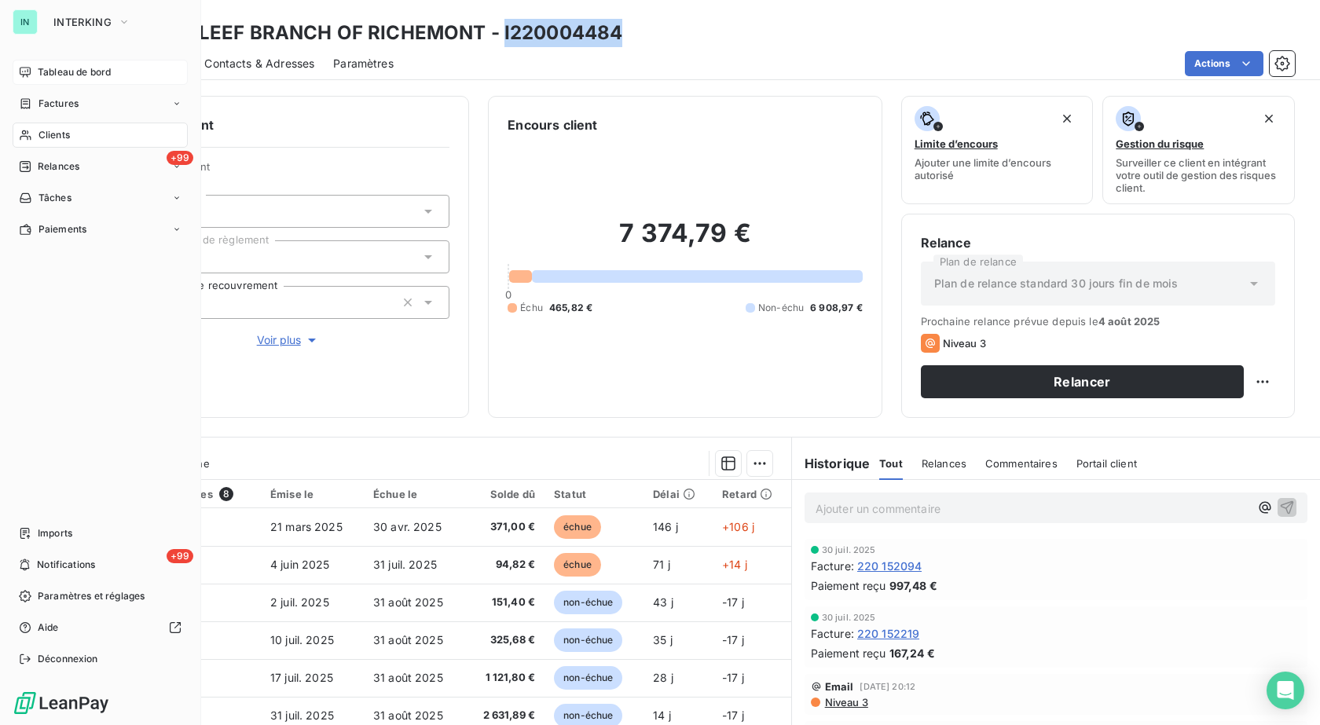
drag, startPoint x: 46, startPoint y: 95, endPoint x: 155, endPoint y: 79, distance: 110.4
click at [46, 95] on div "Factures" at bounding box center [100, 103] width 175 height 25
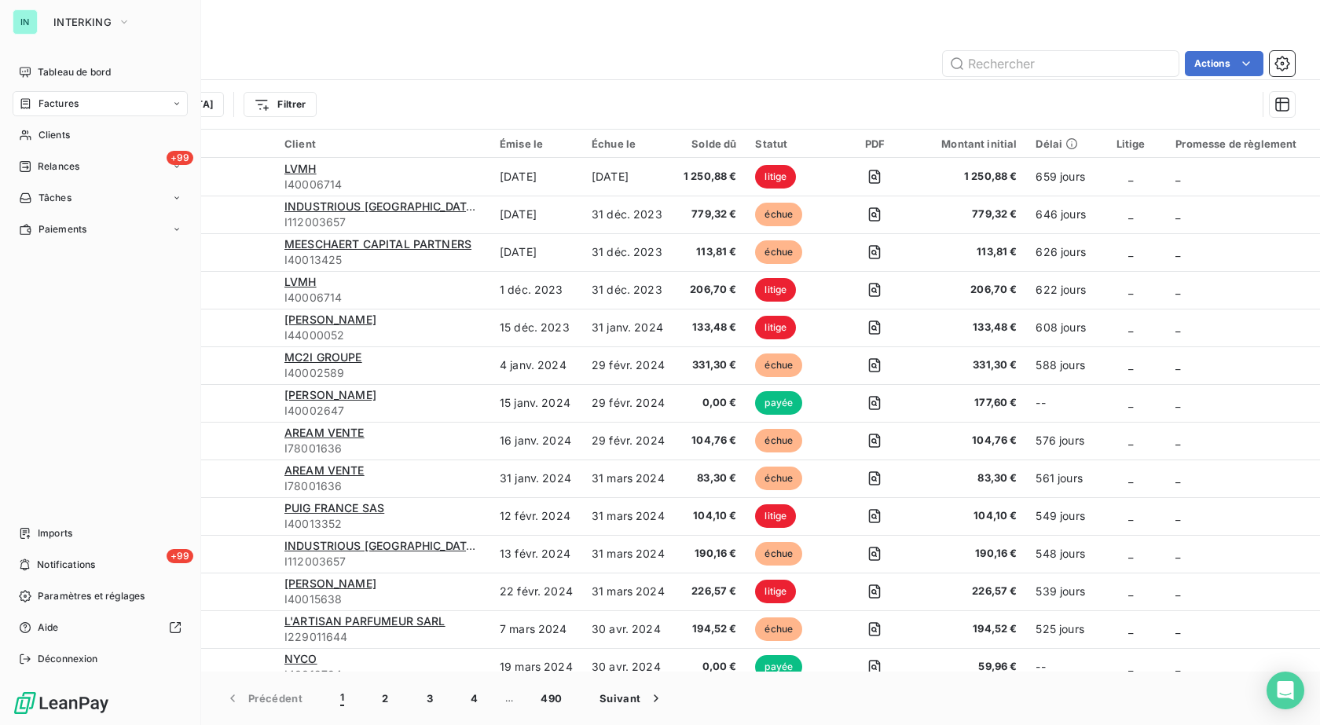
click at [75, 101] on span "Factures" at bounding box center [59, 104] width 40 height 14
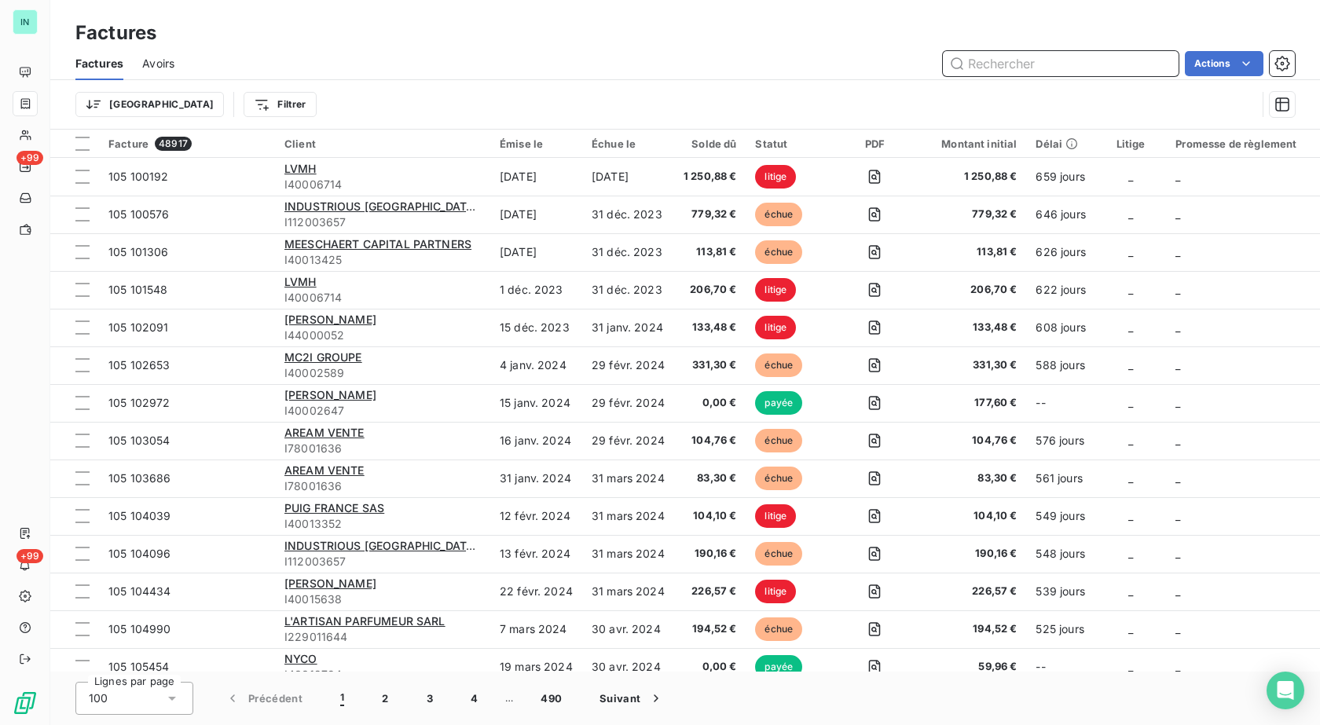
click at [1014, 59] on input "text" at bounding box center [1061, 63] width 236 height 25
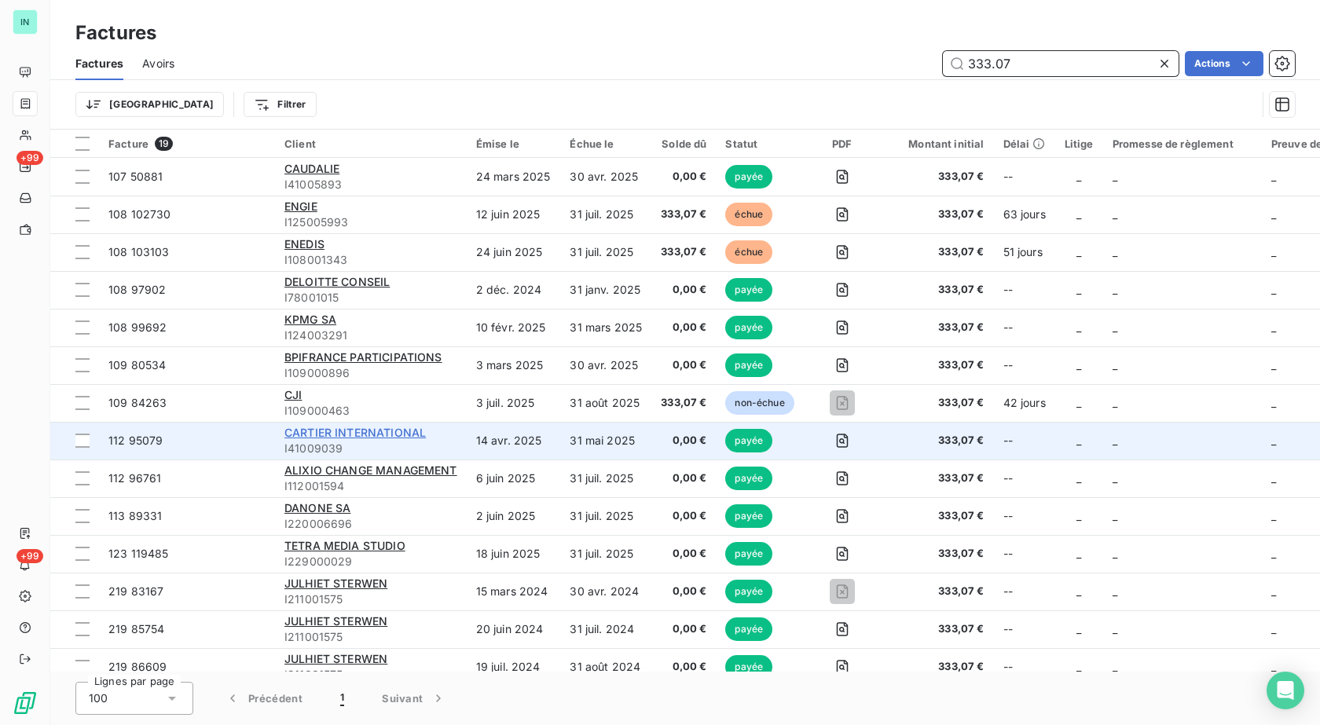
type input "333.07"
click at [352, 437] on span "CARTIER INTERNATIONAL" at bounding box center [355, 432] width 141 height 13
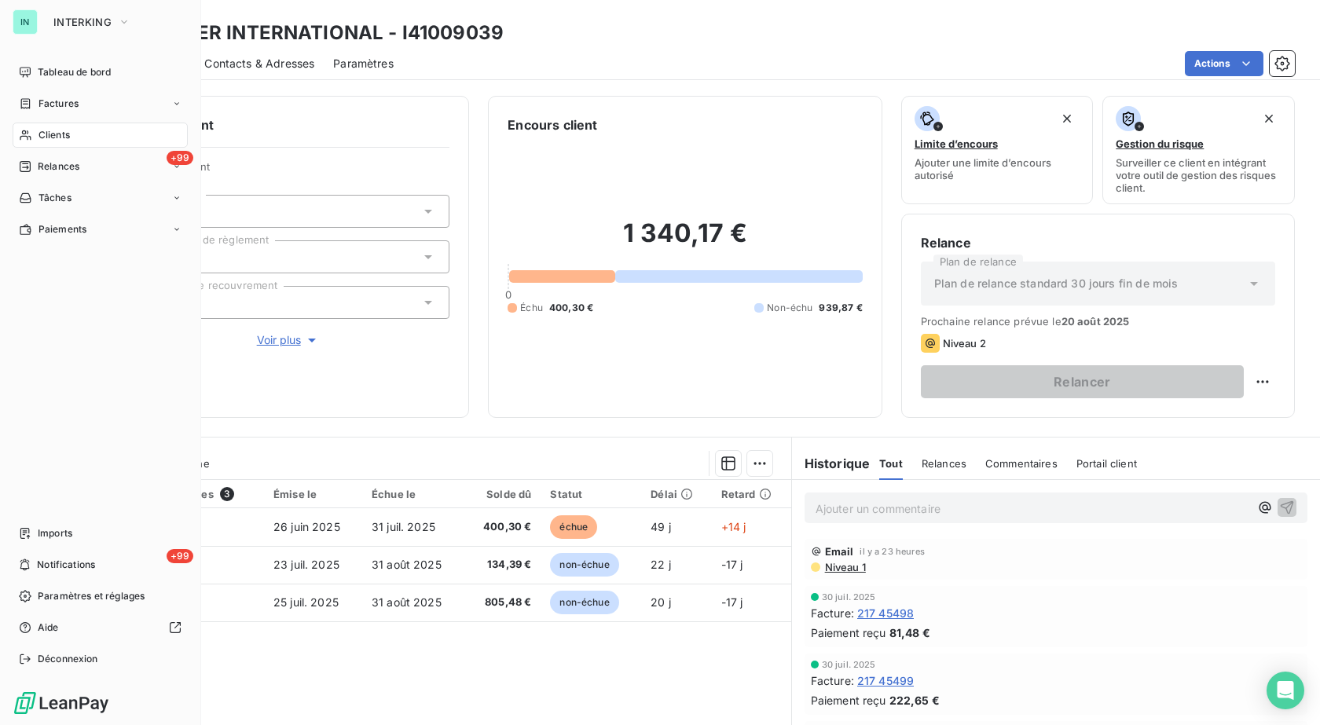
click at [72, 107] on span "Factures" at bounding box center [59, 104] width 40 height 14
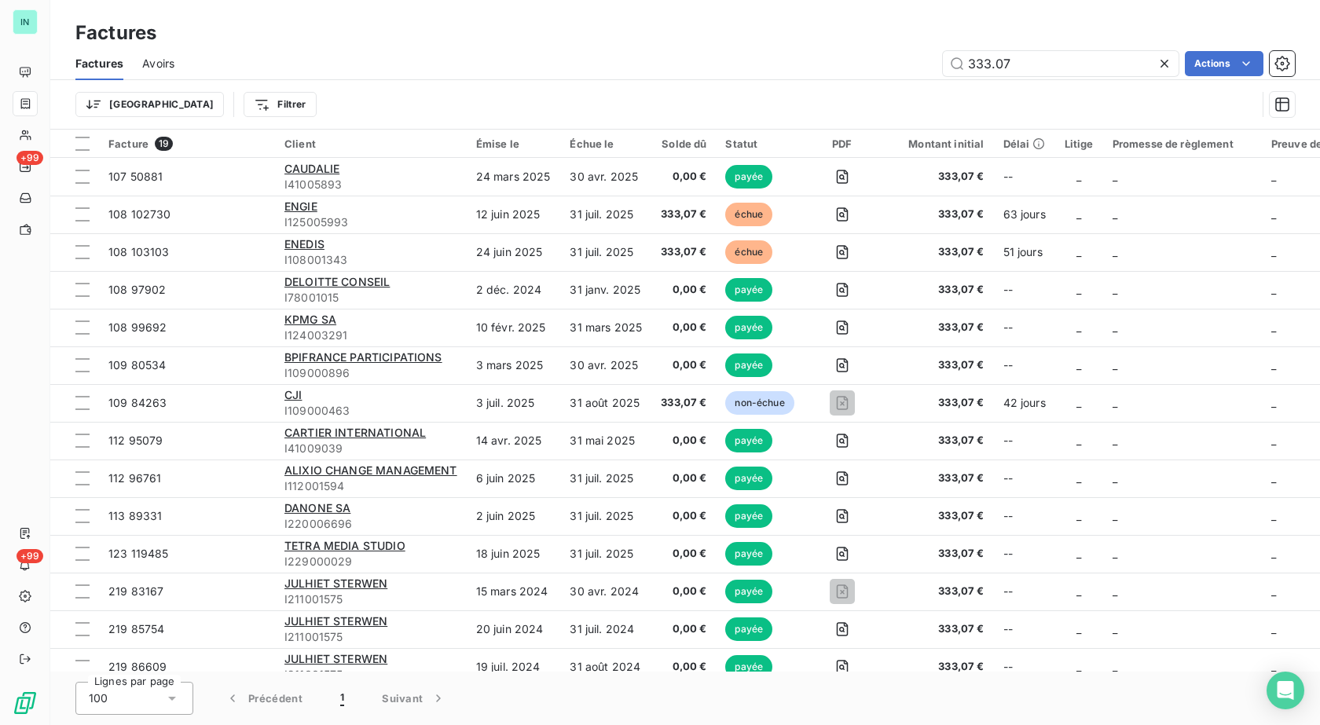
drag, startPoint x: 1086, startPoint y: 67, endPoint x: 625, endPoint y: 28, distance: 463.1
click at [682, 101] on div "Factures Avoirs 333.07 Actions Trier Filtrer" at bounding box center [685, 88] width 1270 height 82
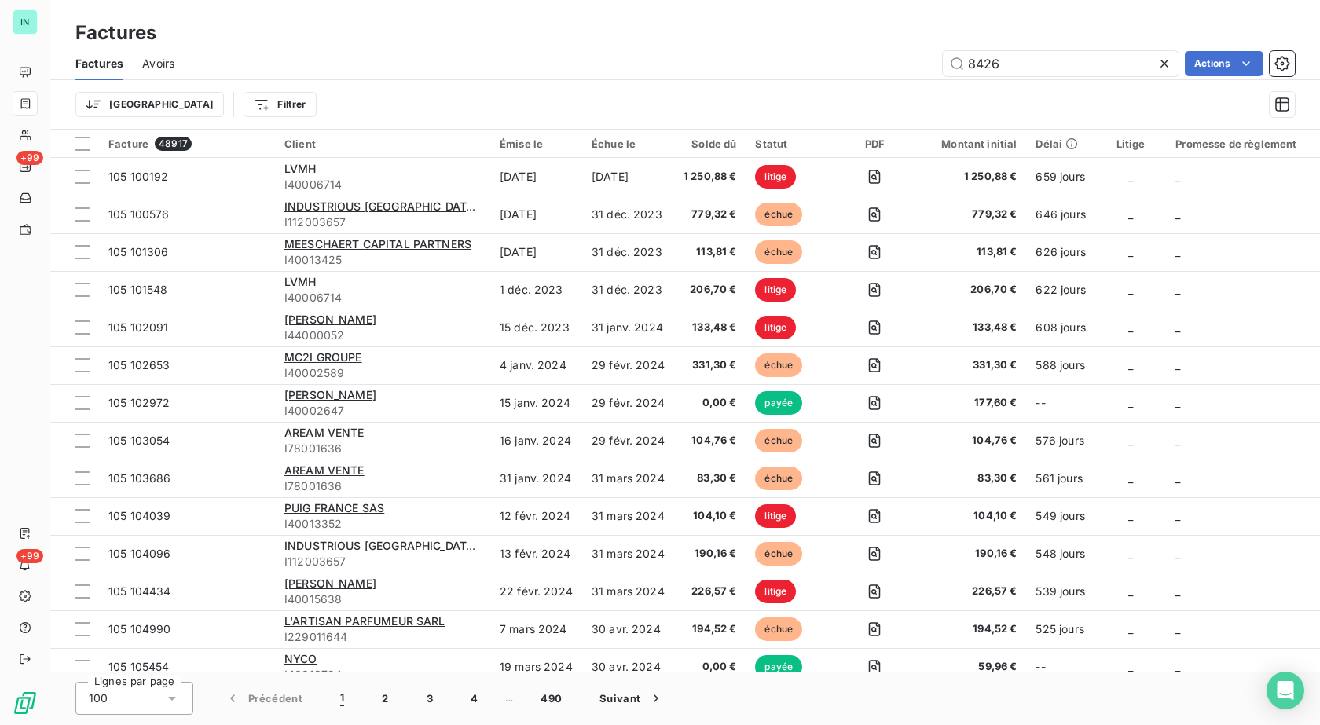
type input "84263"
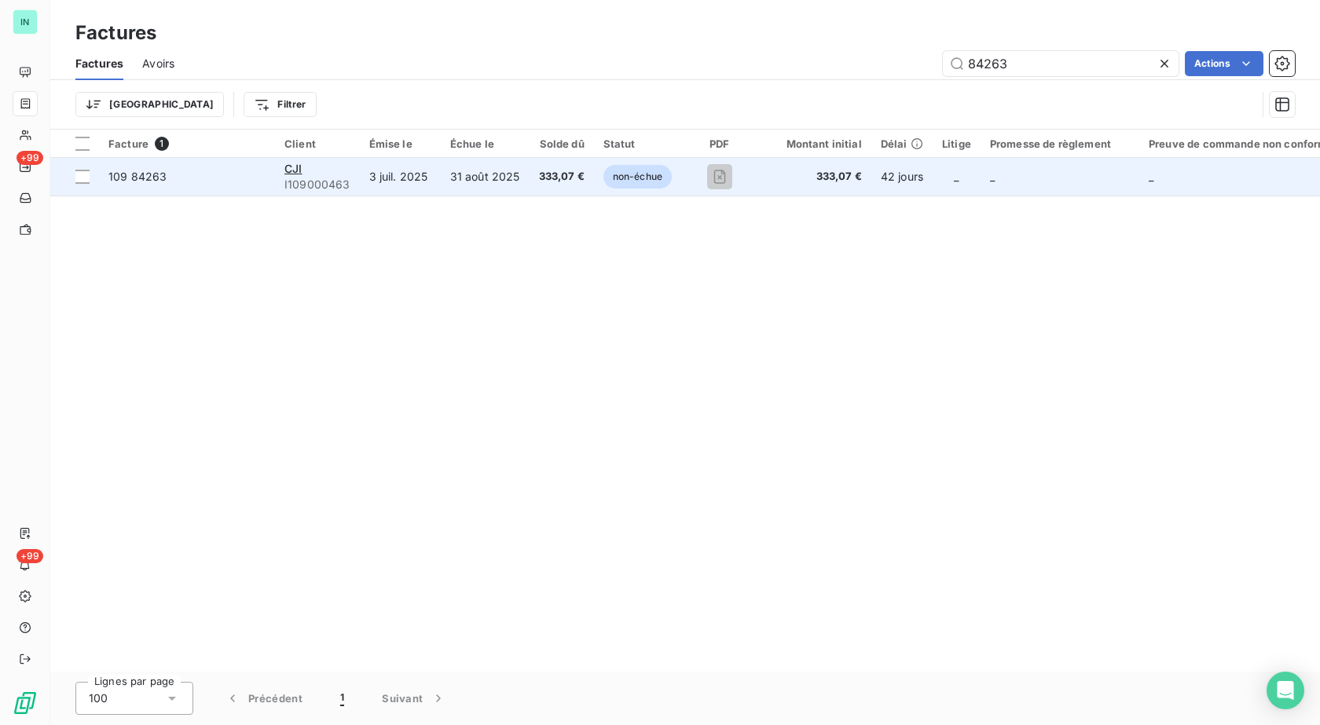
click at [419, 176] on td "3 juil. 2025" at bounding box center [400, 177] width 81 height 38
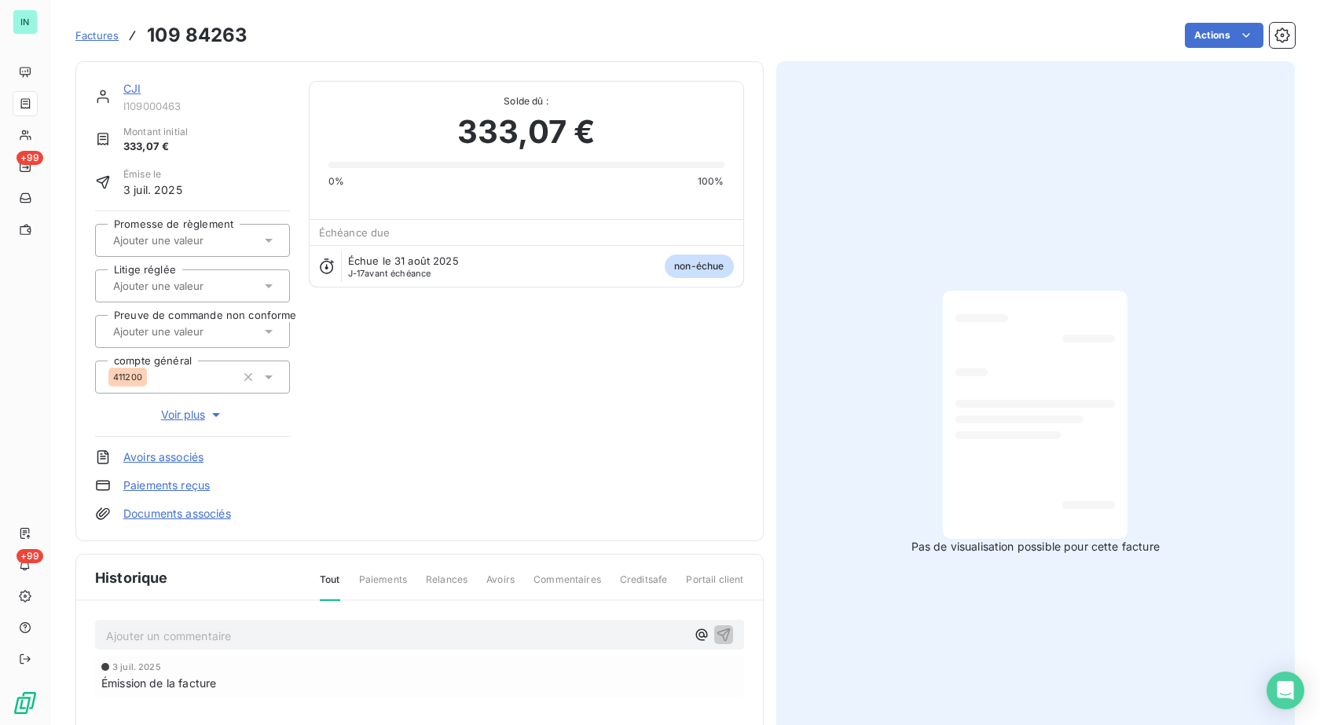
click at [128, 90] on link "CJI" at bounding box center [131, 88] width 17 height 13
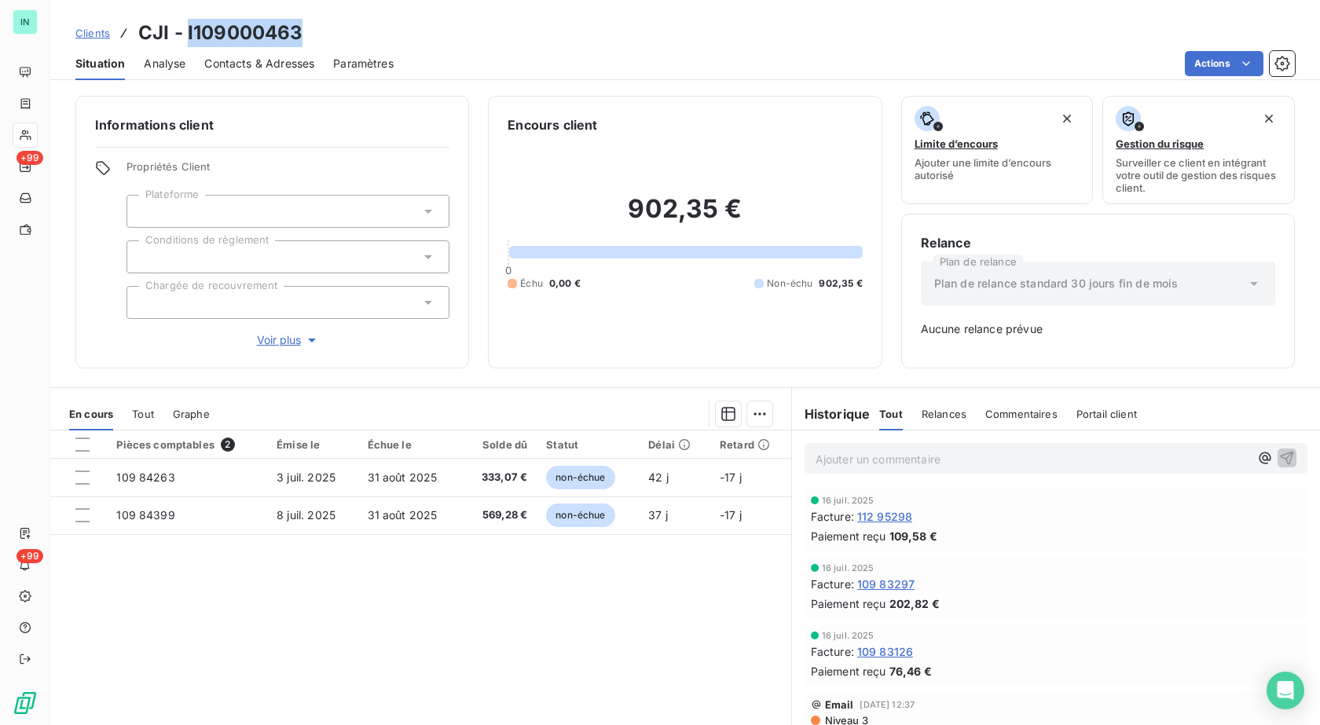
drag, startPoint x: 310, startPoint y: 28, endPoint x: 185, endPoint y: 35, distance: 124.3
click at [185, 35] on div "Clients CJI - I109000463" at bounding box center [685, 33] width 1270 height 28
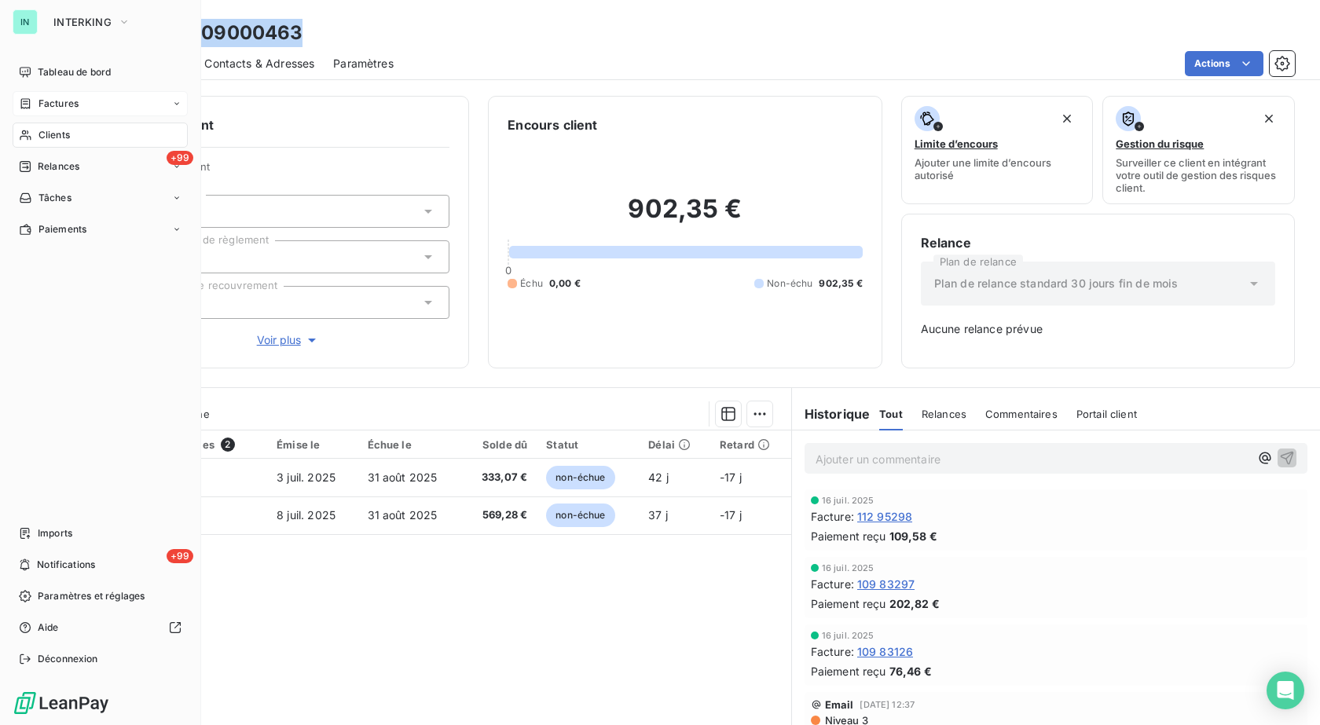
click at [45, 106] on span "Factures" at bounding box center [59, 104] width 40 height 14
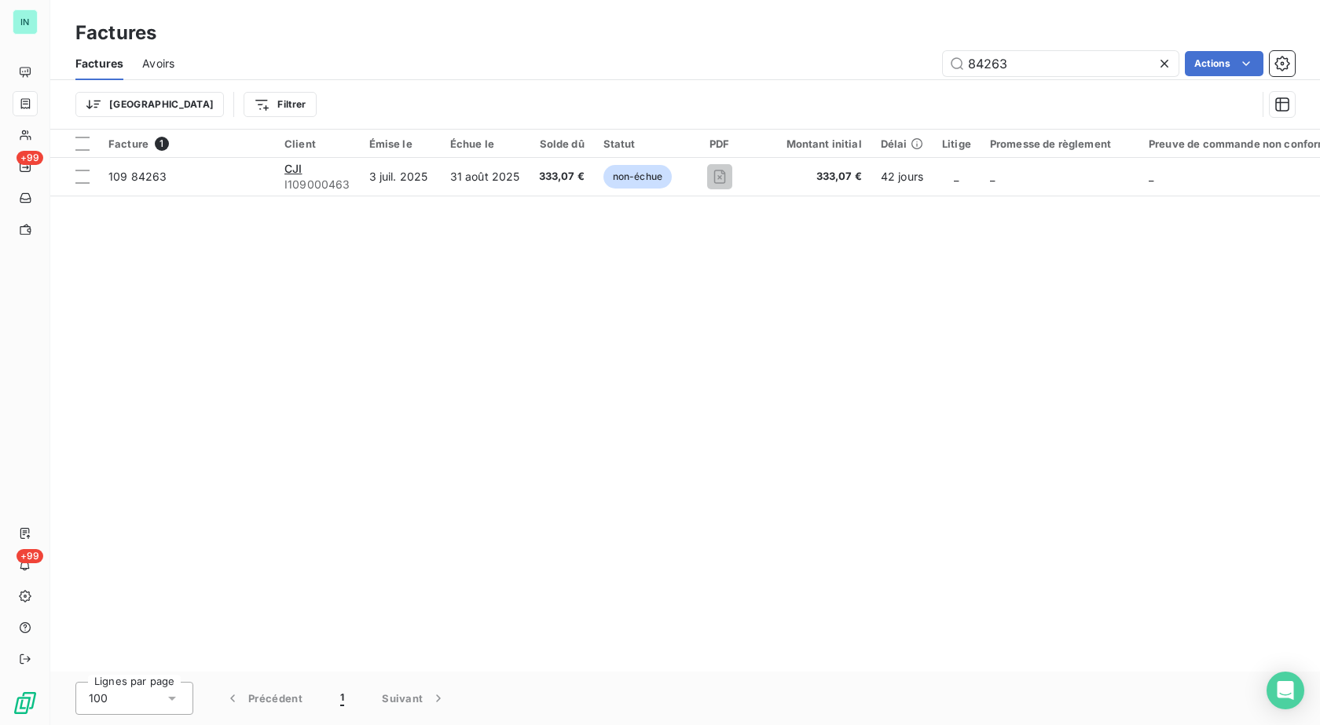
drag, startPoint x: 1030, startPoint y: 57, endPoint x: 826, endPoint y: 82, distance: 205.8
click at [826, 82] on div "Factures Avoirs 84263 Actions Trier Filtrer" at bounding box center [685, 88] width 1270 height 82
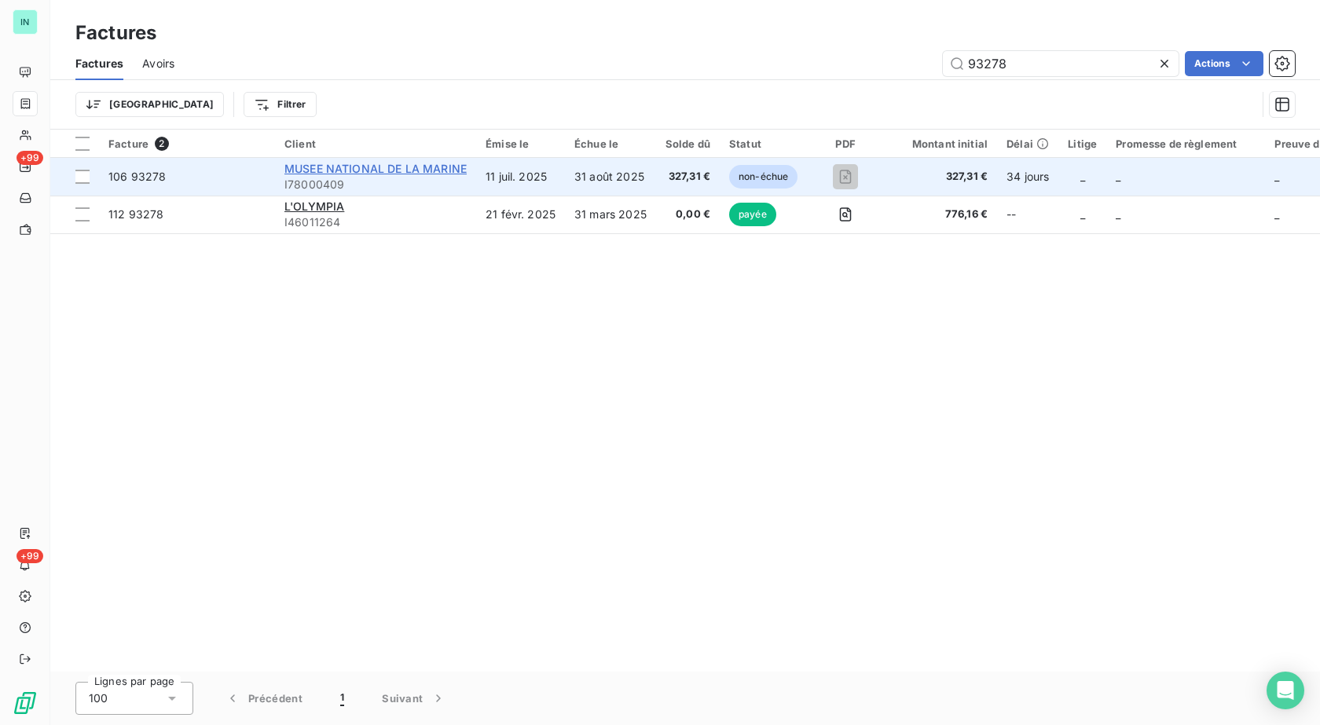
type input "93278"
click at [311, 166] on span "MUSEE NATIONAL DE LA MARINE" at bounding box center [376, 168] width 182 height 13
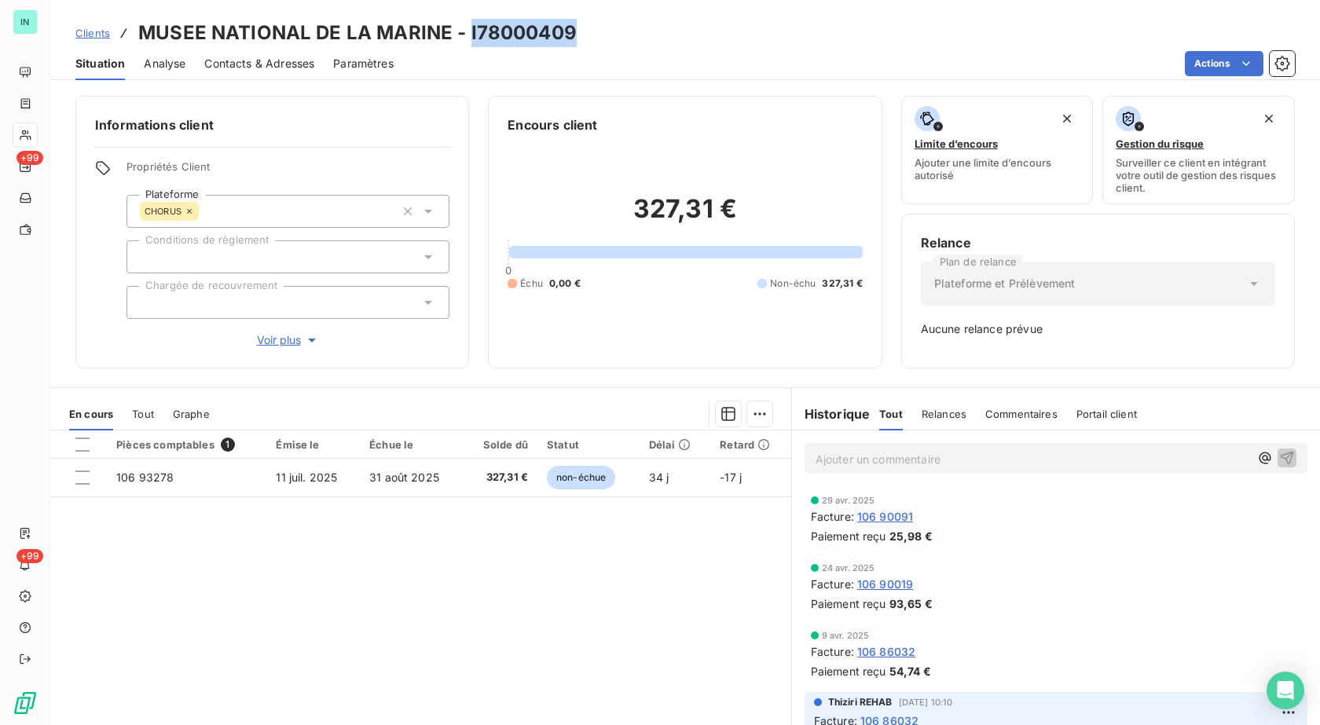
drag, startPoint x: 573, startPoint y: 32, endPoint x: 465, endPoint y: 42, distance: 108.2
click at [465, 42] on div "Clients MUSEE NATIONAL DE LA MARINE - I78000409" at bounding box center [685, 33] width 1270 height 28
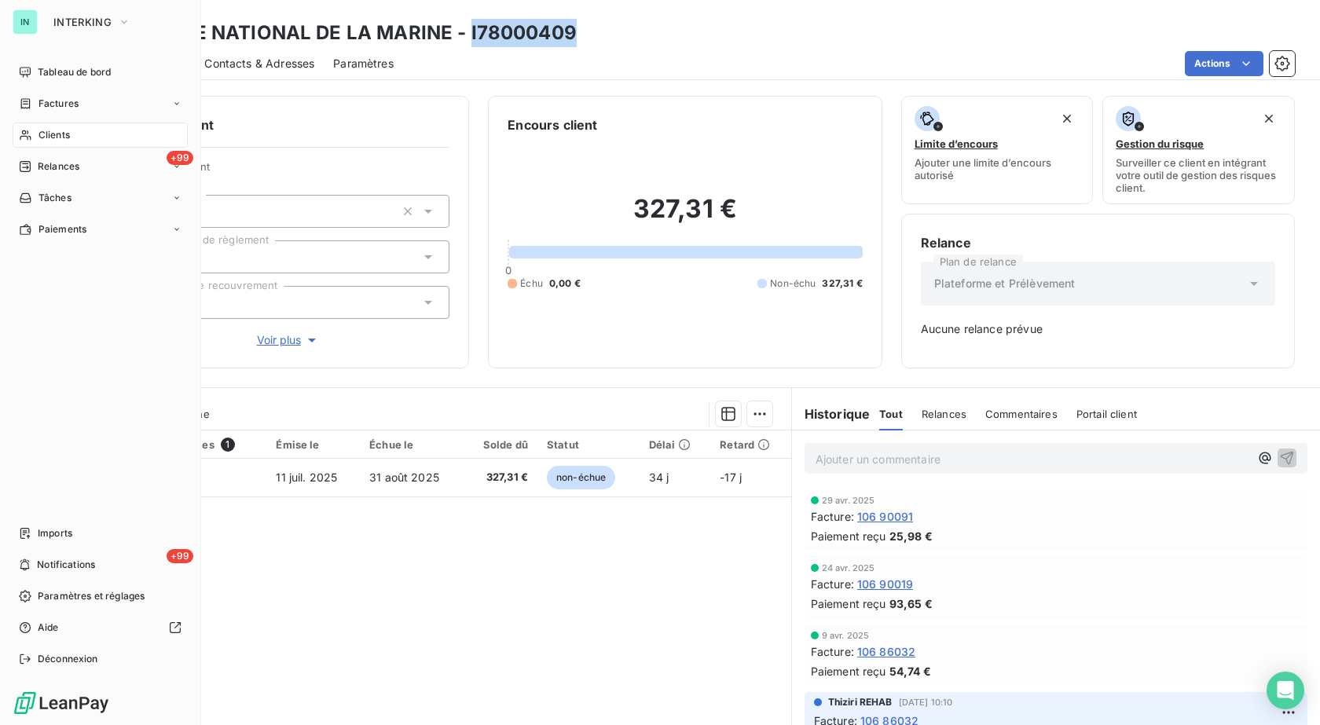
click at [26, 105] on icon at bounding box center [25, 103] width 13 height 13
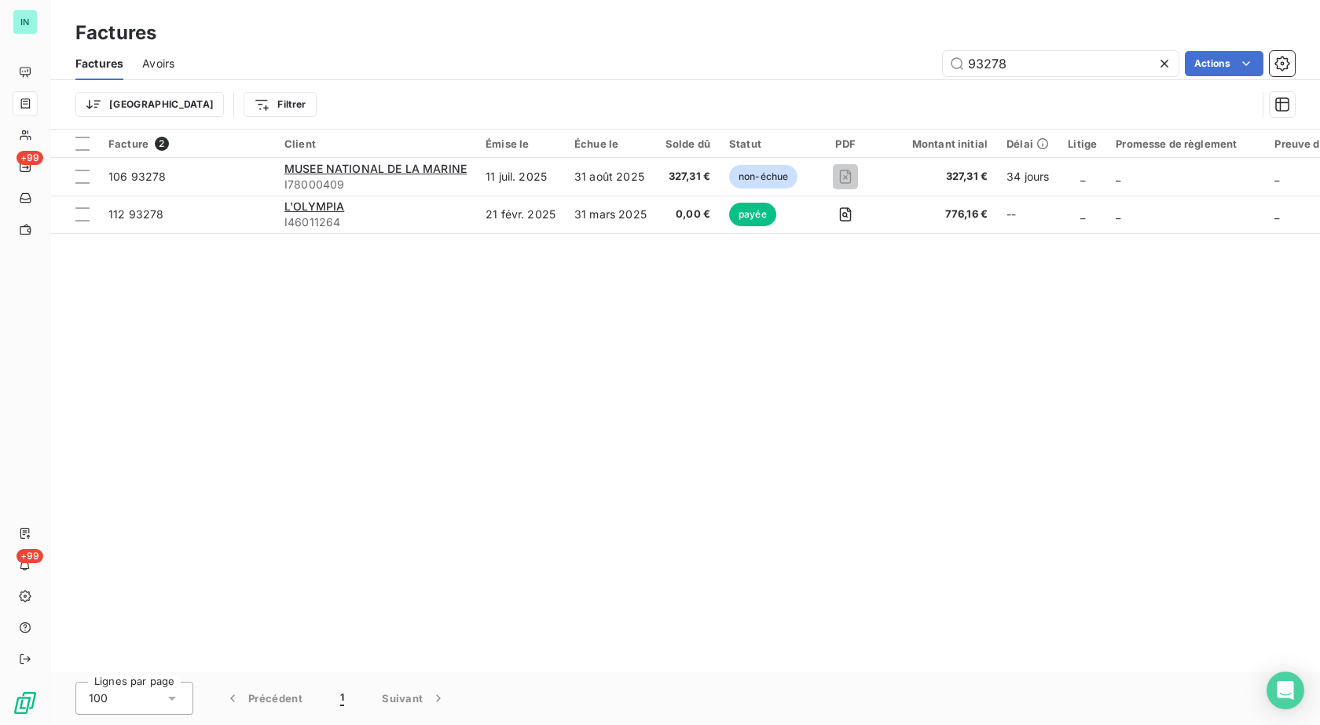
drag, startPoint x: 993, startPoint y: 69, endPoint x: 792, endPoint y: 72, distance: 201.2
click at [792, 72] on div "93278 Actions" at bounding box center [744, 63] width 1102 height 25
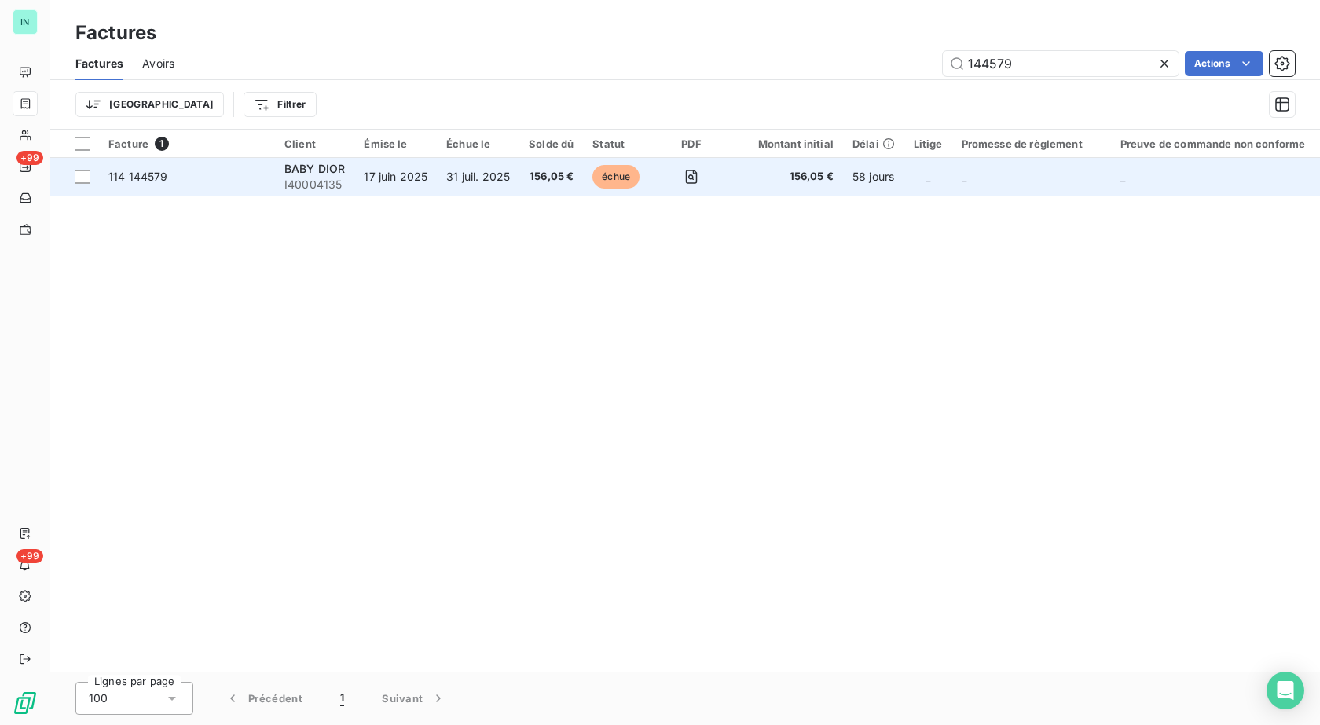
type input "144579"
click at [330, 175] on div "BABY DIOR" at bounding box center [315, 169] width 61 height 16
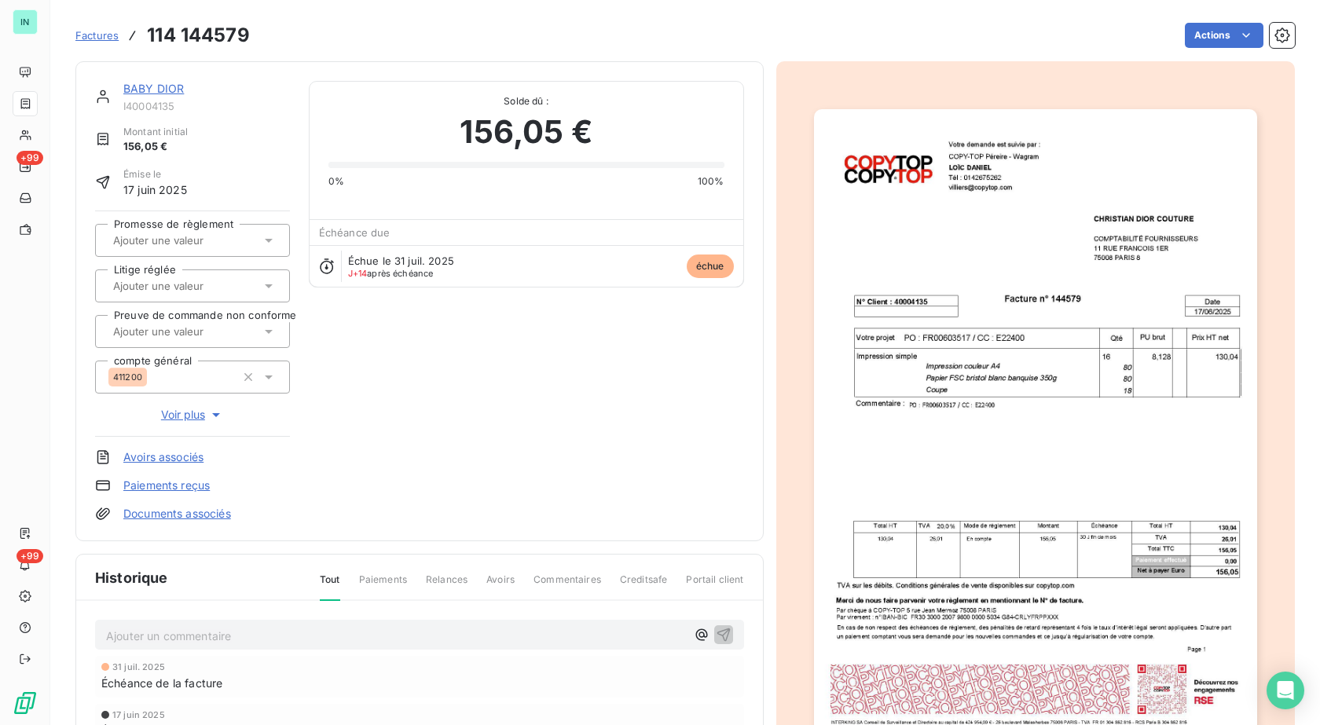
click at [140, 85] on link "BABY DIOR" at bounding box center [153, 88] width 61 height 13
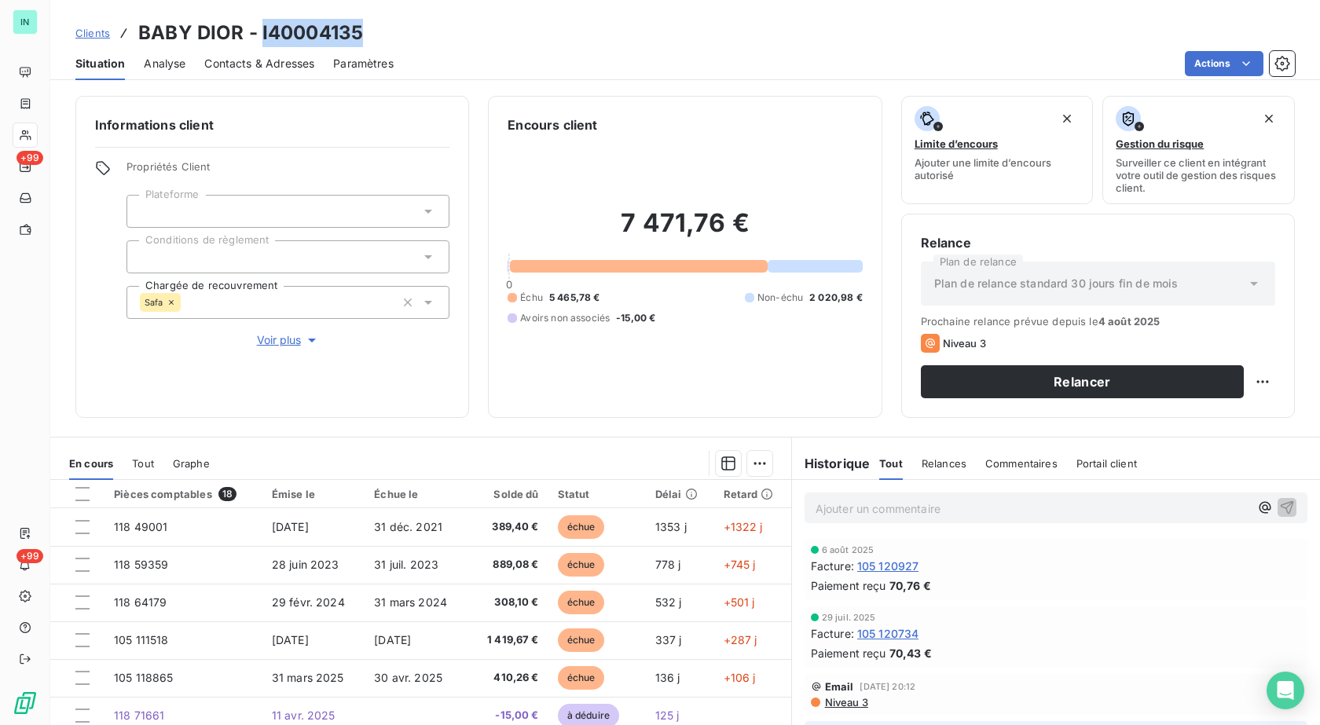
drag, startPoint x: 358, startPoint y: 33, endPoint x: 262, endPoint y: 29, distance: 96.8
click at [262, 29] on h3 "BABY DIOR - I40004135" at bounding box center [250, 33] width 225 height 28
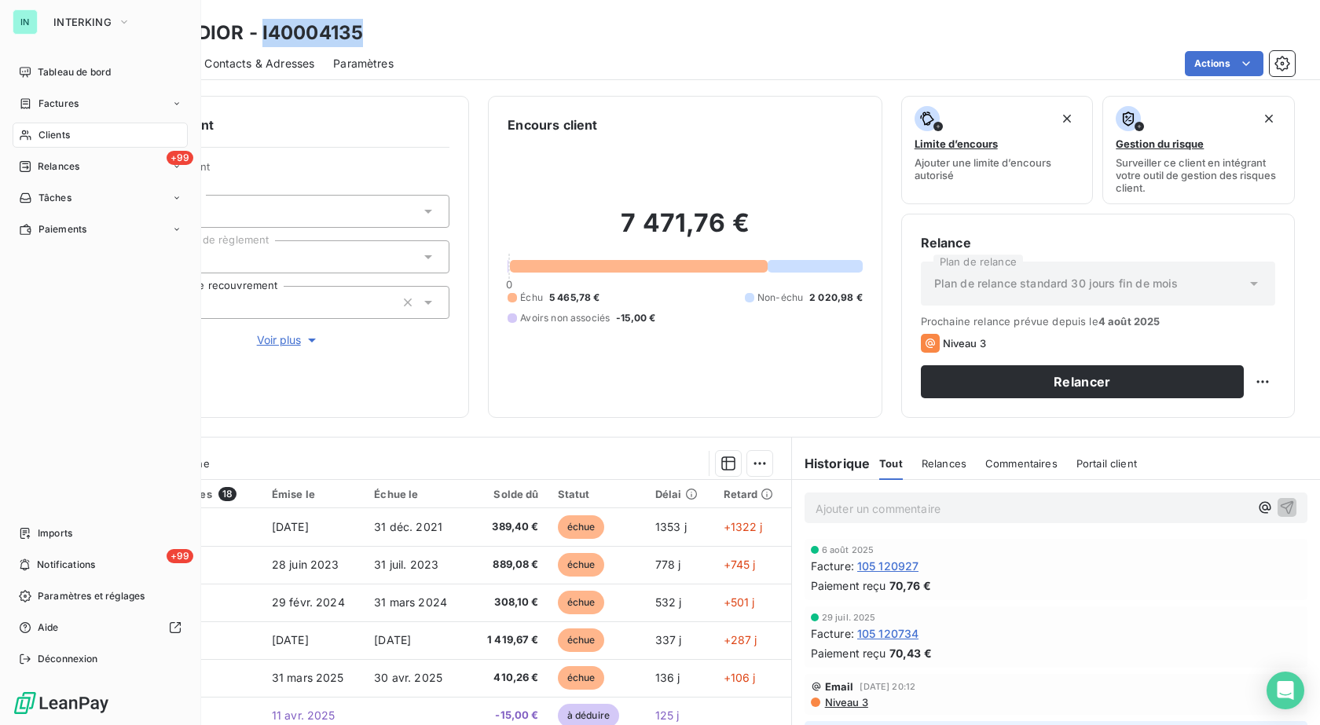
click at [26, 132] on icon at bounding box center [25, 135] width 13 height 13
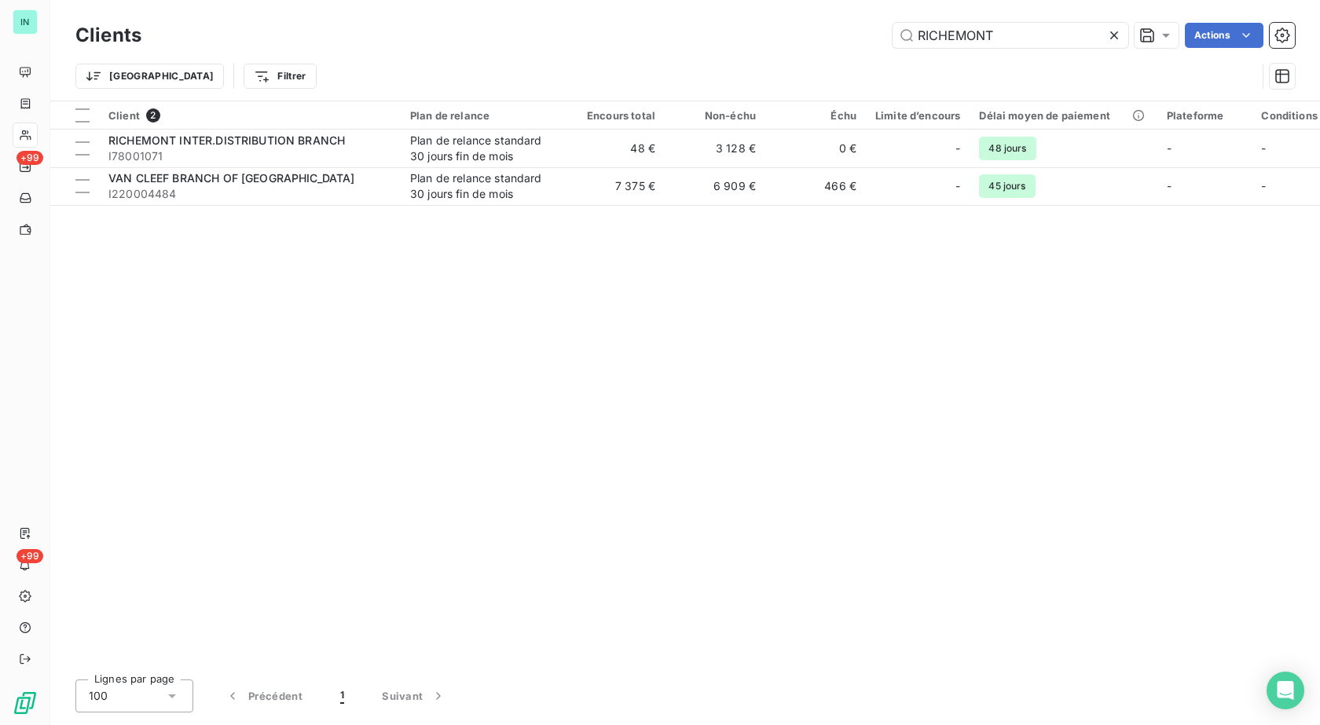
drag, startPoint x: 1008, startPoint y: 40, endPoint x: 705, endPoint y: 39, distance: 302.6
click at [705, 39] on div "RICHEMONT Actions" at bounding box center [727, 35] width 1135 height 25
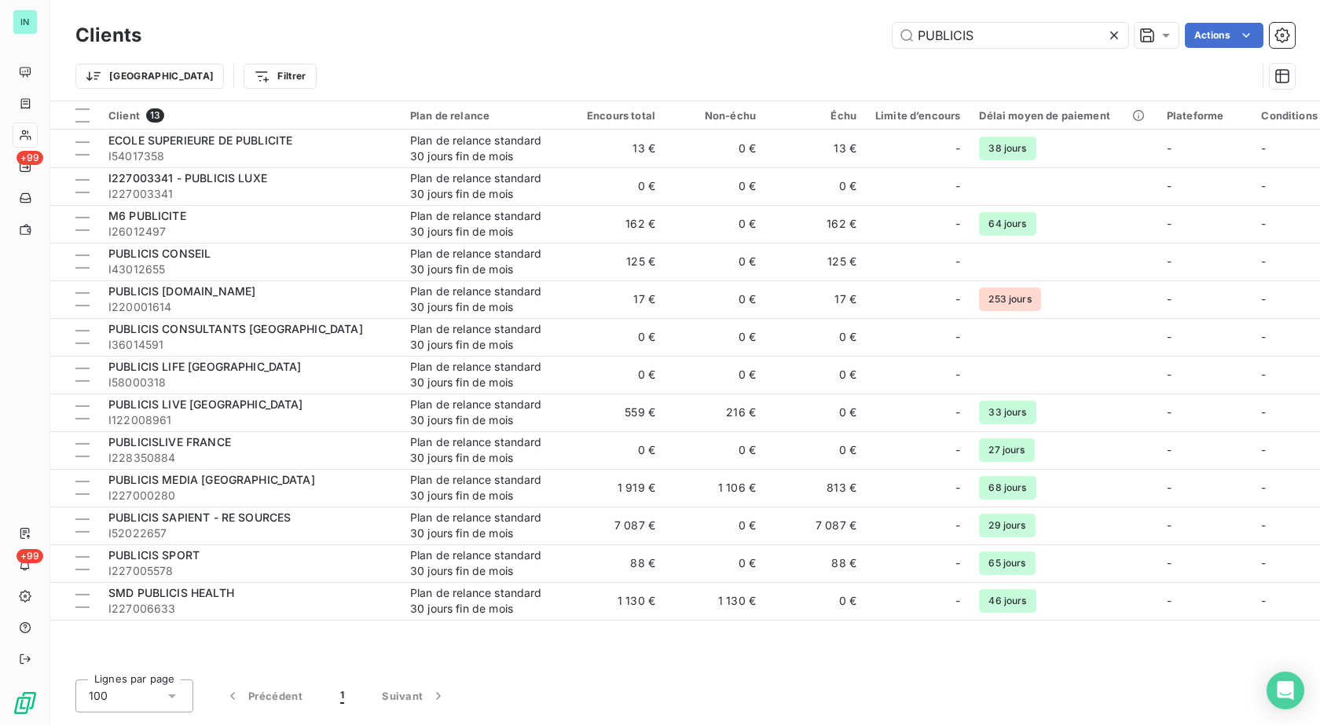
type input "PUBLICIS"
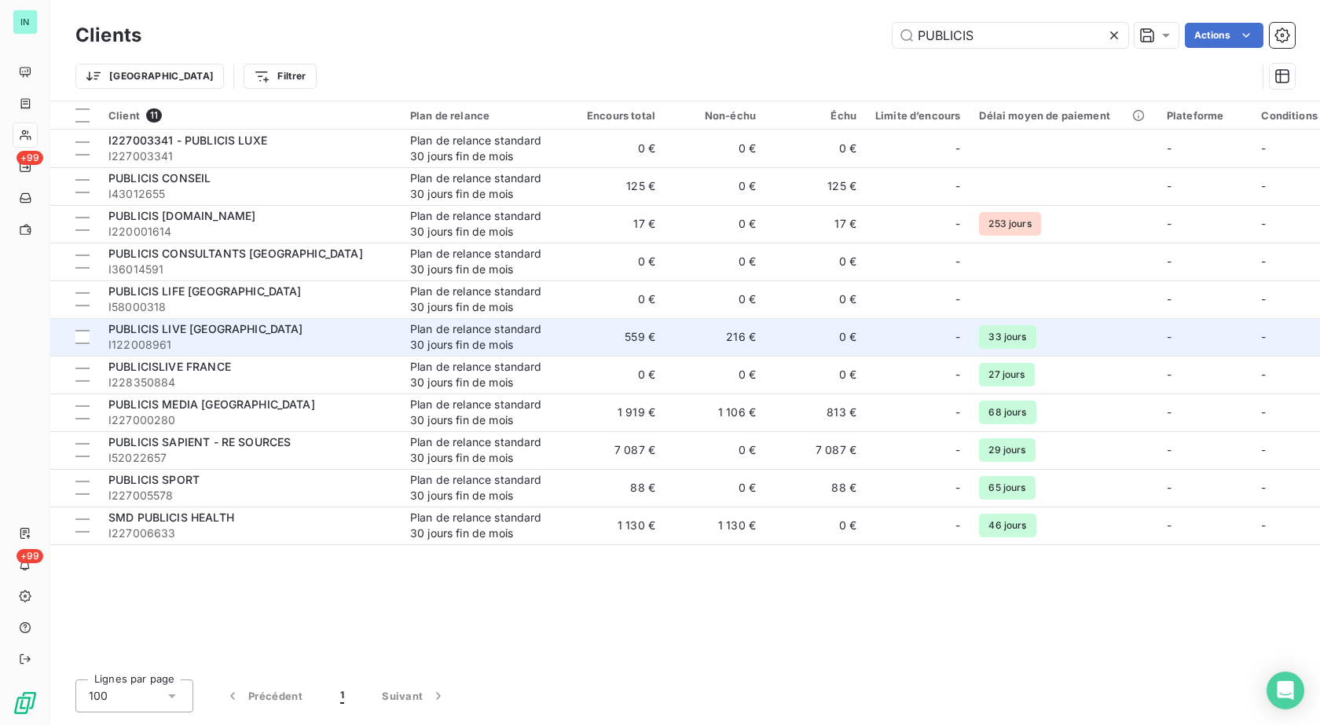
click at [811, 336] on td "0 €" at bounding box center [816, 337] width 101 height 38
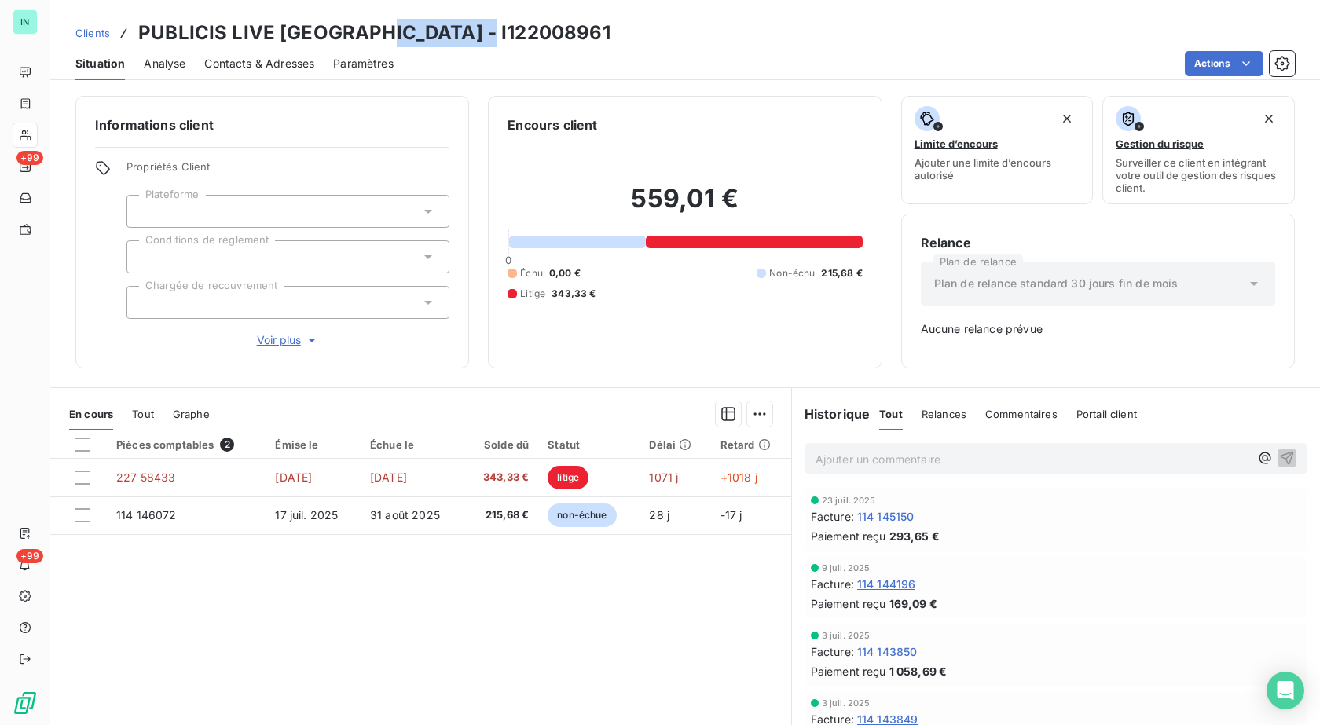
drag, startPoint x: 479, startPoint y: 28, endPoint x: 371, endPoint y: 26, distance: 107.7
click at [371, 26] on h3 "PUBLICIS LIVE [GEOGRAPHIC_DATA] - I122008961" at bounding box center [374, 33] width 472 height 28
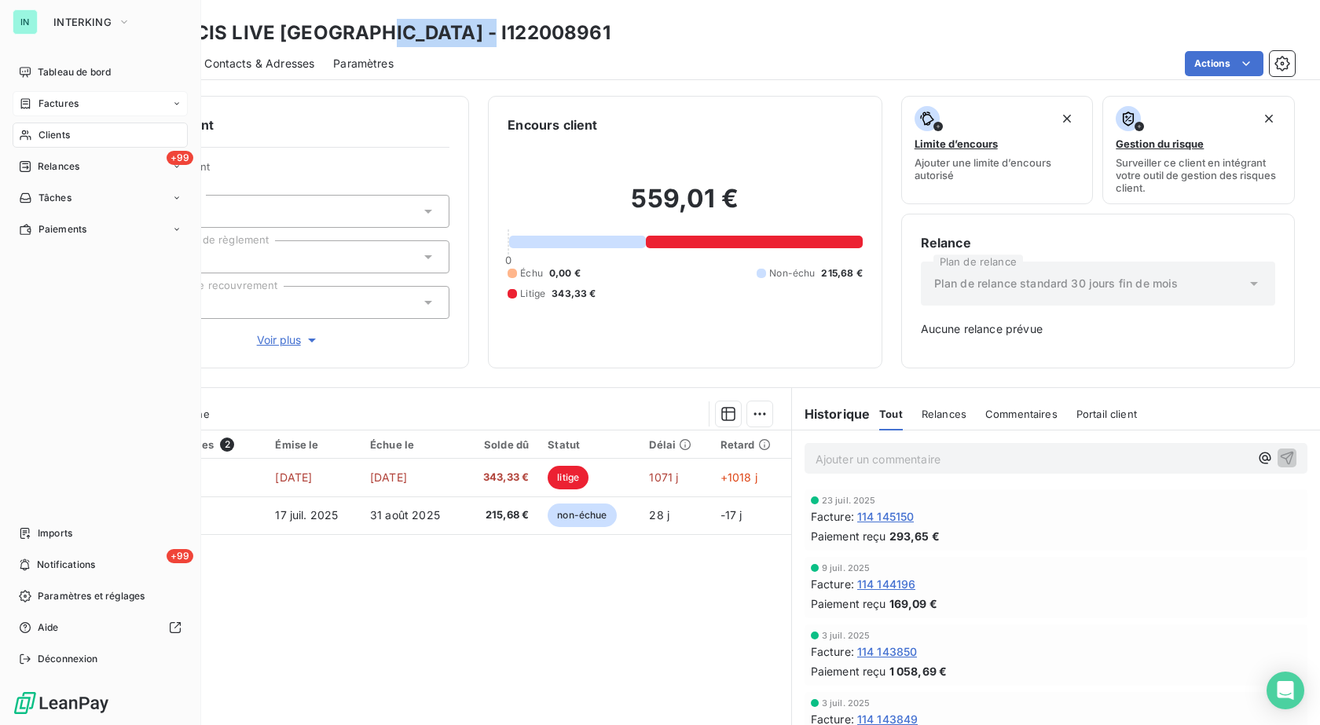
click at [39, 108] on span "Factures" at bounding box center [59, 104] width 40 height 14
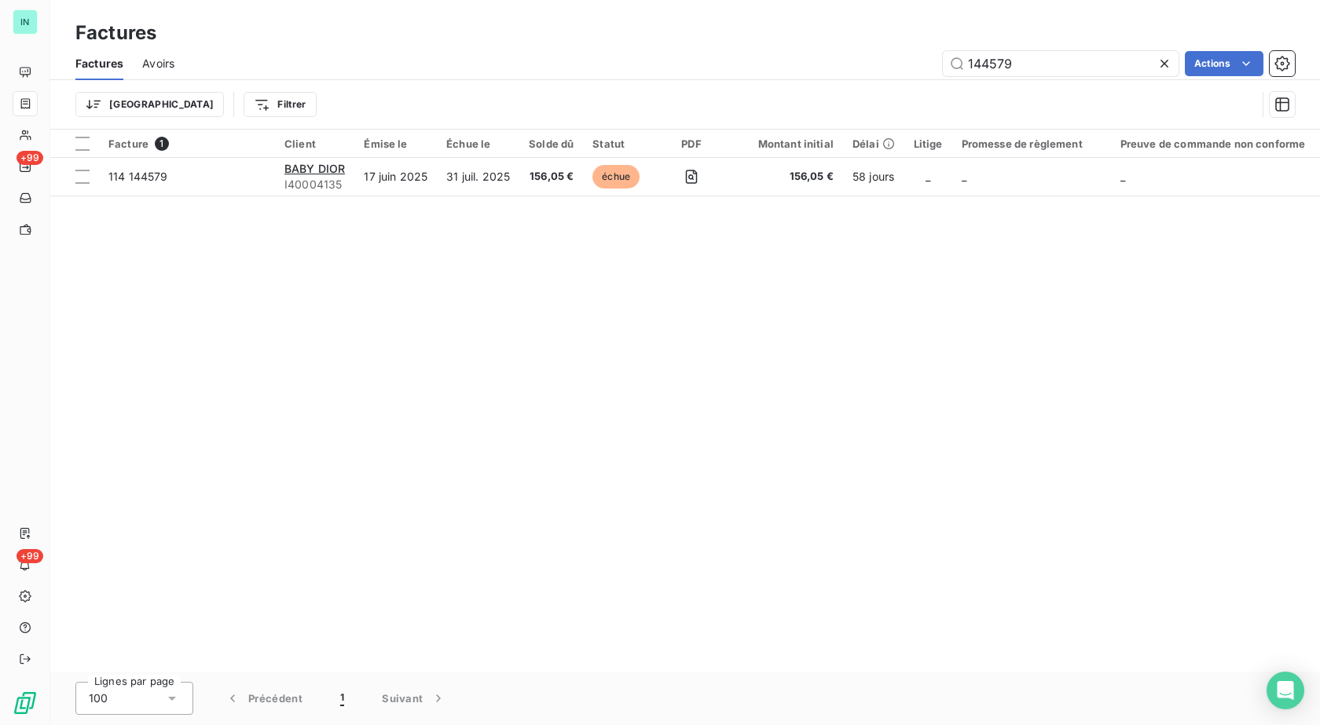
drag, startPoint x: 1015, startPoint y: 64, endPoint x: 821, endPoint y: 72, distance: 193.5
click at [821, 72] on div "144579 Actions" at bounding box center [744, 63] width 1102 height 25
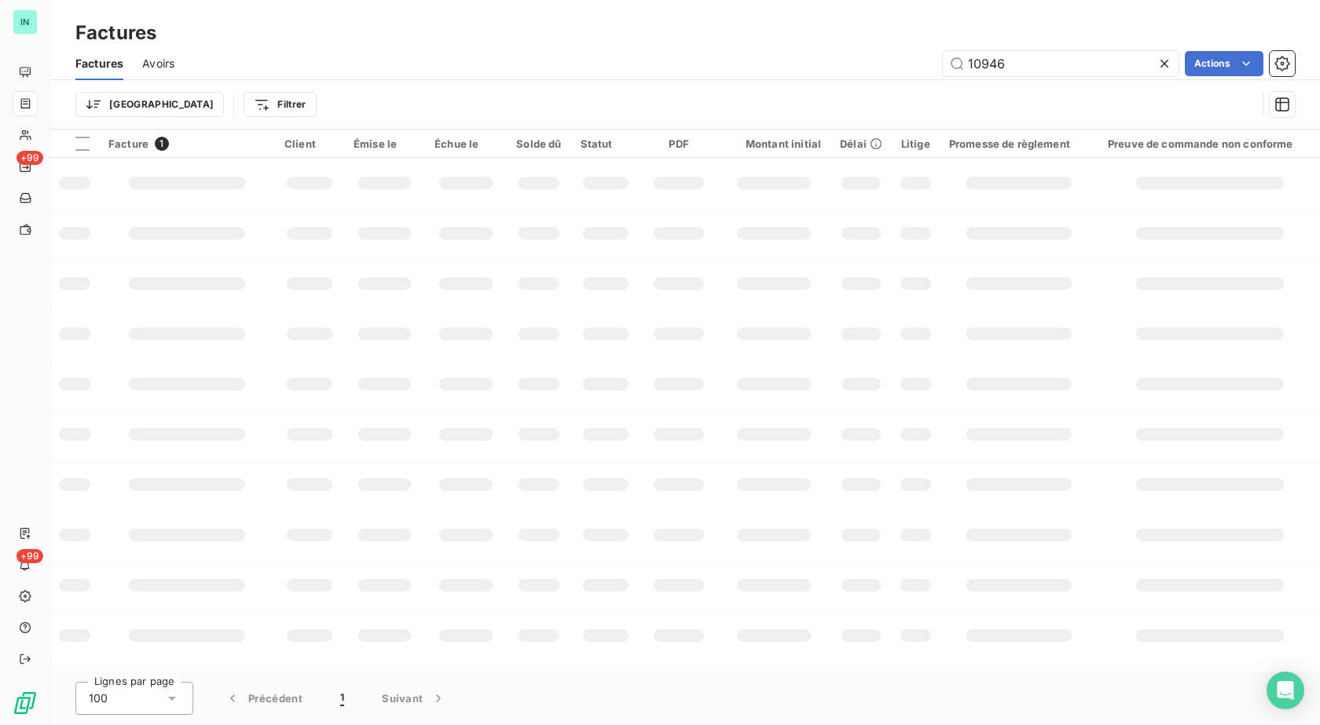
type input "109469"
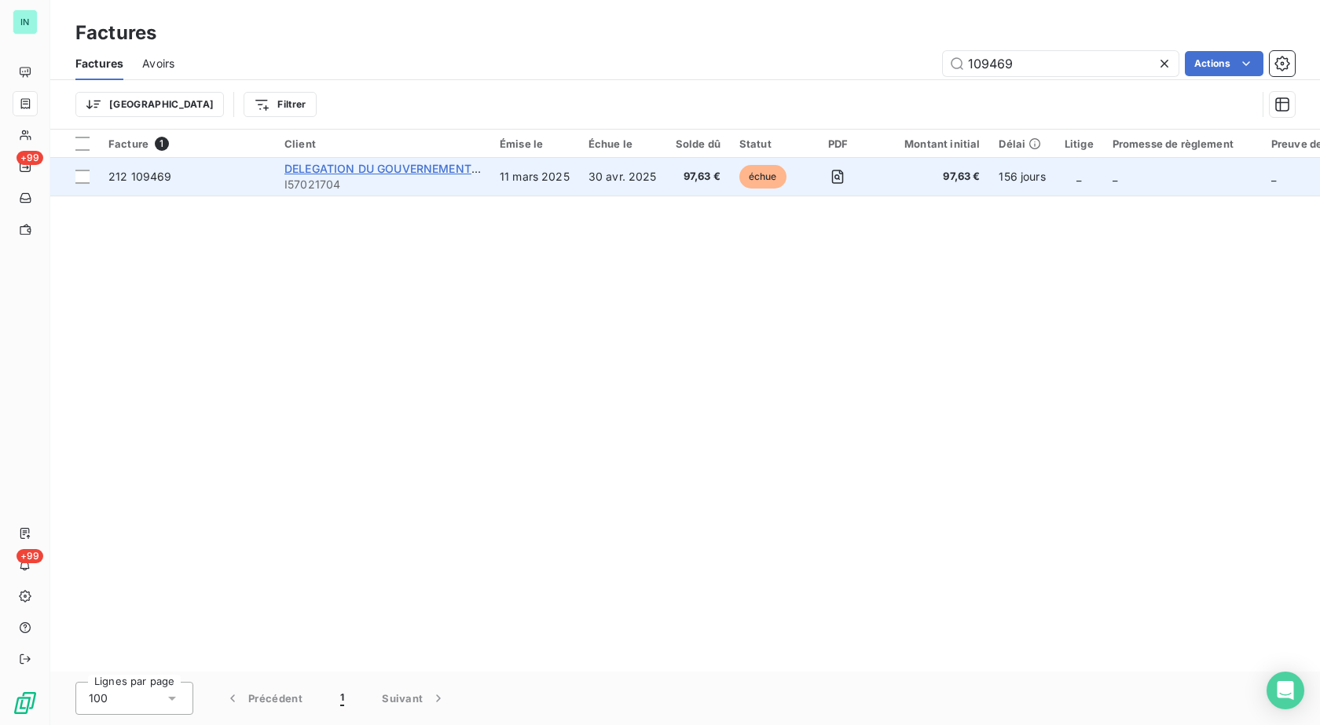
click at [376, 172] on span "DELEGATION DU GOUVERNEMENT DE" at bounding box center [387, 168] width 204 height 13
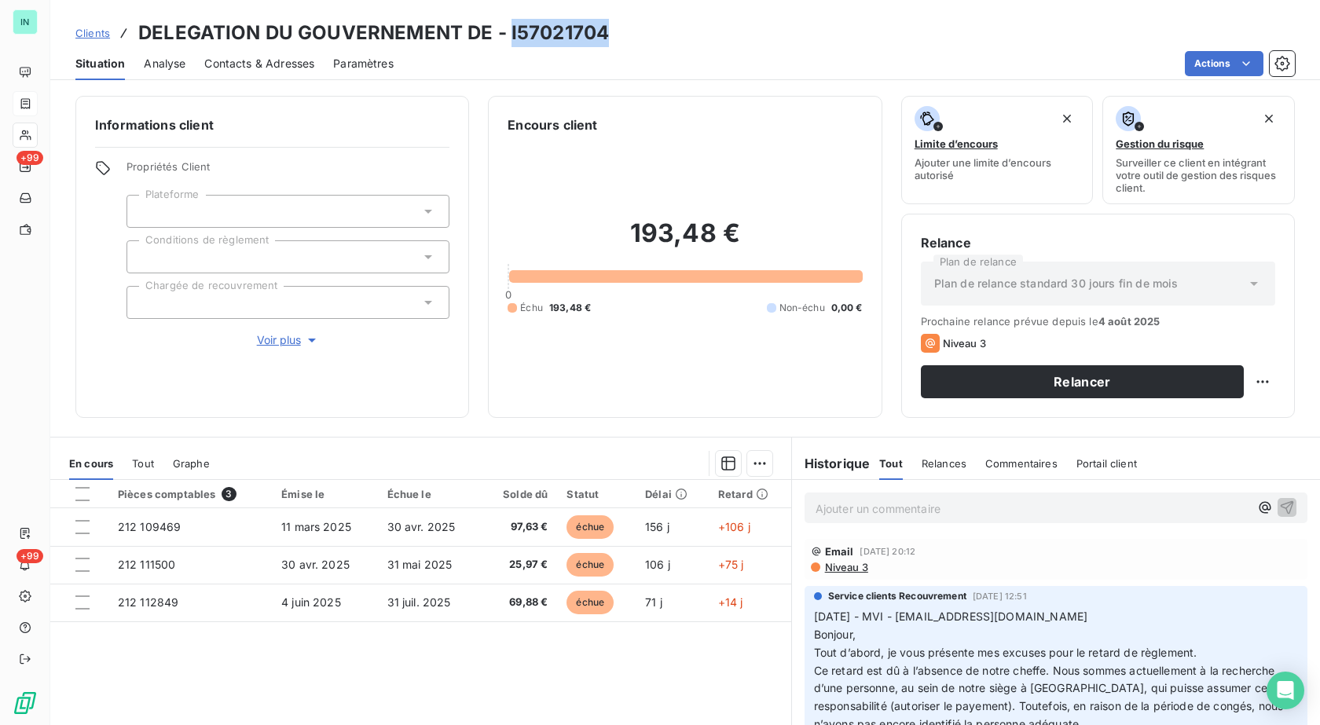
drag, startPoint x: 612, startPoint y: 30, endPoint x: 508, endPoint y: 31, distance: 104.5
click at [508, 31] on div "Clients DELEGATION DU GOUVERNEMENT DE - I57021704" at bounding box center [685, 33] width 1270 height 28
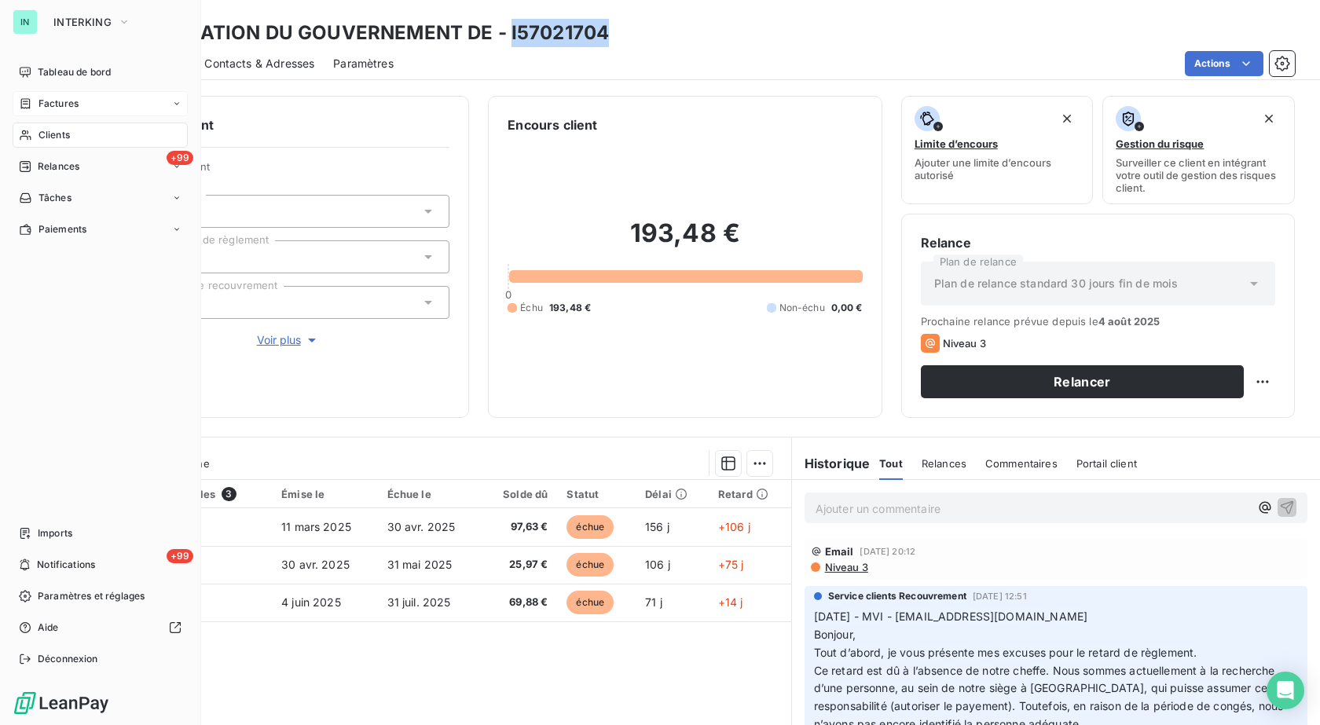
drag, startPoint x: 35, startPoint y: 101, endPoint x: 69, endPoint y: 102, distance: 34.6
click at [35, 101] on div "Factures" at bounding box center [49, 104] width 60 height 14
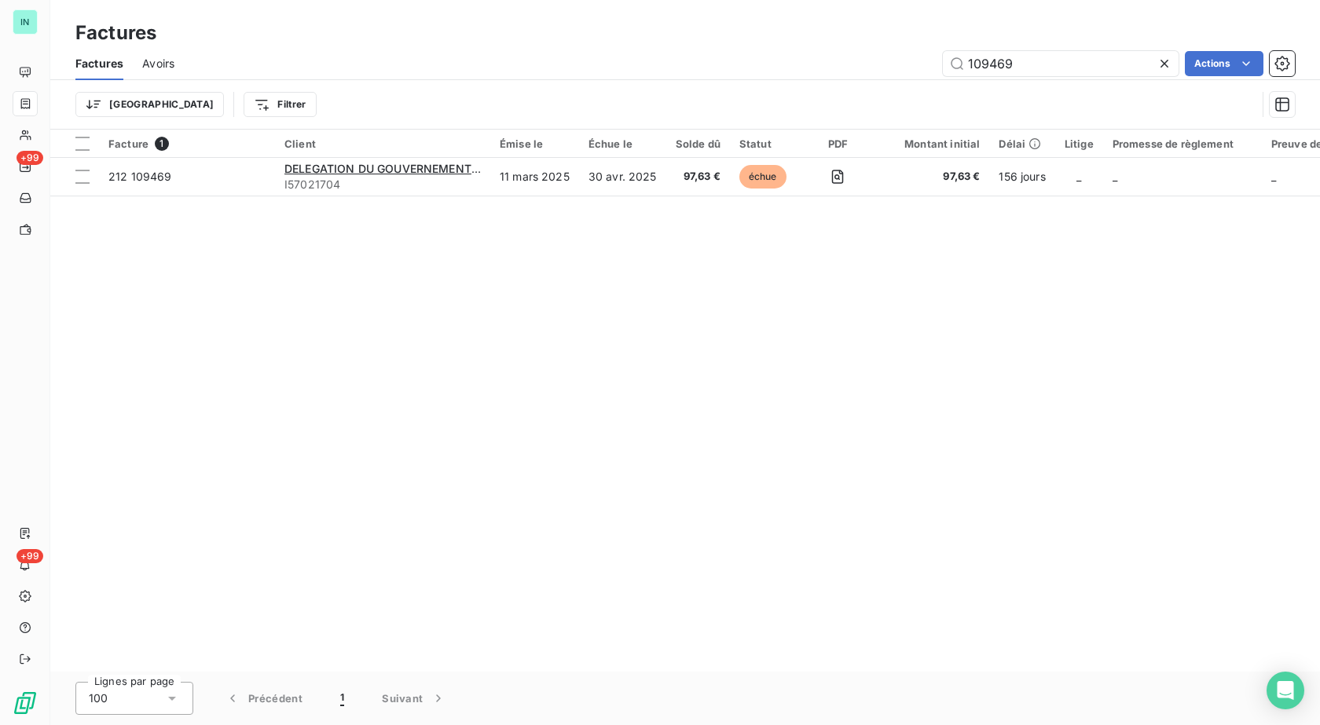
drag, startPoint x: 1026, startPoint y: 68, endPoint x: 881, endPoint y: 84, distance: 145.6
click at [887, 82] on div "Factures Avoirs 109469 Actions Trier Filtrer" at bounding box center [685, 88] width 1270 height 82
type input "2"
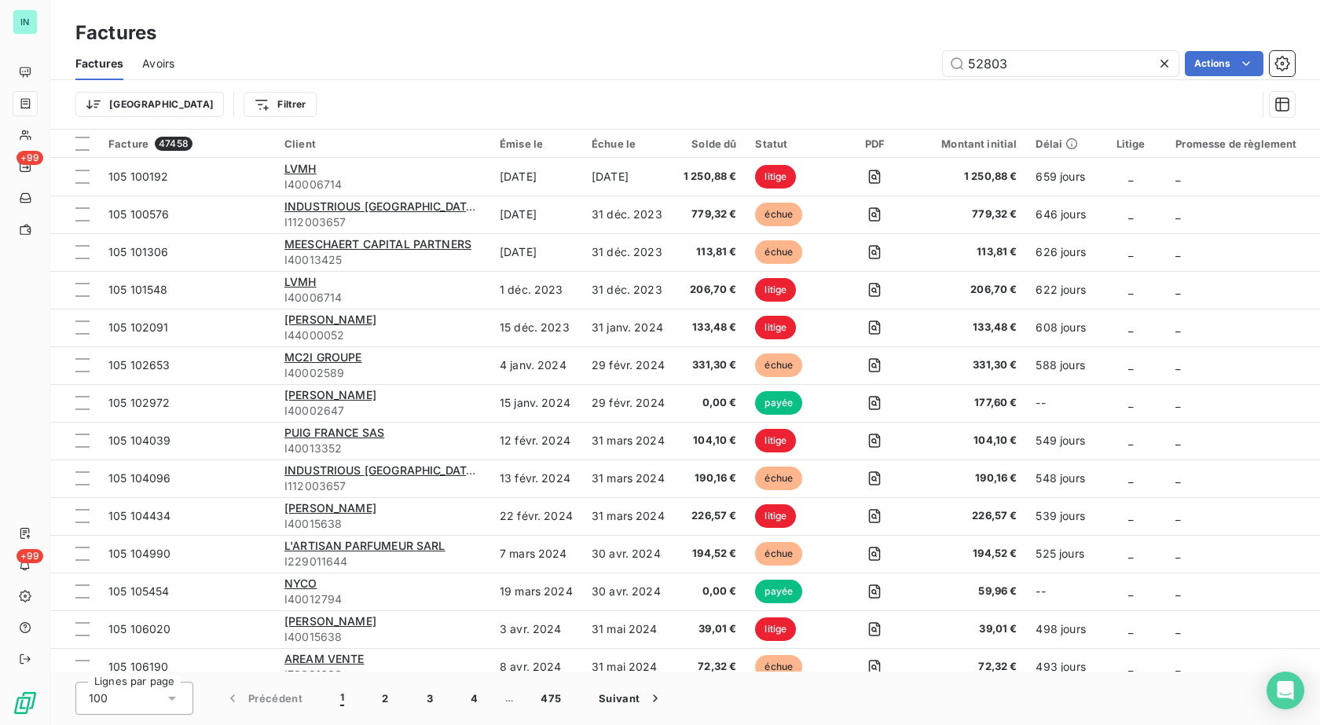
type input "52803"
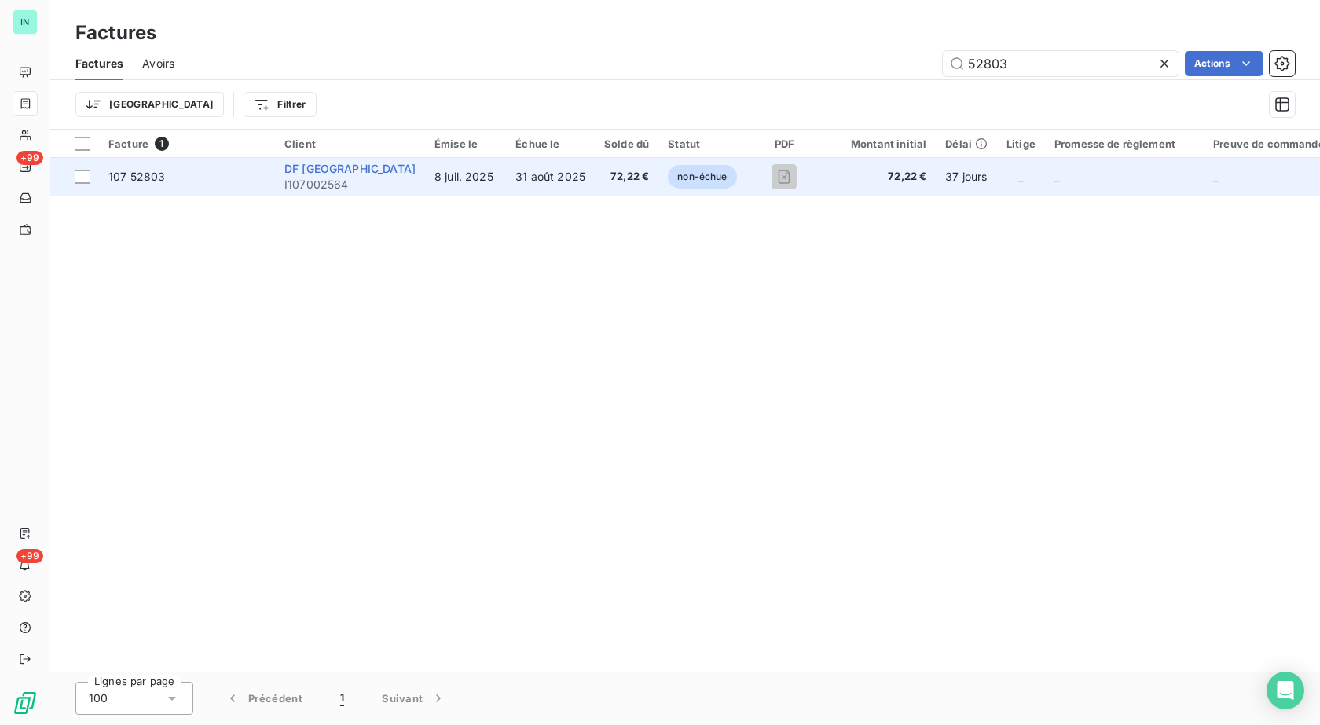
click at [318, 174] on span "DF [GEOGRAPHIC_DATA]" at bounding box center [350, 168] width 131 height 13
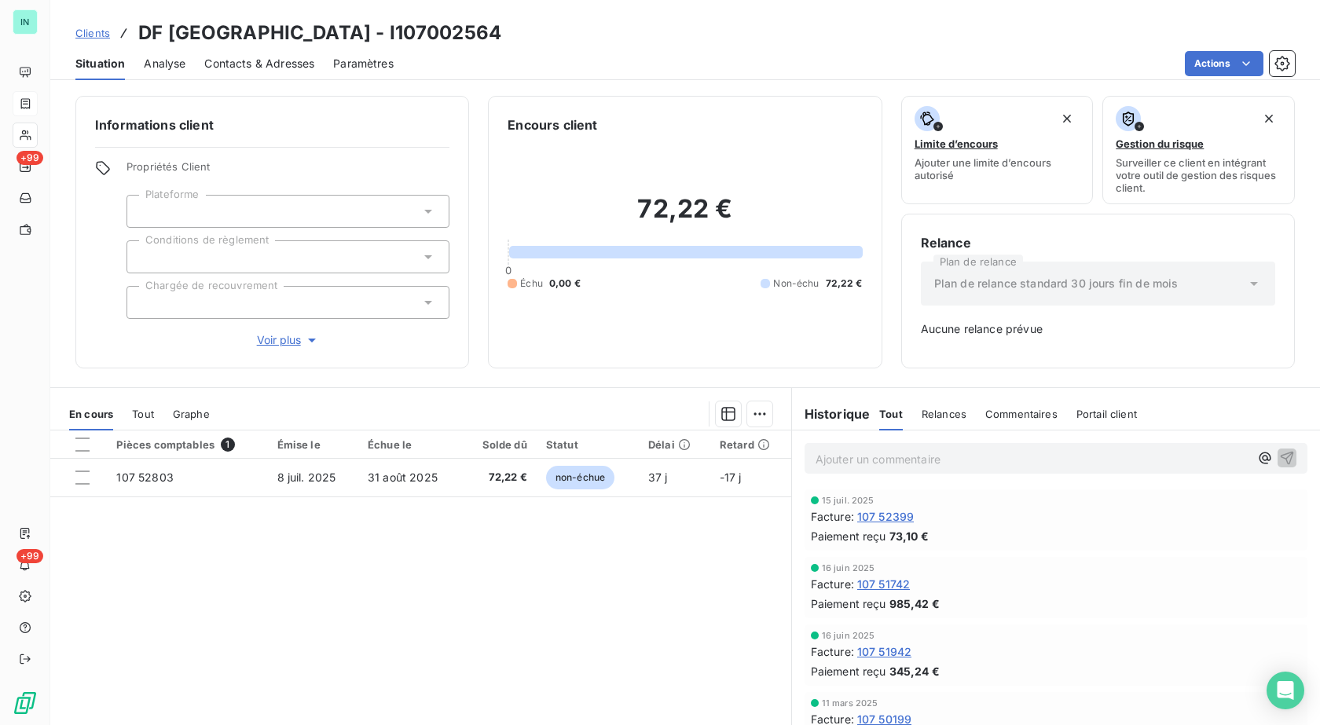
click at [377, 31] on div "Clients DF [GEOGRAPHIC_DATA] - I107002564" at bounding box center [685, 33] width 1270 height 28
drag, startPoint x: 376, startPoint y: 31, endPoint x: 265, endPoint y: 33, distance: 111.6
click at [265, 33] on div "Clients DF [GEOGRAPHIC_DATA] - I107002564" at bounding box center [685, 33] width 1270 height 28
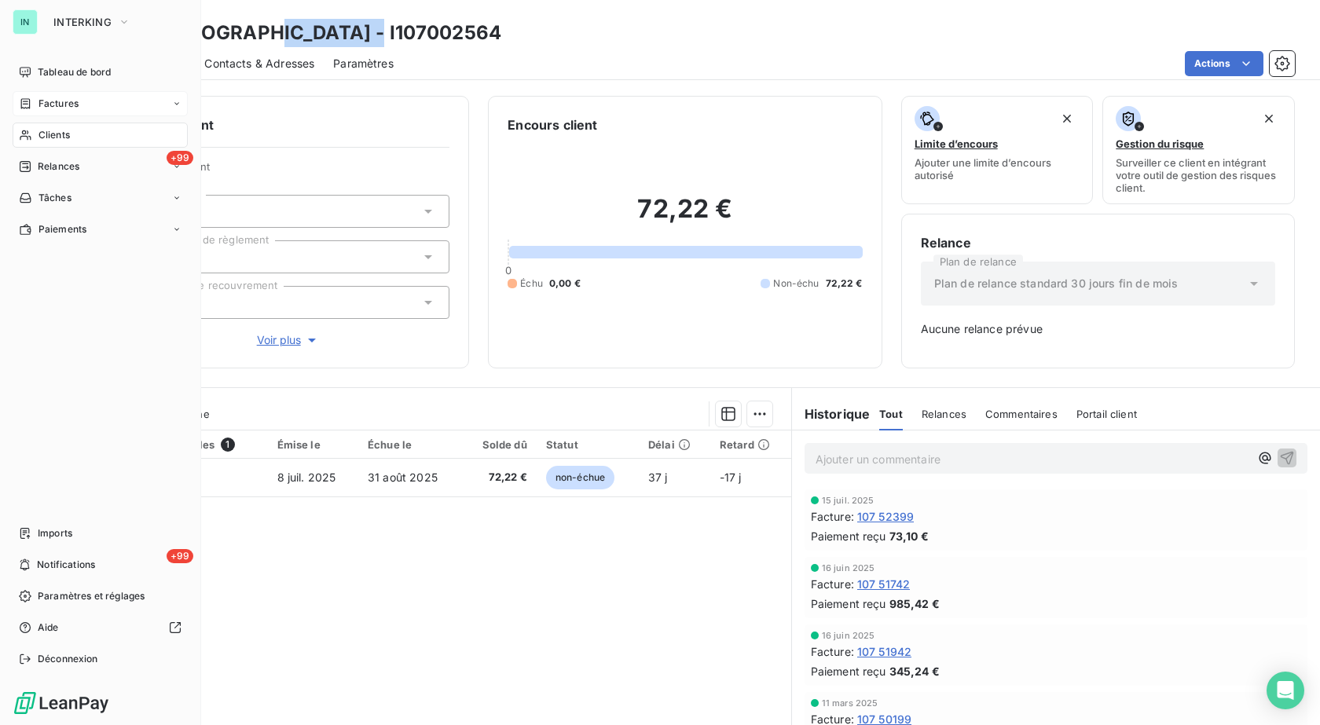
click at [46, 104] on span "Factures" at bounding box center [59, 104] width 40 height 14
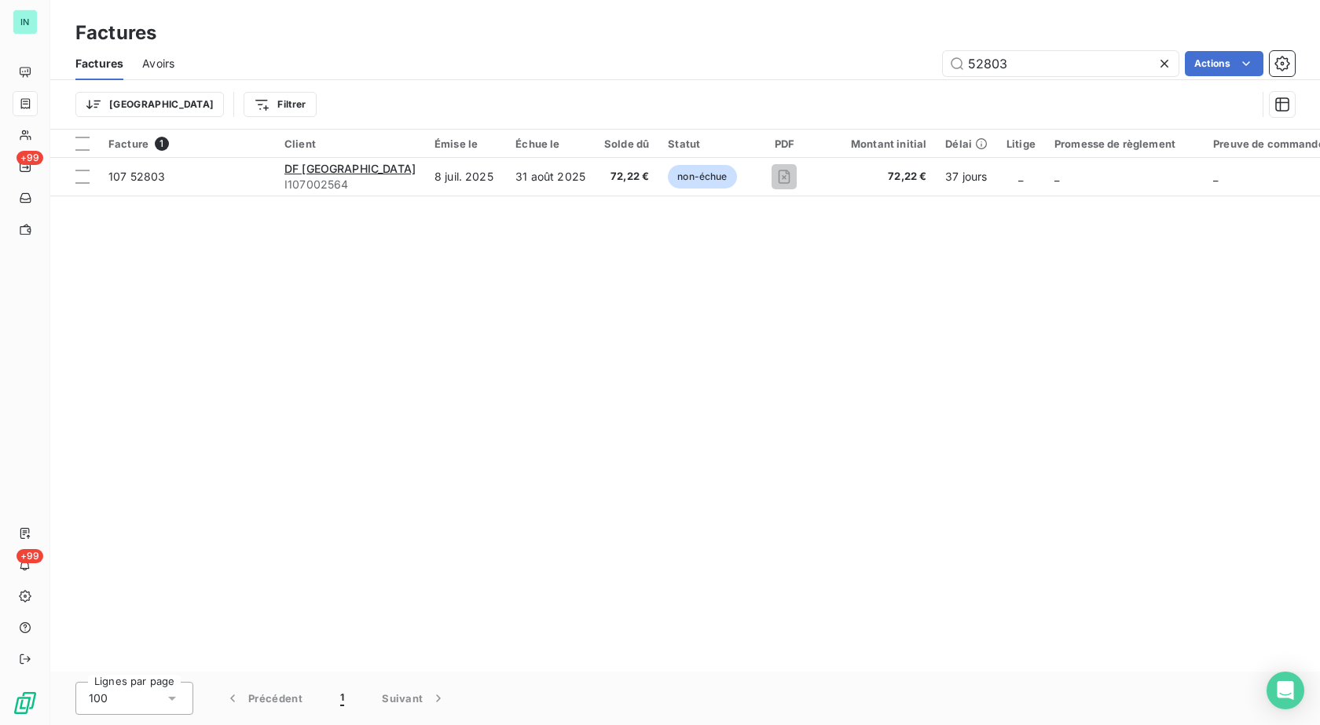
drag, startPoint x: 1040, startPoint y: 72, endPoint x: 735, endPoint y: 75, distance: 305.0
click at [735, 75] on div "52803 Actions" at bounding box center [744, 63] width 1102 height 25
type input "167483"
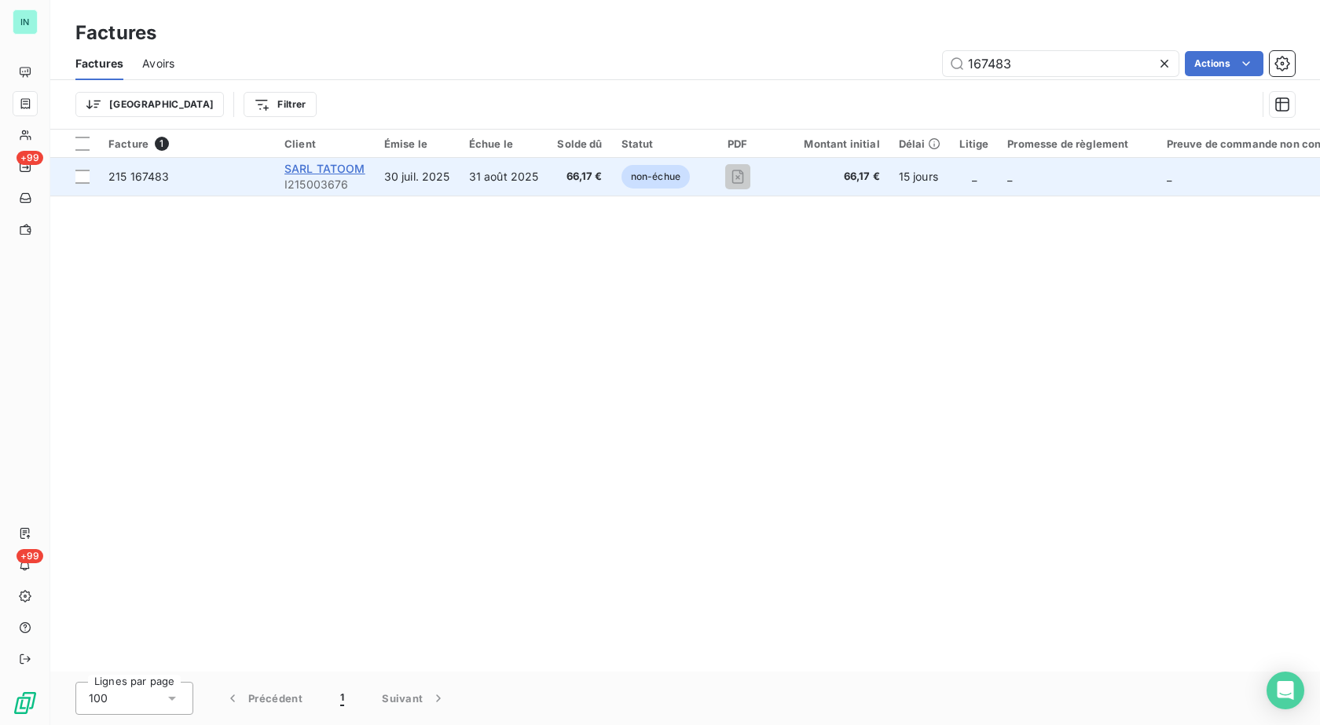
click at [323, 168] on span "SARL TATOOM" at bounding box center [325, 168] width 81 height 13
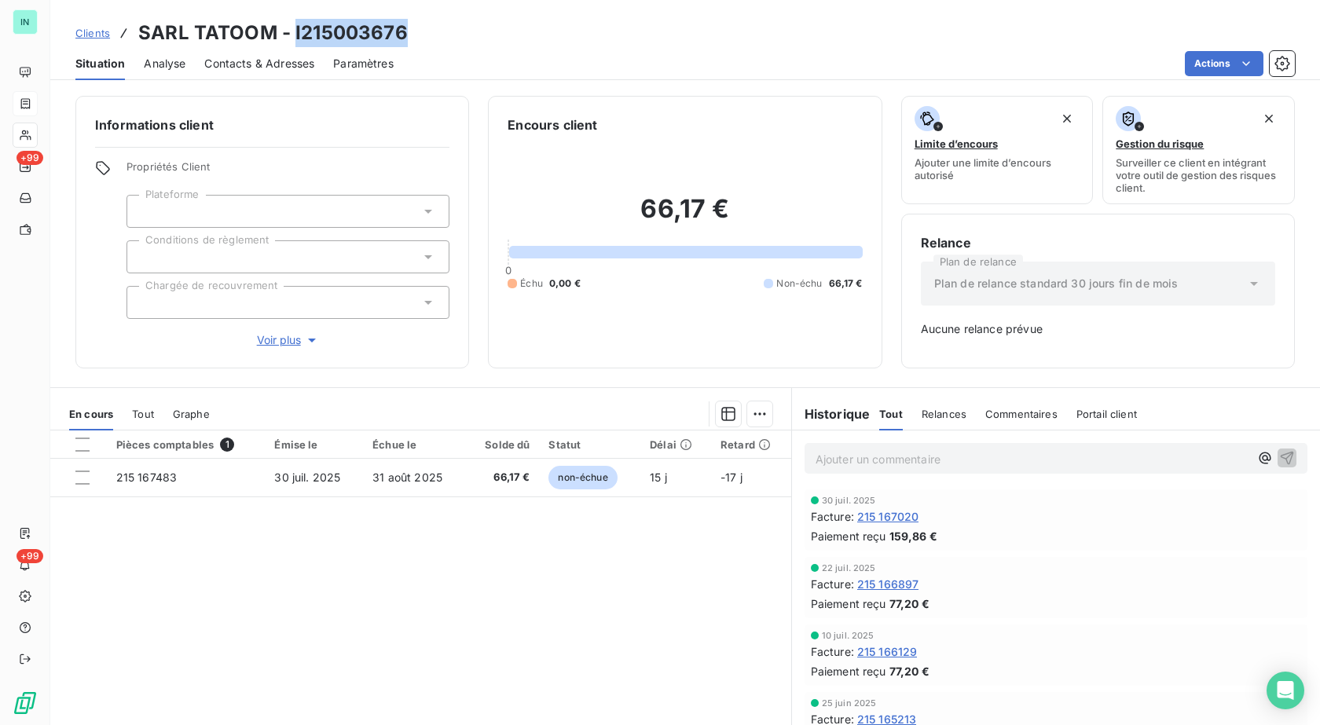
drag, startPoint x: 403, startPoint y: 33, endPoint x: 295, endPoint y: 34, distance: 108.5
click at [295, 34] on h3 "SARL TATOOM - I215003676" at bounding box center [273, 33] width 270 height 28
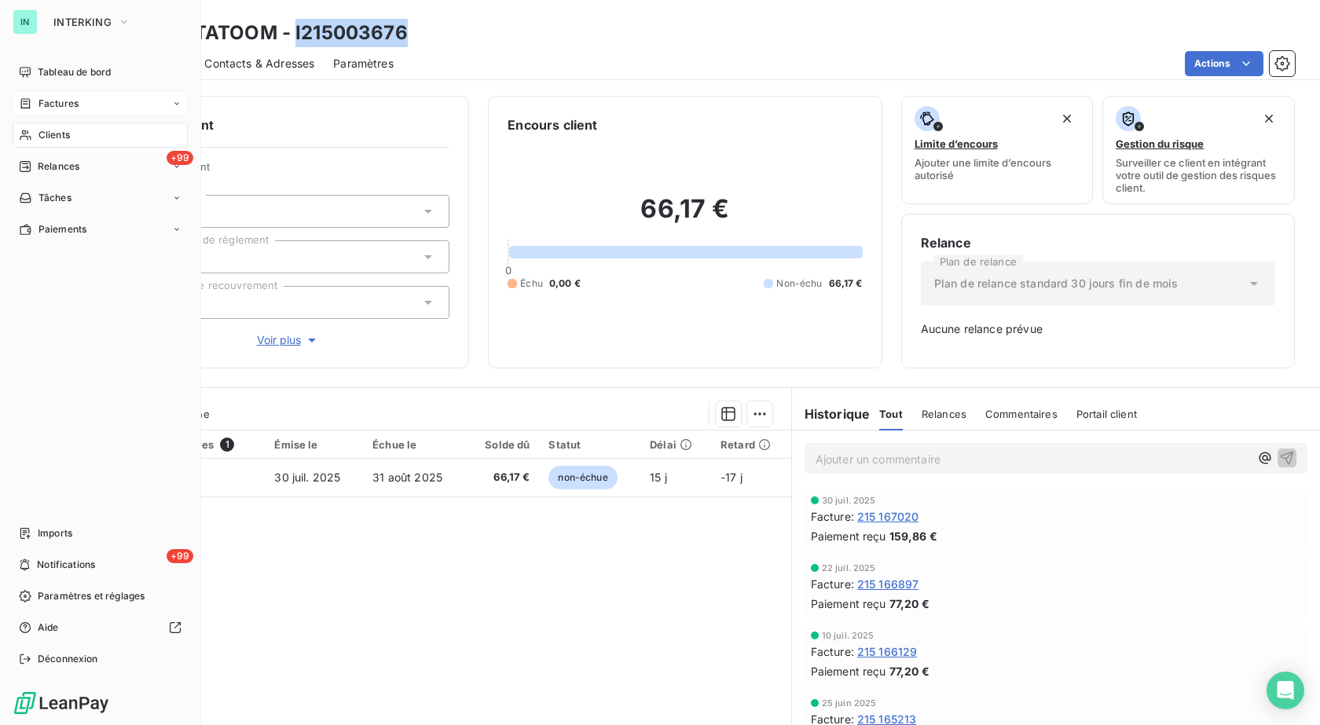
click at [62, 103] on span "Factures" at bounding box center [59, 104] width 40 height 14
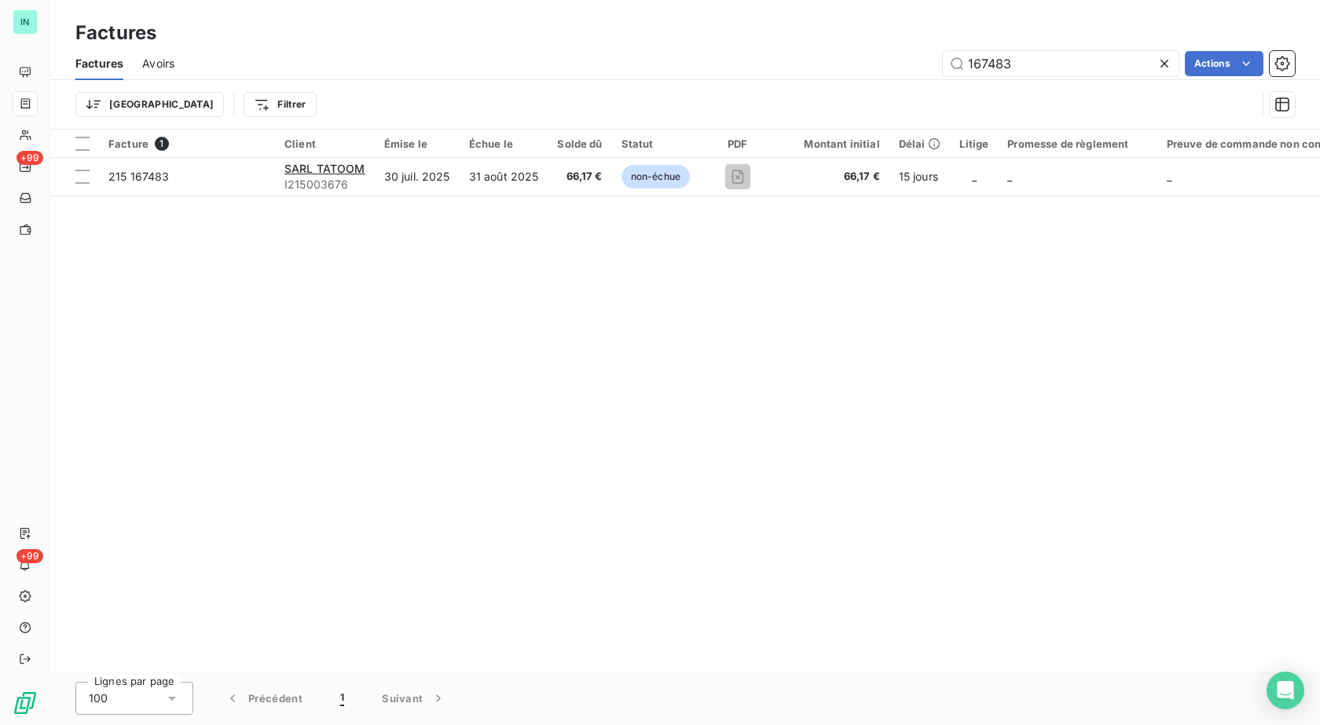
drag, startPoint x: 1031, startPoint y: 61, endPoint x: 743, endPoint y: 85, distance: 289.4
click at [744, 91] on div "Factures Avoirs 167483 Actions Trier Filtrer" at bounding box center [685, 88] width 1270 height 82
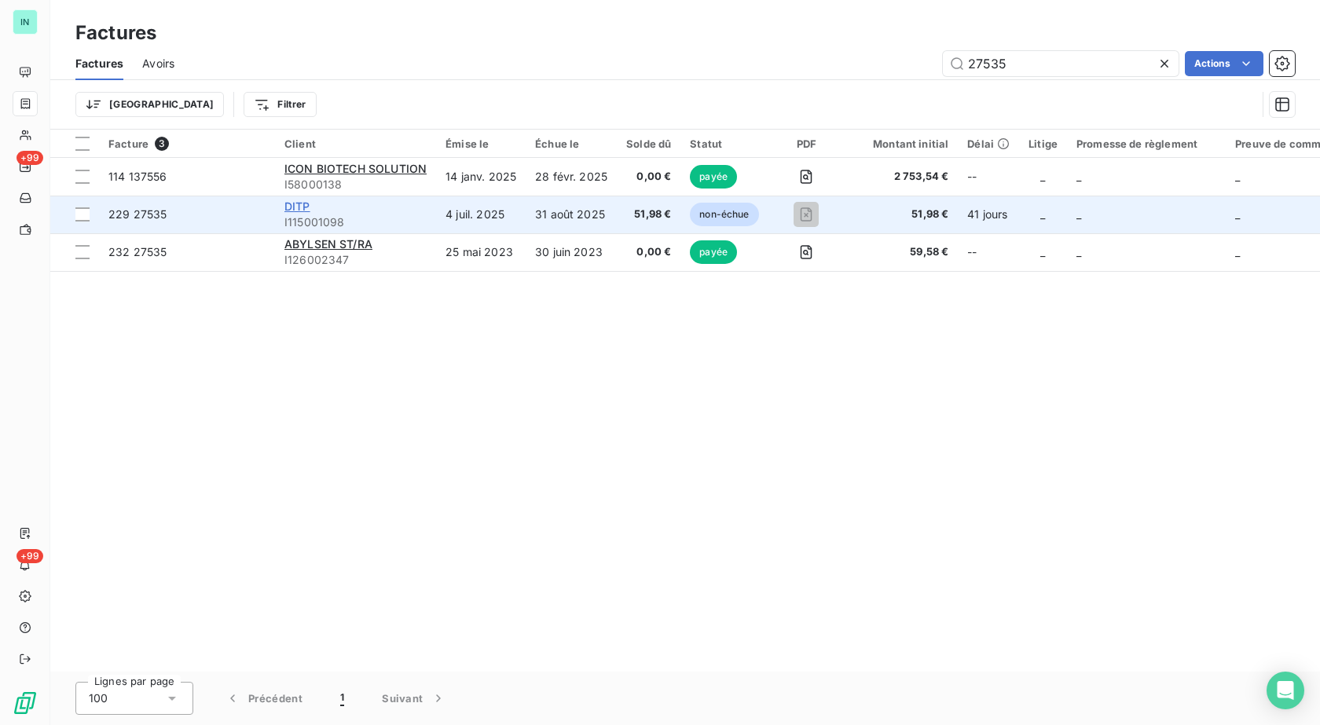
type input "27535"
click at [299, 210] on span "DITP" at bounding box center [298, 206] width 26 height 13
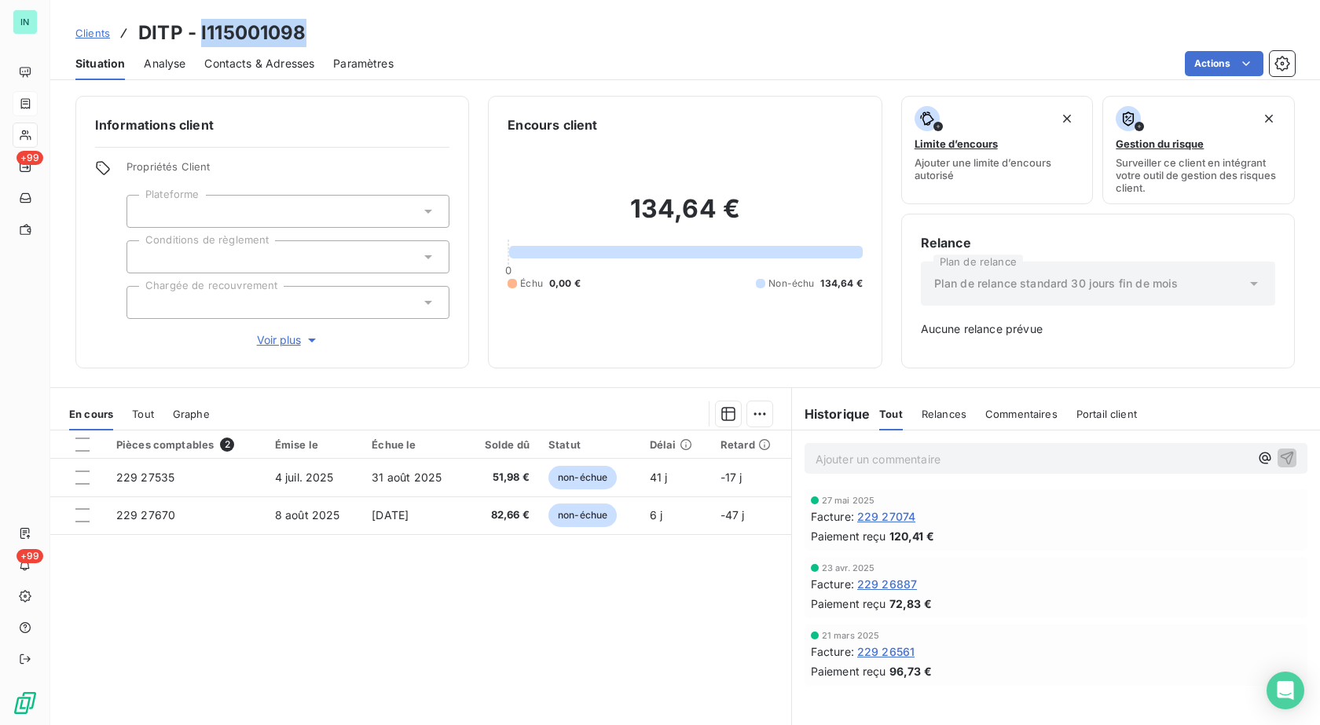
drag, startPoint x: 306, startPoint y: 31, endPoint x: 201, endPoint y: 32, distance: 104.5
click at [201, 32] on div "Clients DITP - I115001098" at bounding box center [685, 33] width 1270 height 28
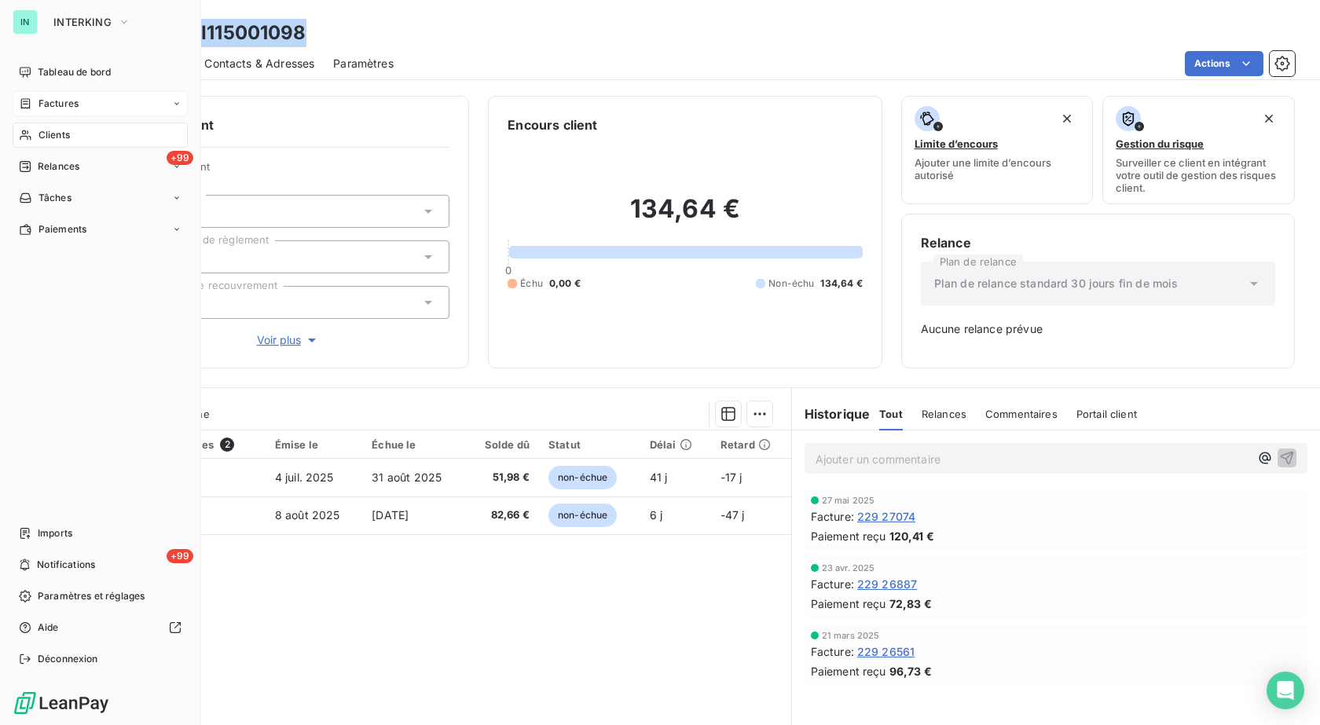
click at [39, 94] on div "Factures" at bounding box center [100, 103] width 175 height 25
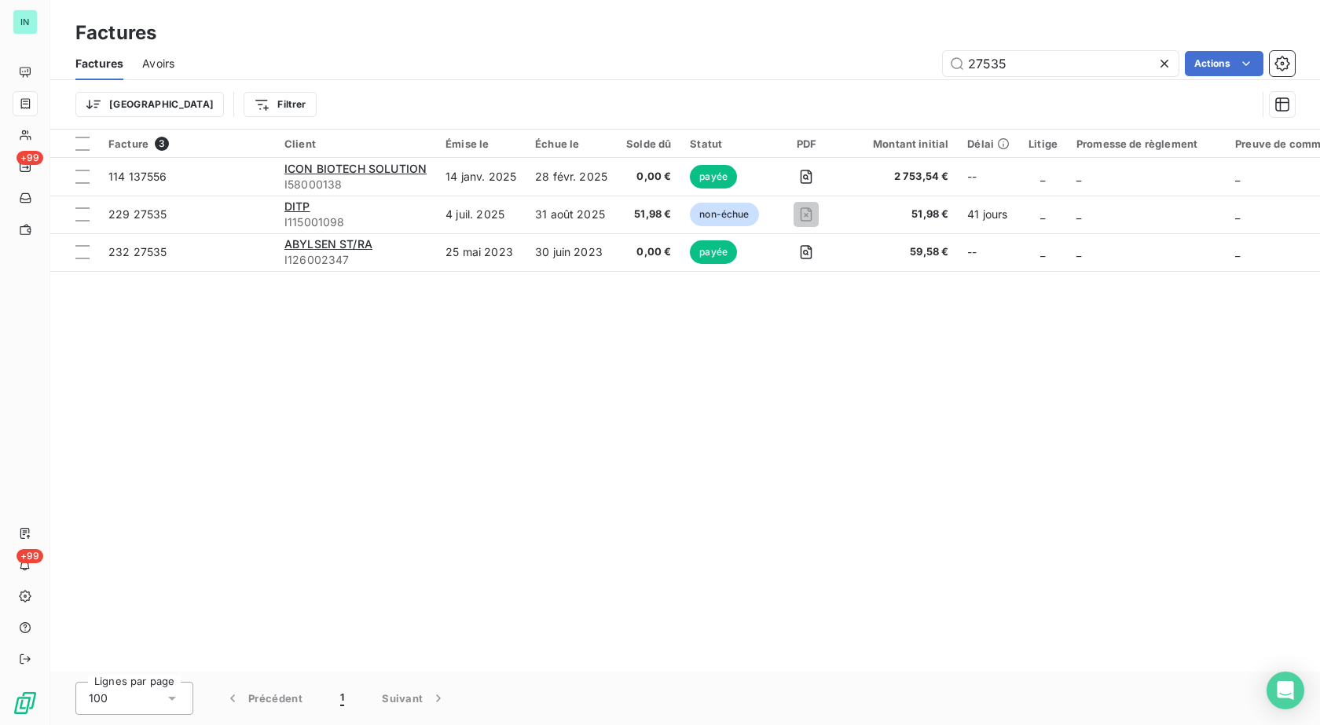
drag, startPoint x: 1005, startPoint y: 62, endPoint x: 819, endPoint y: 57, distance: 186.3
click at [832, 71] on div "27535 Actions" at bounding box center [744, 63] width 1102 height 25
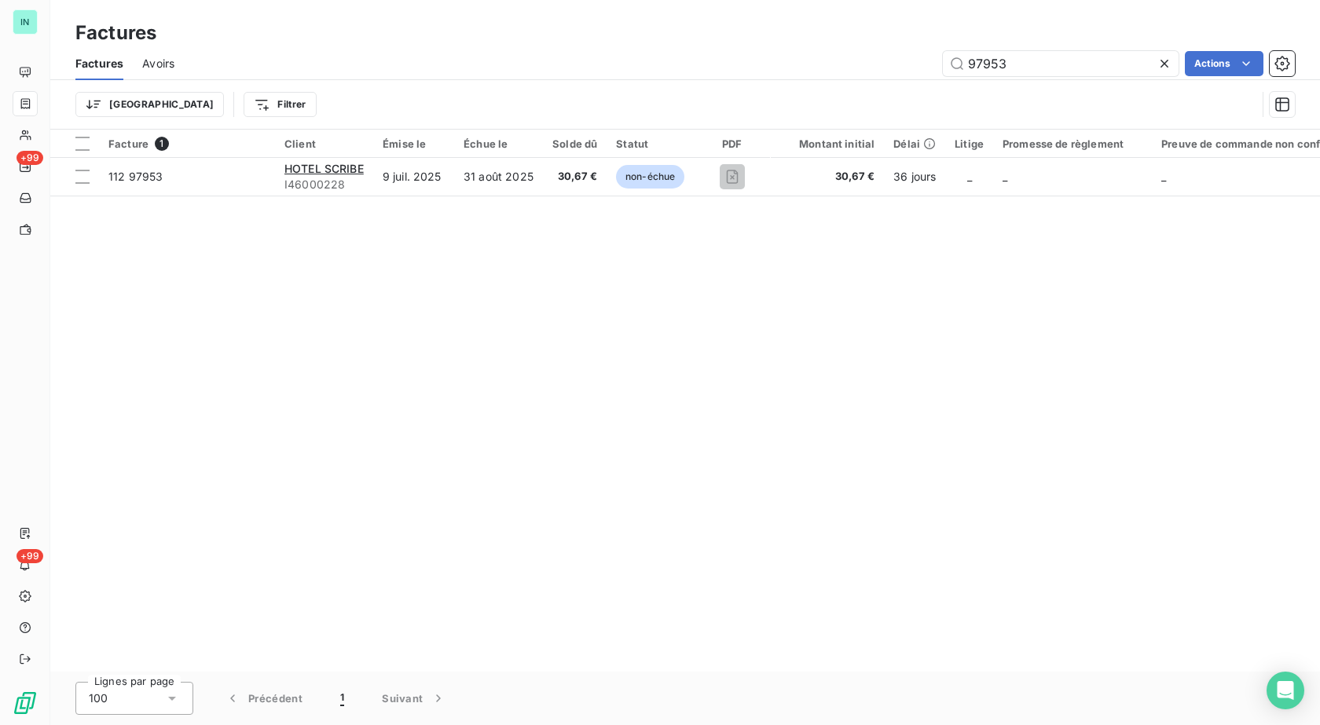
type input "97953"
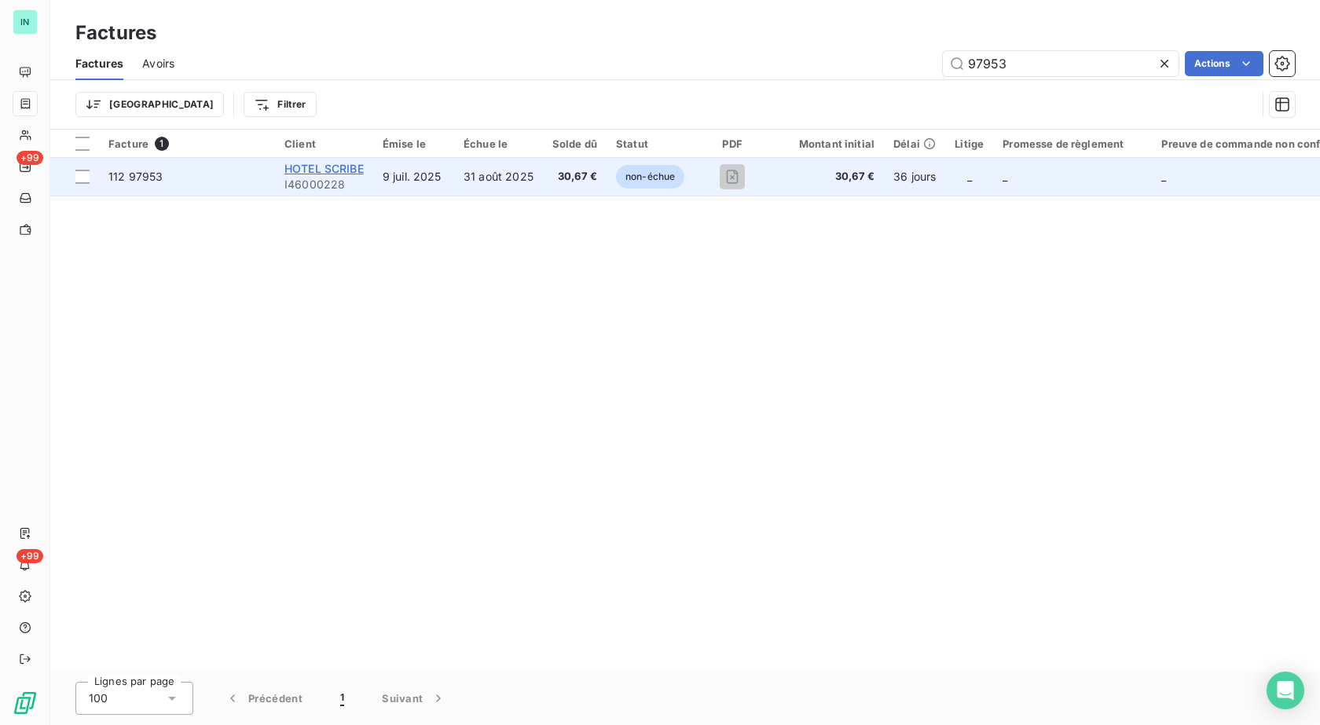
click at [340, 166] on span "HOTEL SCRIBE" at bounding box center [324, 168] width 79 height 13
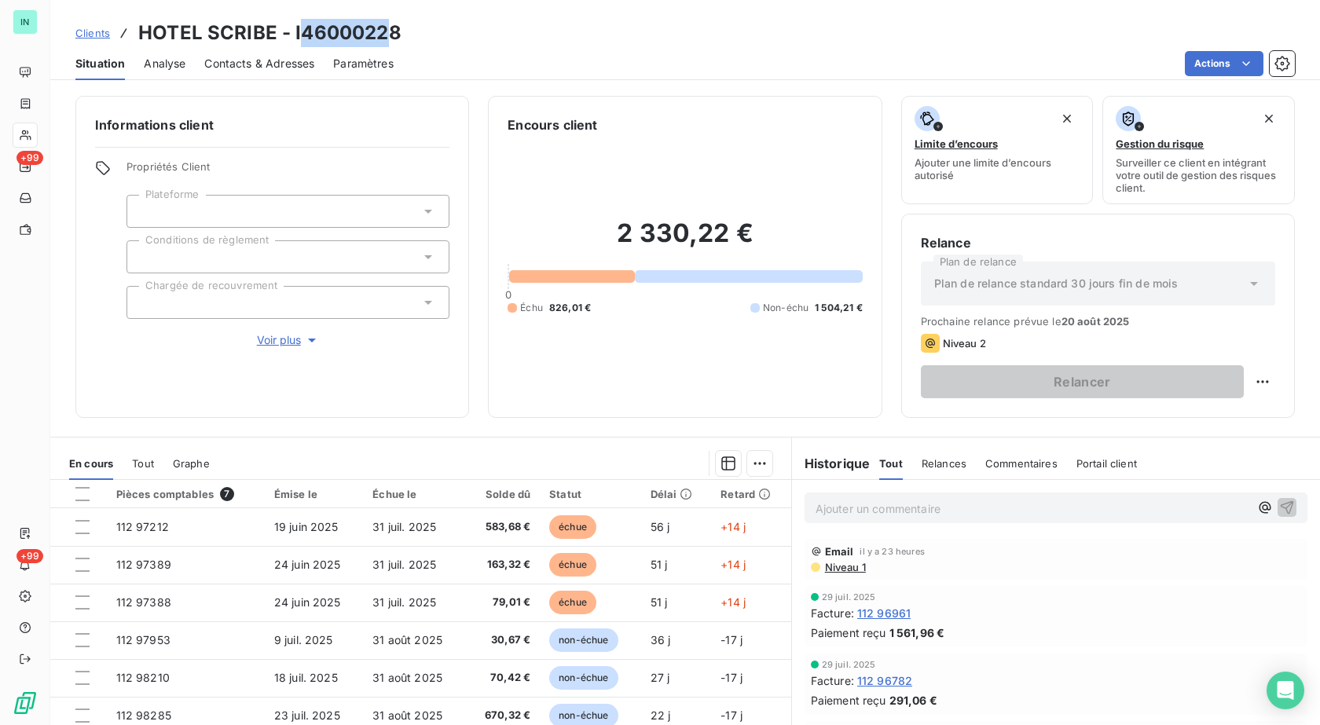
drag, startPoint x: 391, startPoint y: 35, endPoint x: 364, endPoint y: 31, distance: 27.9
click at [308, 33] on h3 "HOTEL SCRIBE - I46000228" at bounding box center [269, 33] width 263 height 28
drag, startPoint x: 395, startPoint y: 30, endPoint x: 292, endPoint y: 30, distance: 103.8
click at [292, 30] on h3 "HOTEL SCRIBE - I46000228" at bounding box center [269, 33] width 263 height 28
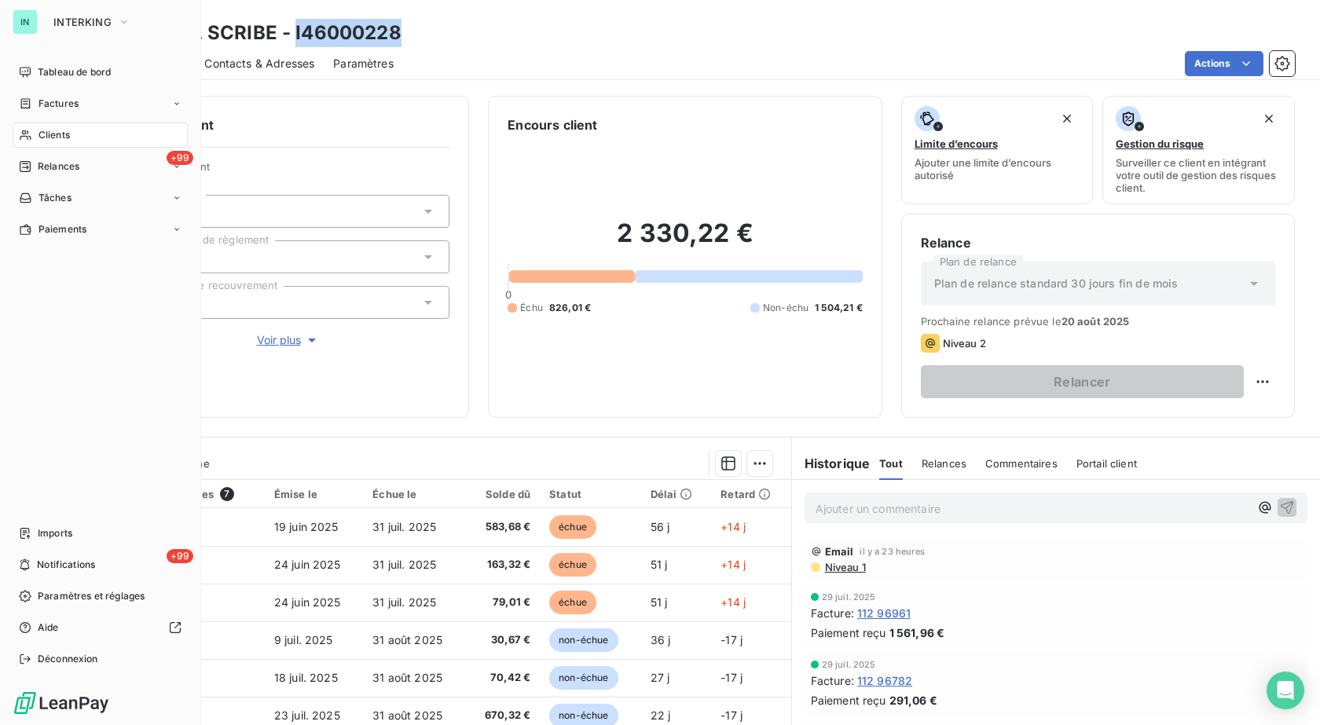
click at [32, 101] on div "Factures" at bounding box center [49, 104] width 60 height 14
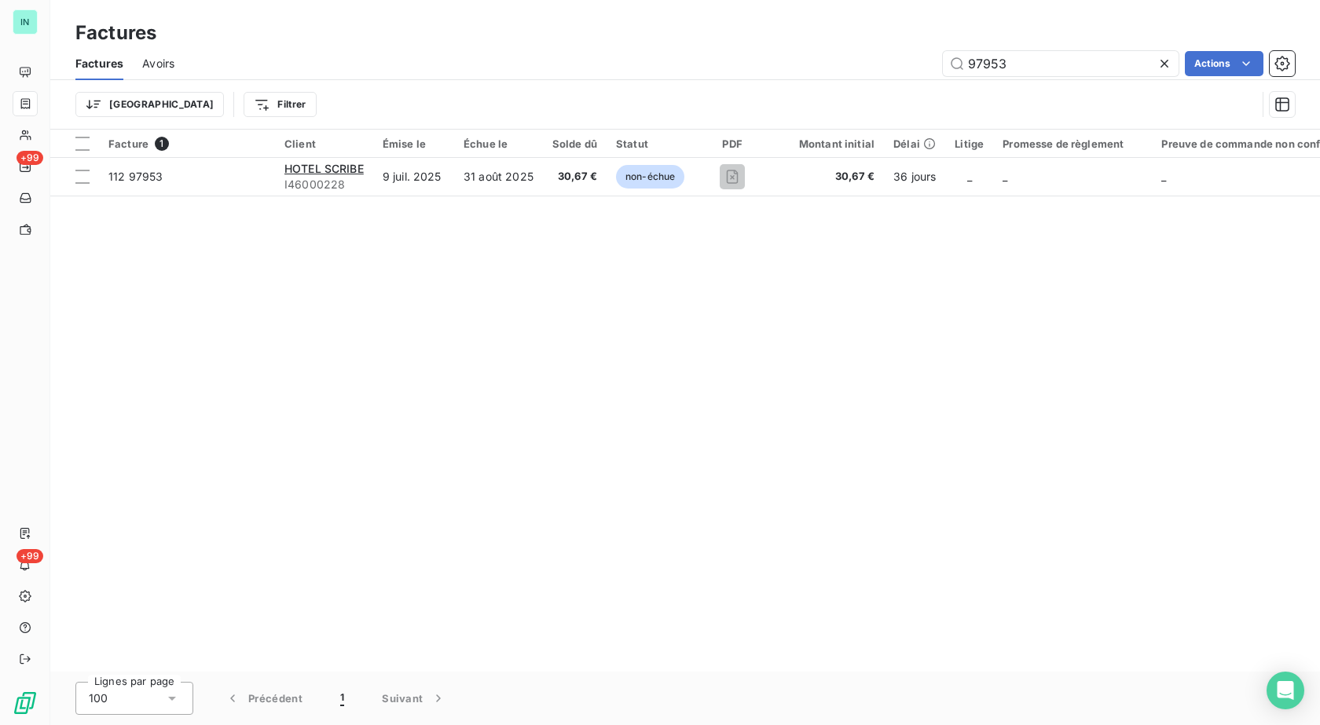
drag, startPoint x: 1030, startPoint y: 68, endPoint x: 848, endPoint y: 66, distance: 182.4
click at [848, 66] on div "97953 Actions" at bounding box center [744, 63] width 1102 height 25
type input "111500"
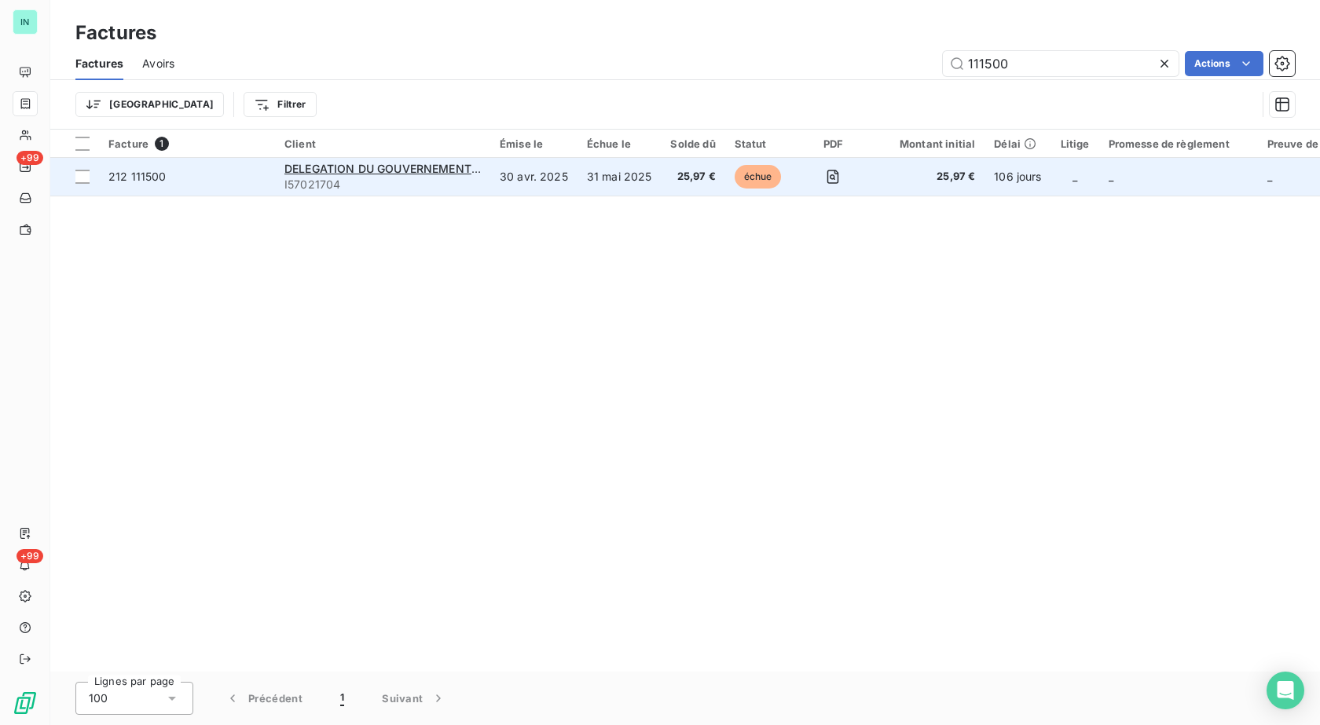
click at [406, 178] on span "I57021704" at bounding box center [383, 185] width 196 height 16
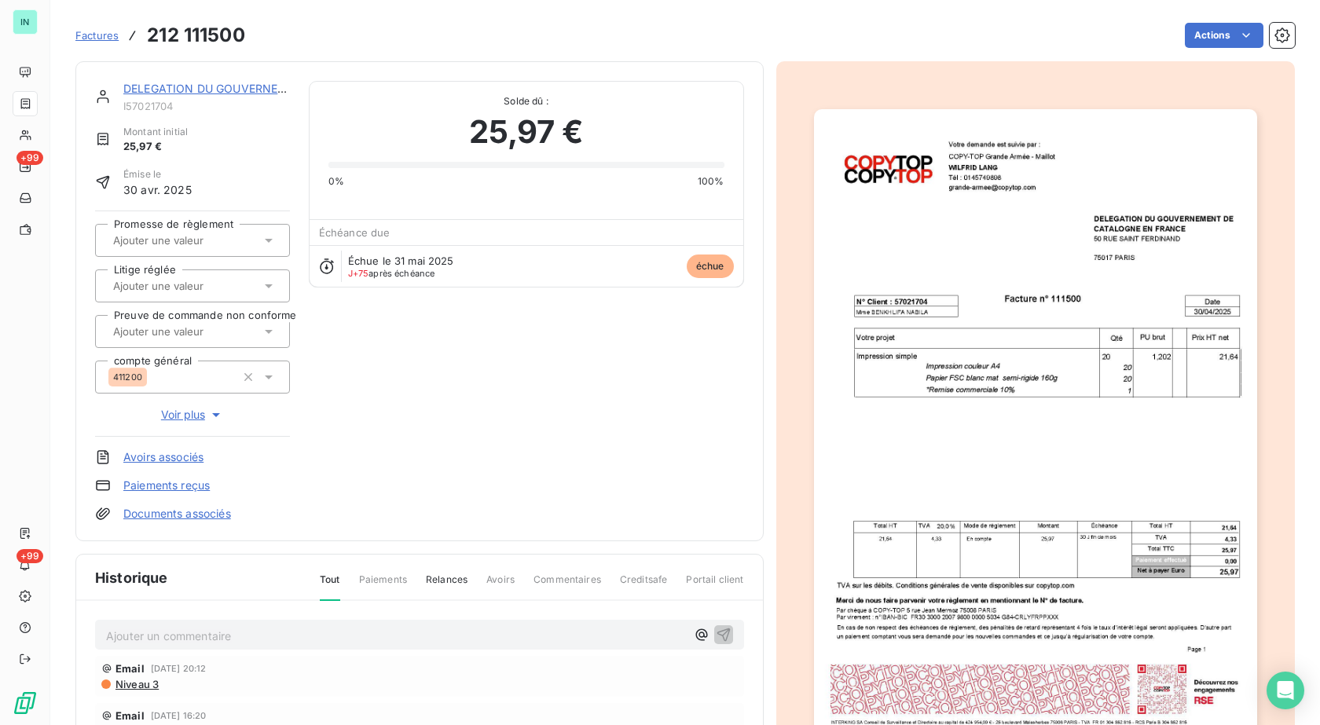
click at [215, 81] on div "DELEGATION DU GOUVERNEMENT DE" at bounding box center [206, 89] width 167 height 16
click at [222, 87] on link "DELEGATION DU GOUVERNEMENT DE" at bounding box center [225, 88] width 204 height 13
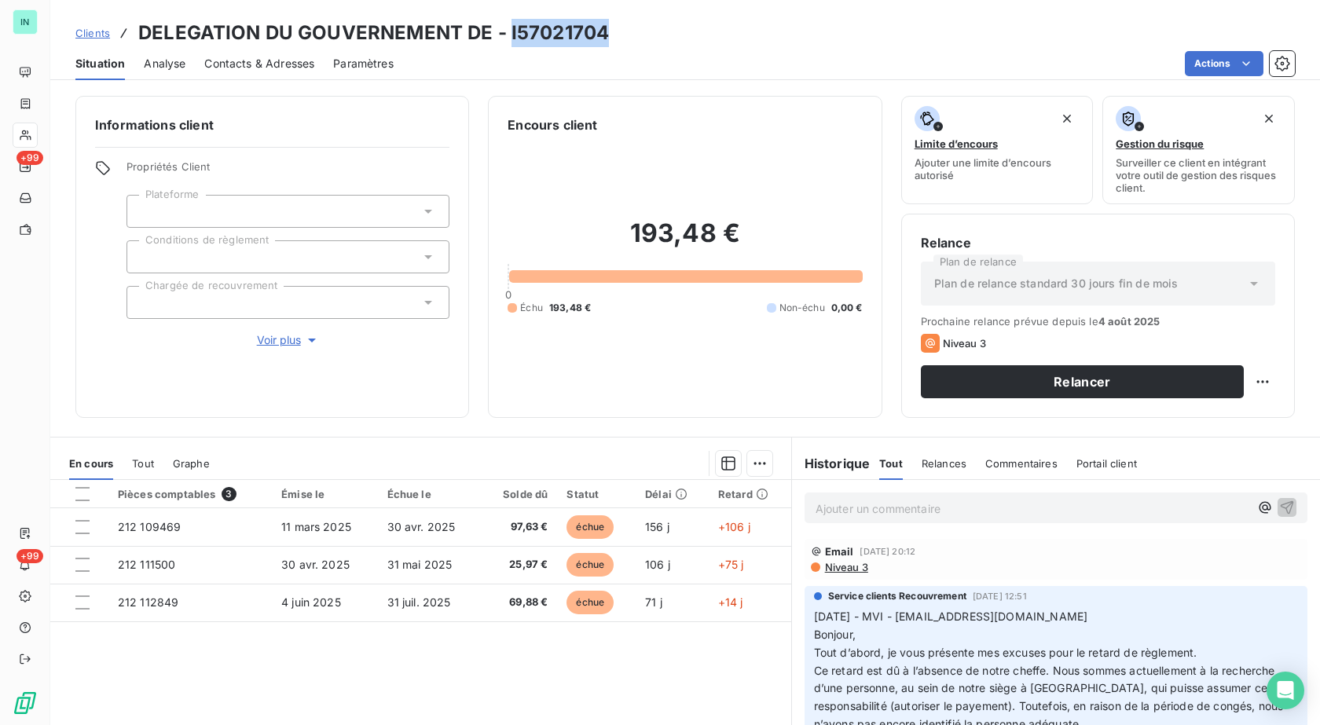
drag, startPoint x: 600, startPoint y: 33, endPoint x: 509, endPoint y: 32, distance: 90.4
click at [509, 32] on h3 "DELEGATION DU GOUVERNEMENT DE - I57021704" at bounding box center [373, 33] width 471 height 28
